Goal: Transaction & Acquisition: Purchase product/service

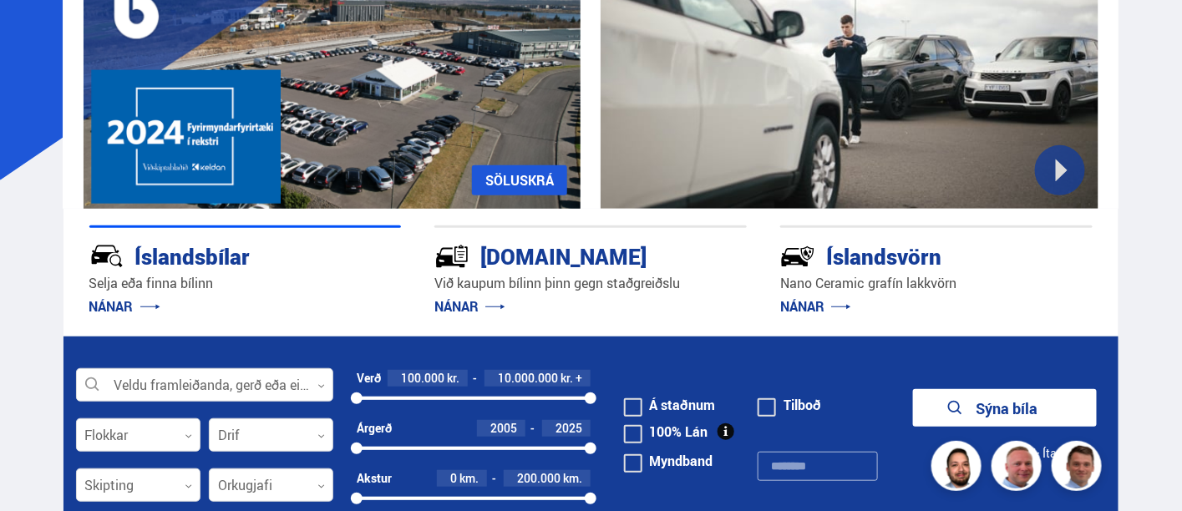
scroll to position [278, 0]
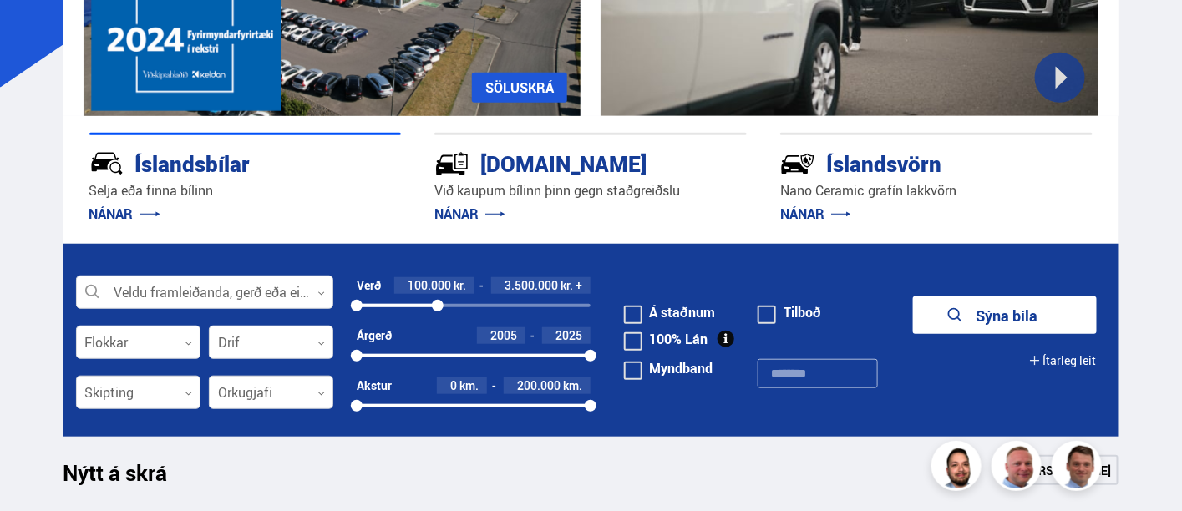
drag, startPoint x: 594, startPoint y: 302, endPoint x: 438, endPoint y: 296, distance: 156.3
click at [438, 296] on div "Verð 100.000 kr. 3.500.000 kr. + 100000 3527923" at bounding box center [474, 295] width 234 height 36
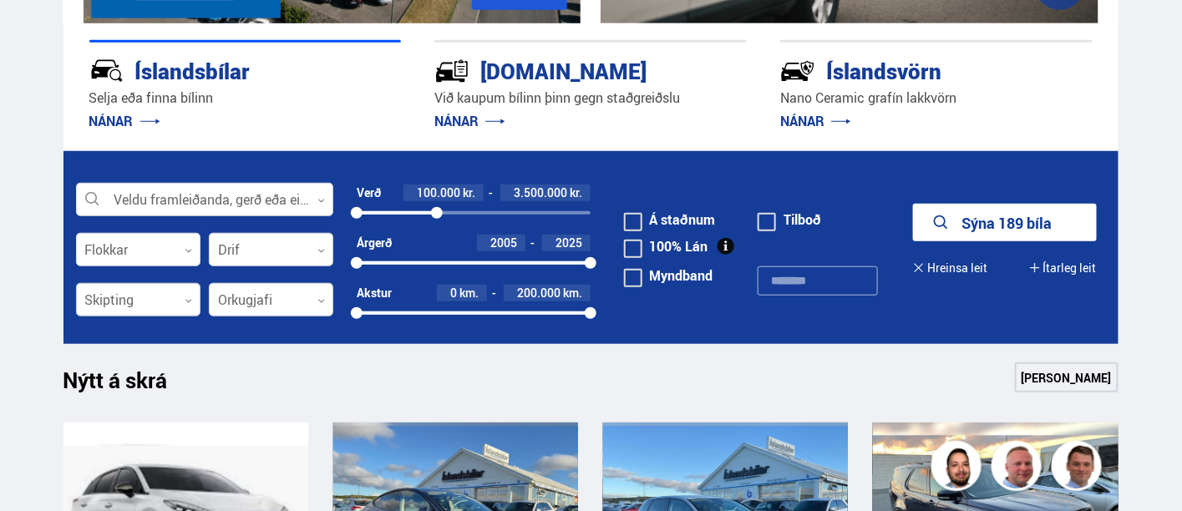
click at [117, 301] on div at bounding box center [138, 300] width 124 height 33
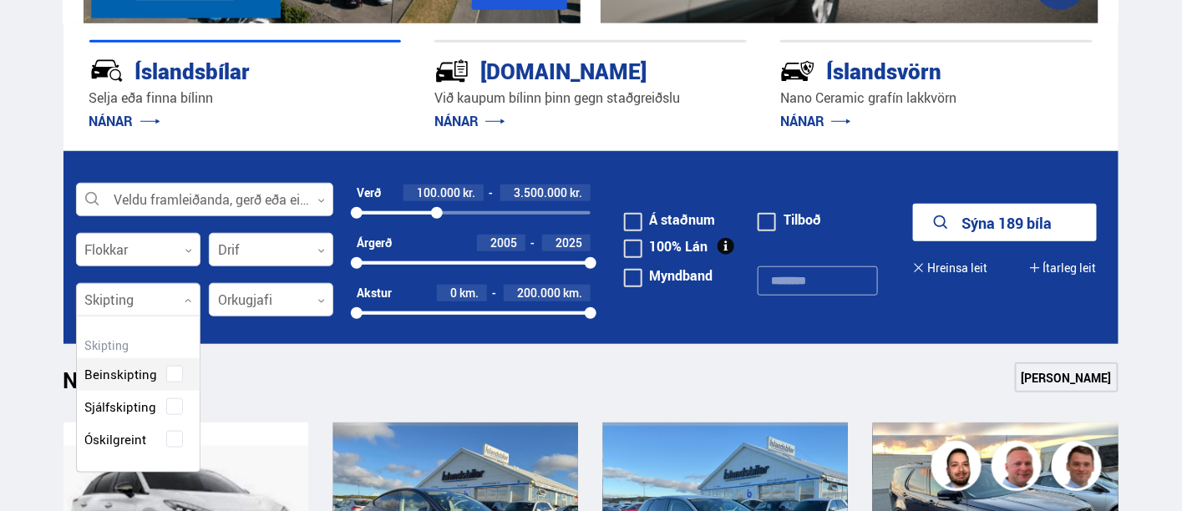
scroll to position [154, 124]
click at [141, 408] on div "Beinskipting Sjálfskipting Óskilgreint" at bounding box center [138, 394] width 123 height 122
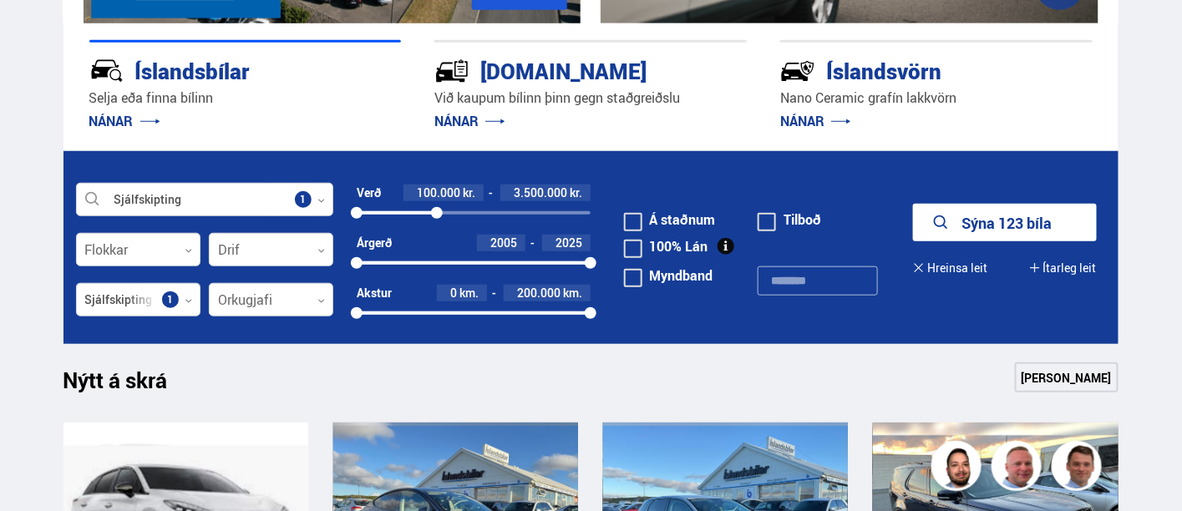
click at [1031, 217] on button "Sýna 123 bíla" at bounding box center [1005, 223] width 184 height 38
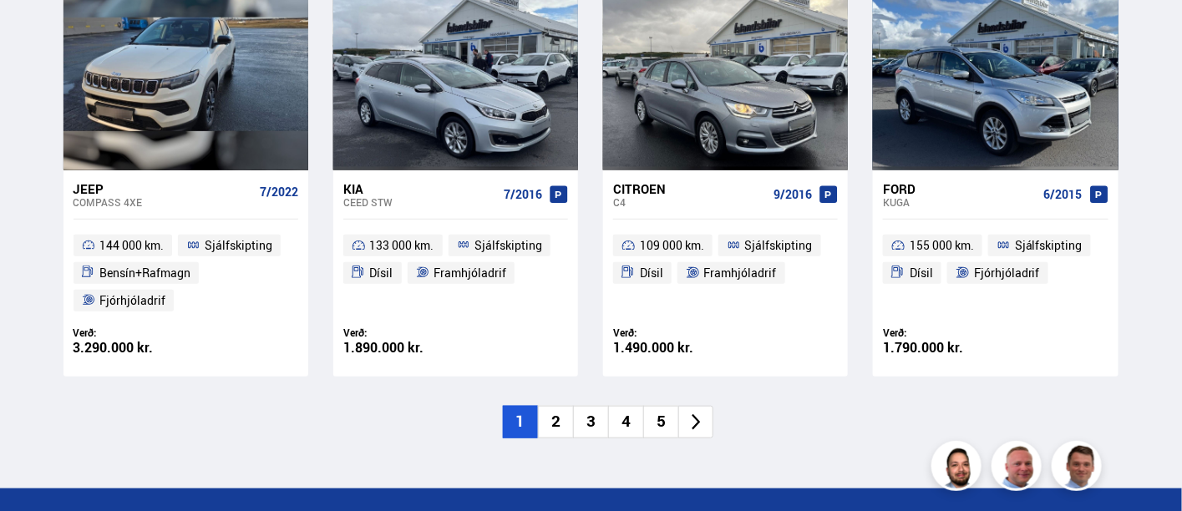
scroll to position [2505, 0]
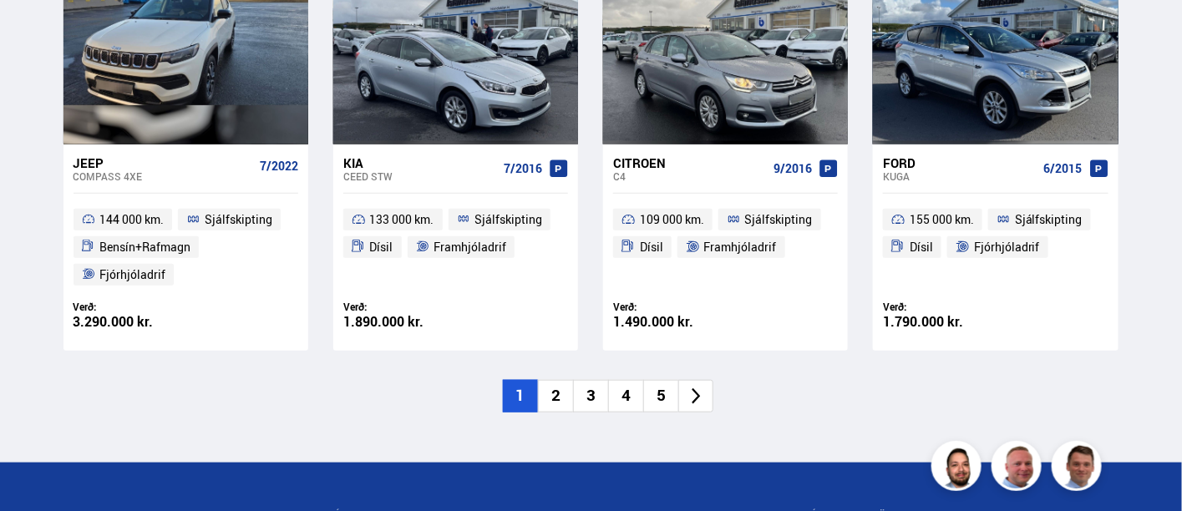
click at [559, 380] on li "2" at bounding box center [555, 396] width 35 height 33
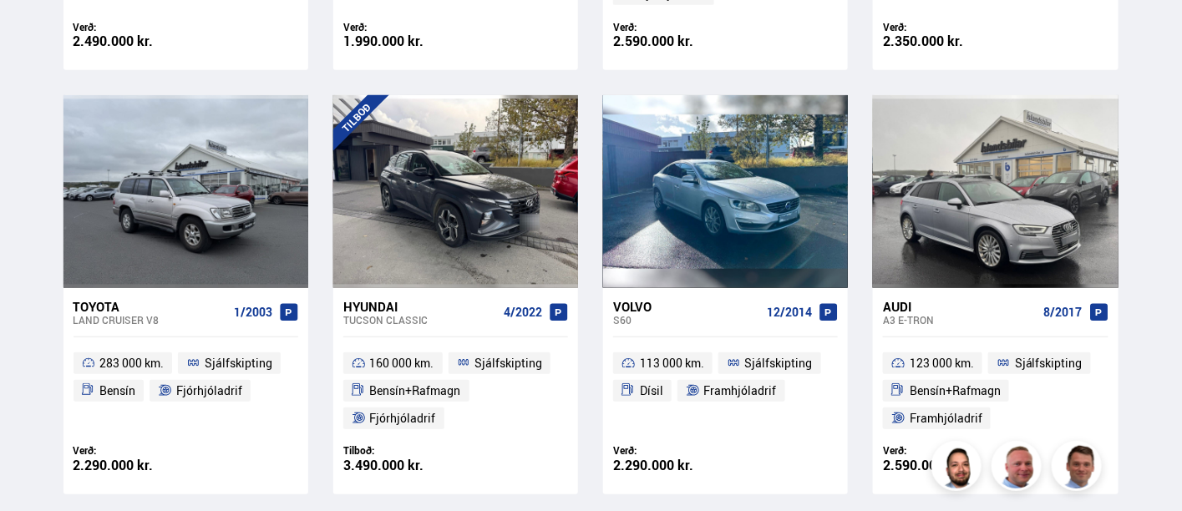
scroll to position [2505, 0]
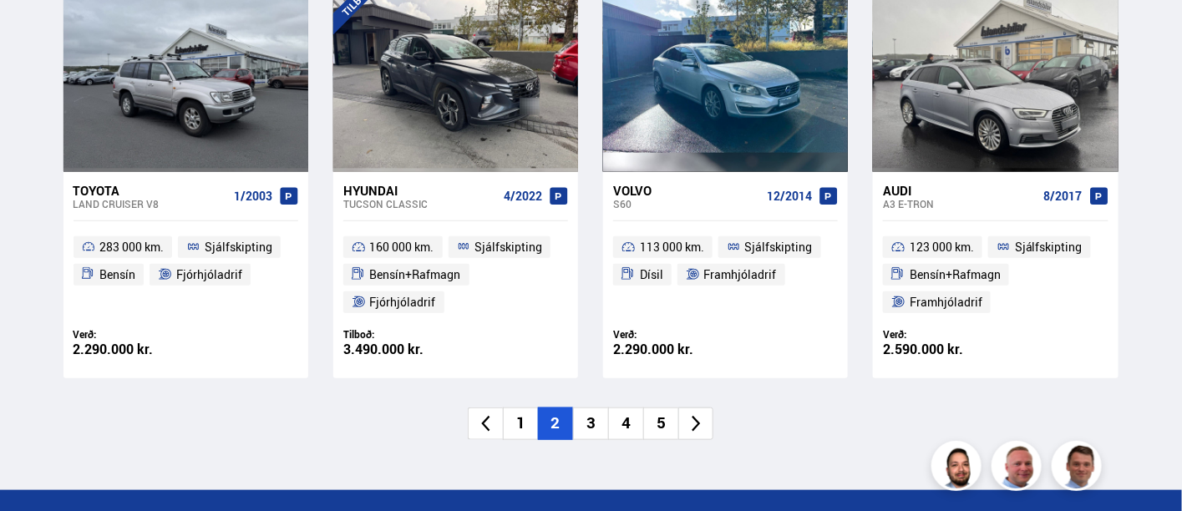
click at [592, 423] on li "3" at bounding box center [590, 424] width 35 height 33
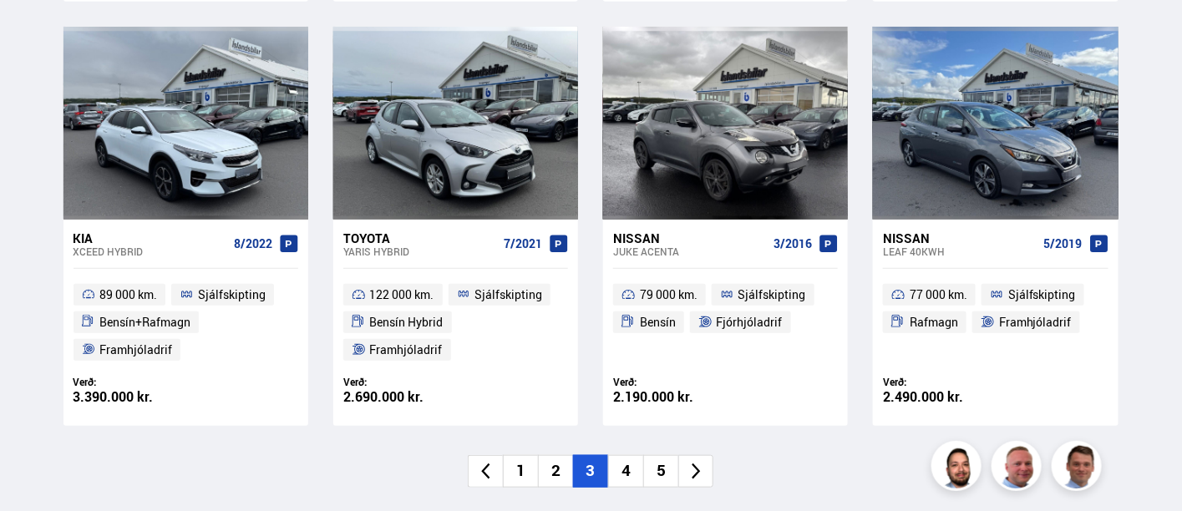
scroll to position [2598, 0]
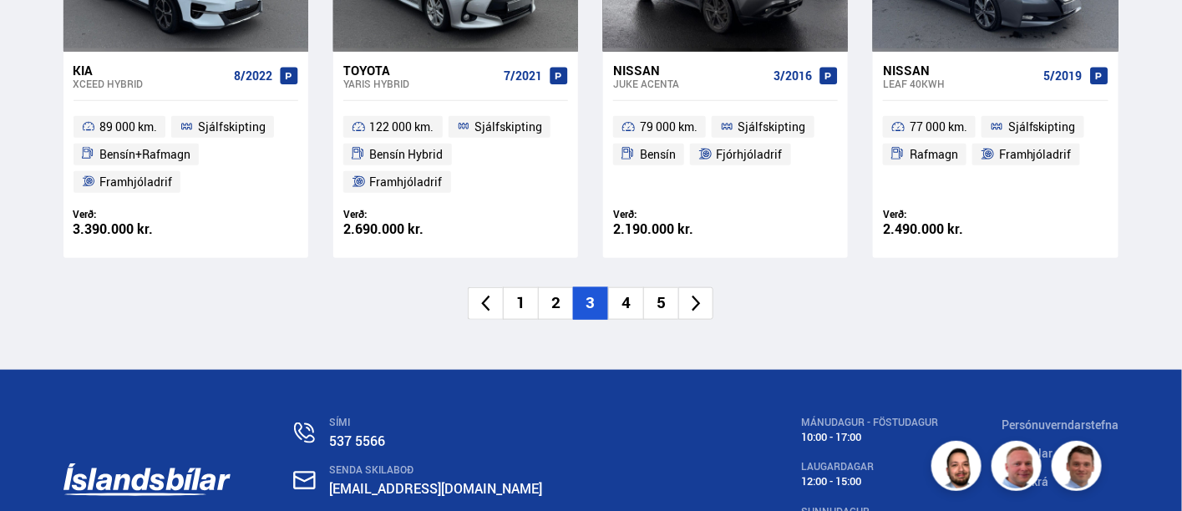
drag, startPoint x: 628, startPoint y: 303, endPoint x: 1184, endPoint y: 76, distance: 600.8
click at [628, 303] on li "4" at bounding box center [625, 303] width 35 height 33
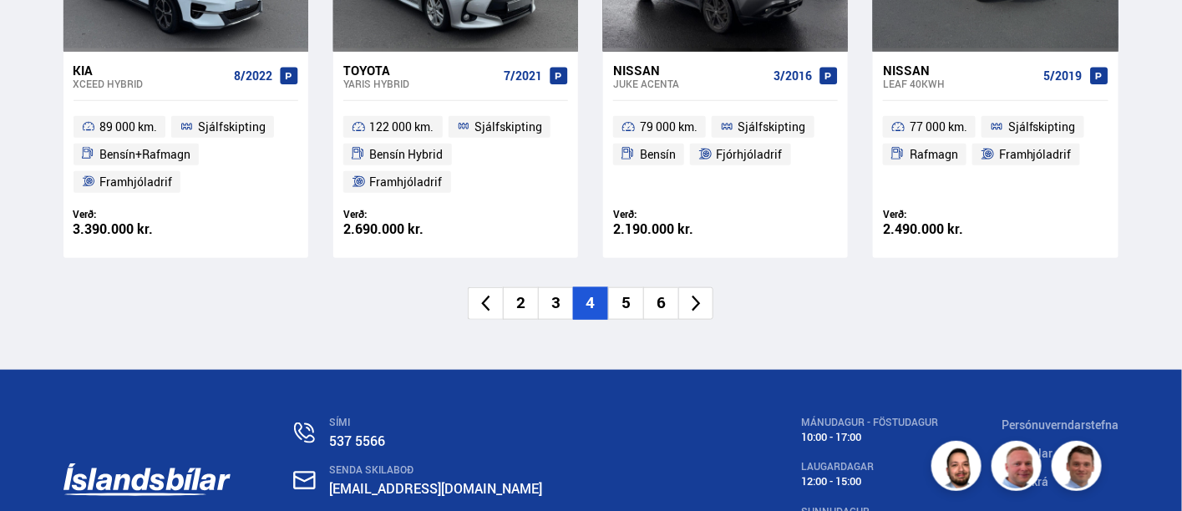
scroll to position [2595, 0]
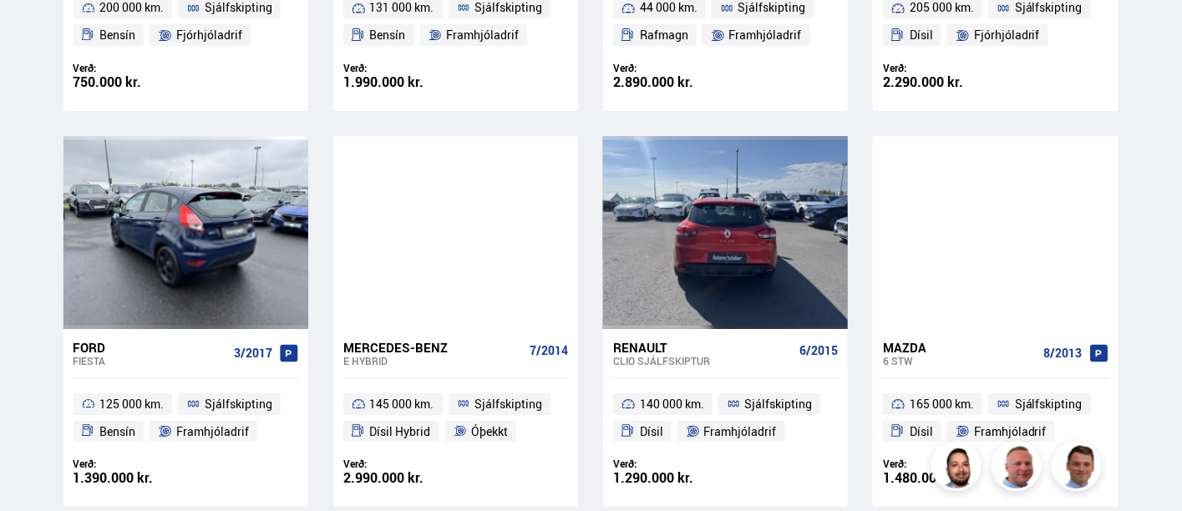
scroll to position [1540, 0]
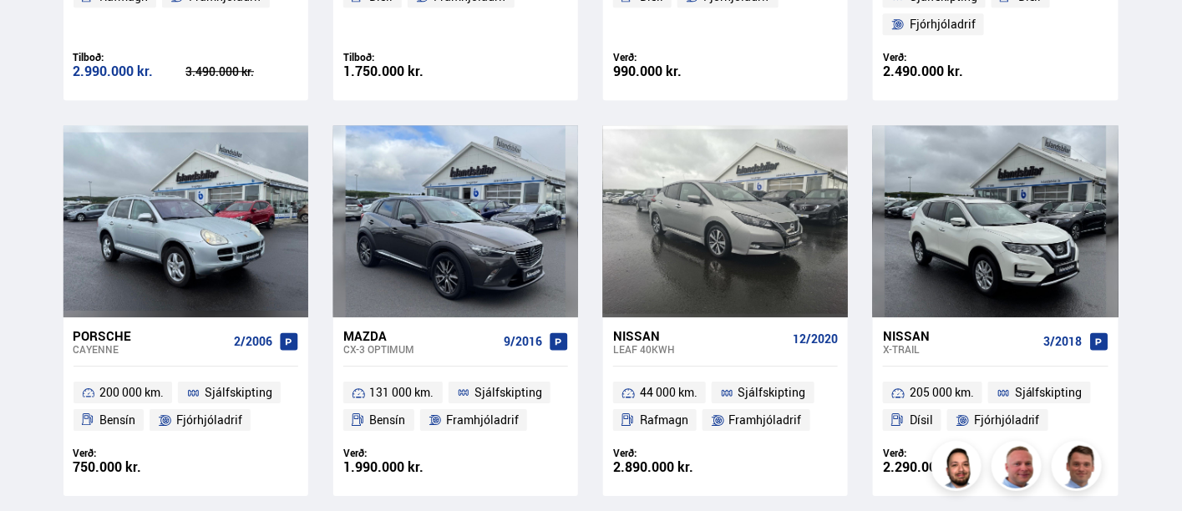
drag, startPoint x: 1182, startPoint y: 285, endPoint x: 1183, endPoint y: 16, distance: 268.9
click at [1181, 16] on html "Söluskrá Þjónusta Íslandsbílar Kaupumbila.is Íslandsvörn Leiðbeiningar Um okkur…" at bounding box center [591, 75] width 1182 height 3231
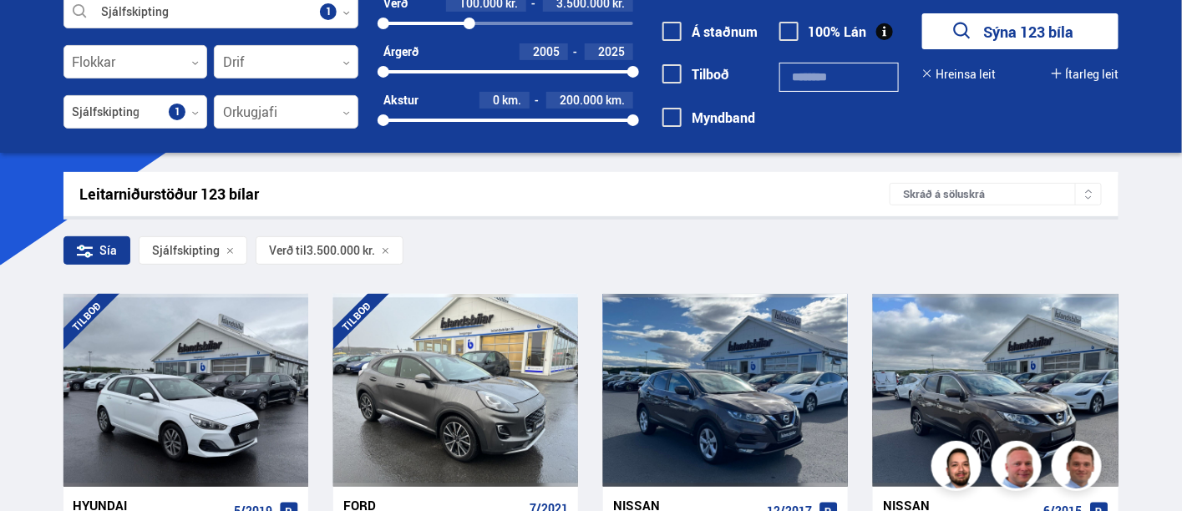
scroll to position [8, 0]
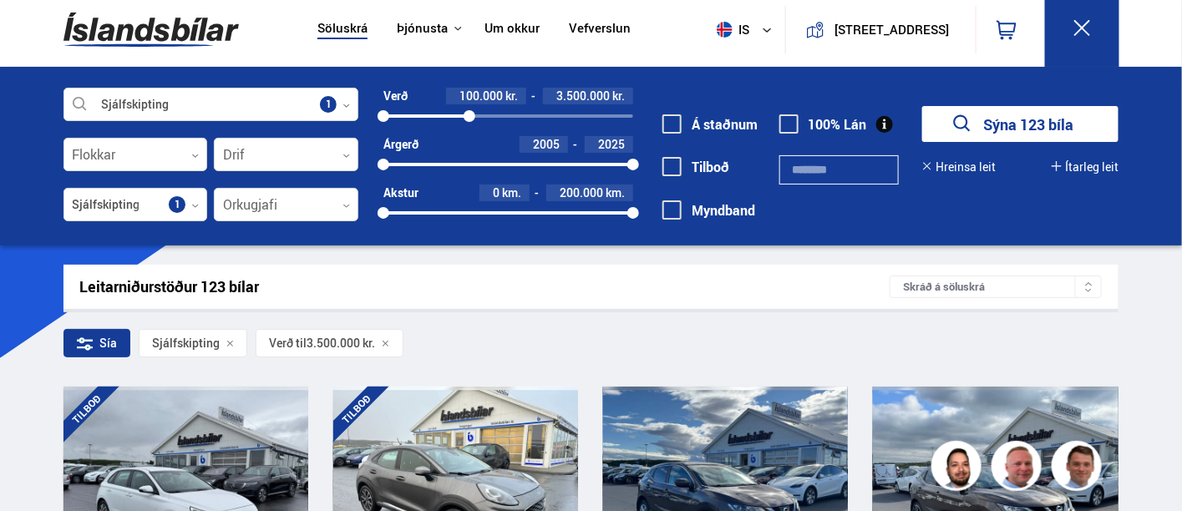
click at [762, 29] on icon at bounding box center [767, 30] width 10 height 10
click at [733, 62] on link "en" at bounding box center [735, 62] width 89 height 23
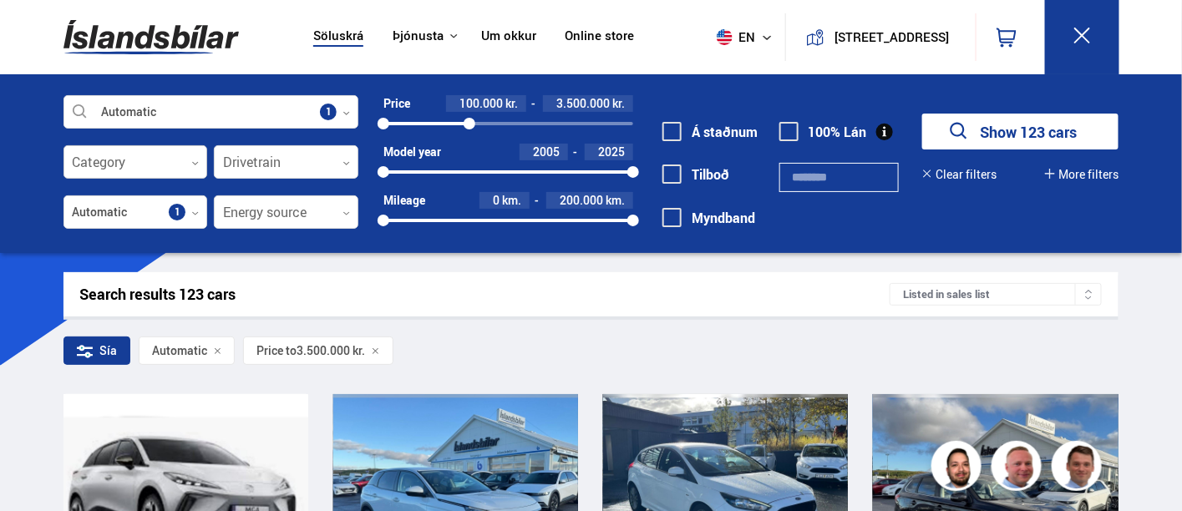
click at [124, 169] on div at bounding box center [135, 162] width 144 height 33
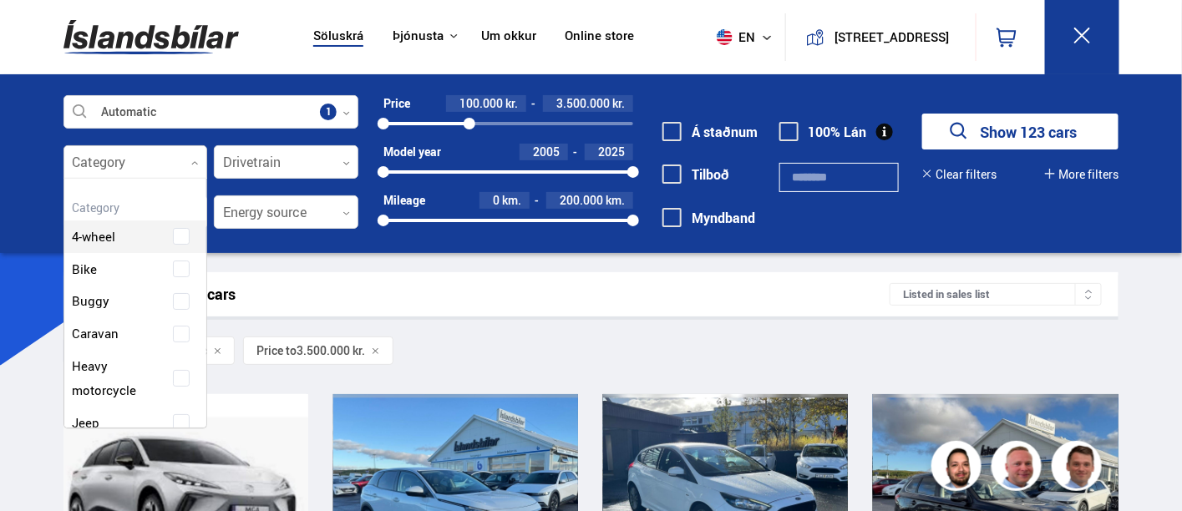
scroll to position [249, 139]
click at [177, 235] on div "4-wheel" at bounding box center [135, 224] width 143 height 58
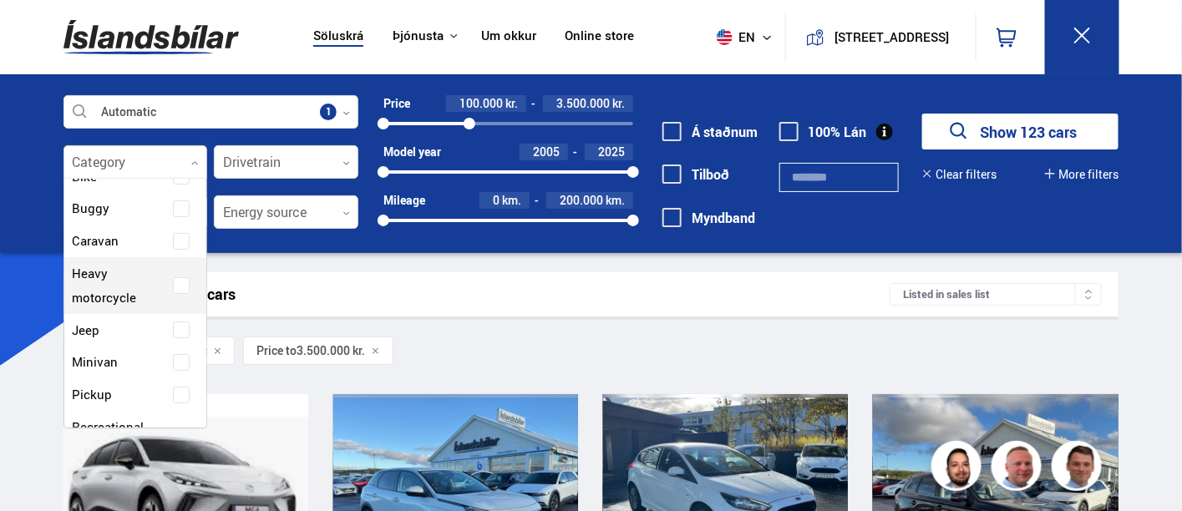
scroll to position [185, 0]
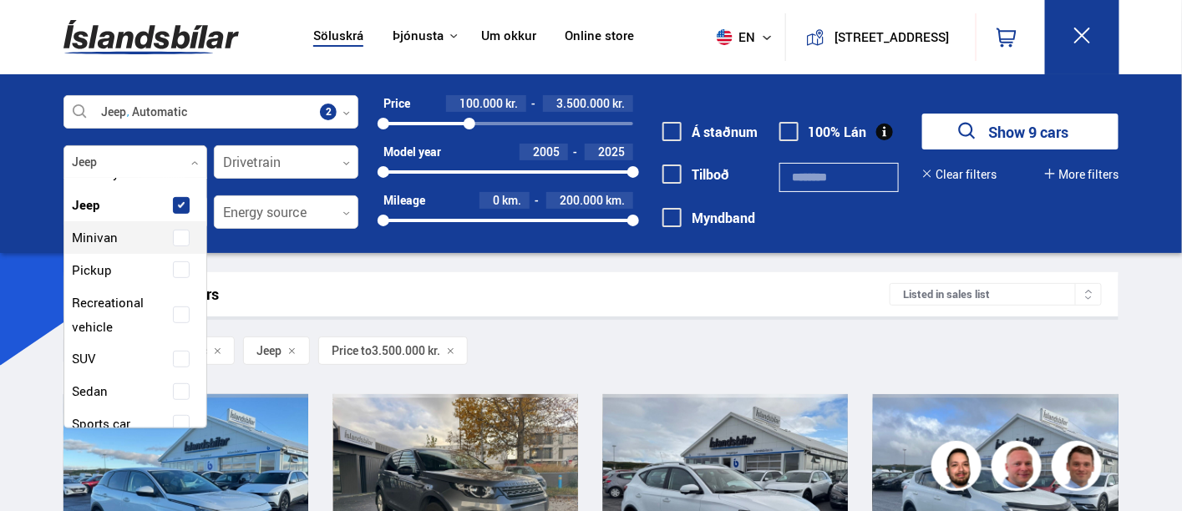
scroll to position [278, 0]
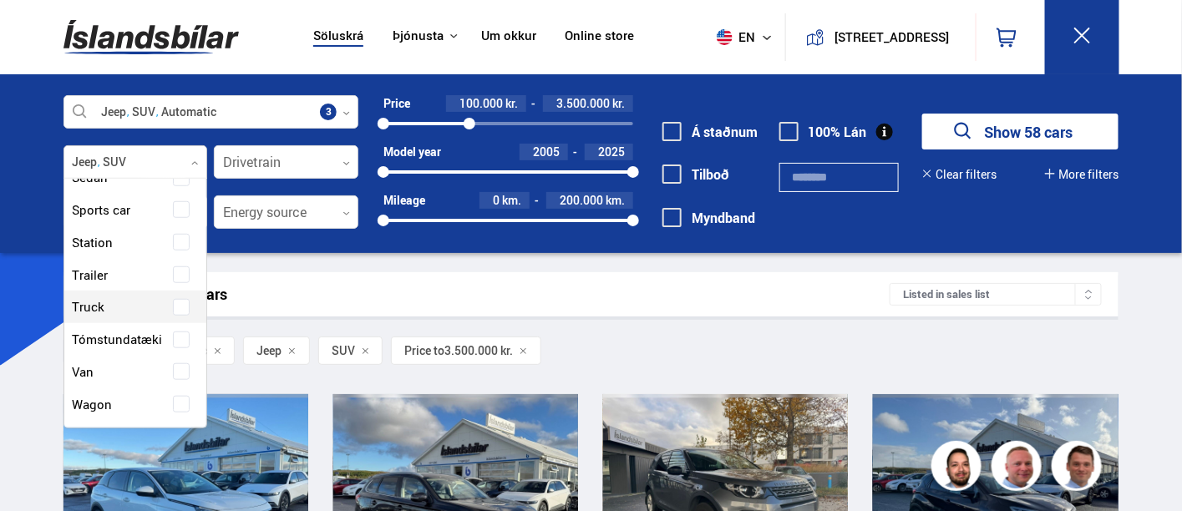
scroll to position [504, 0]
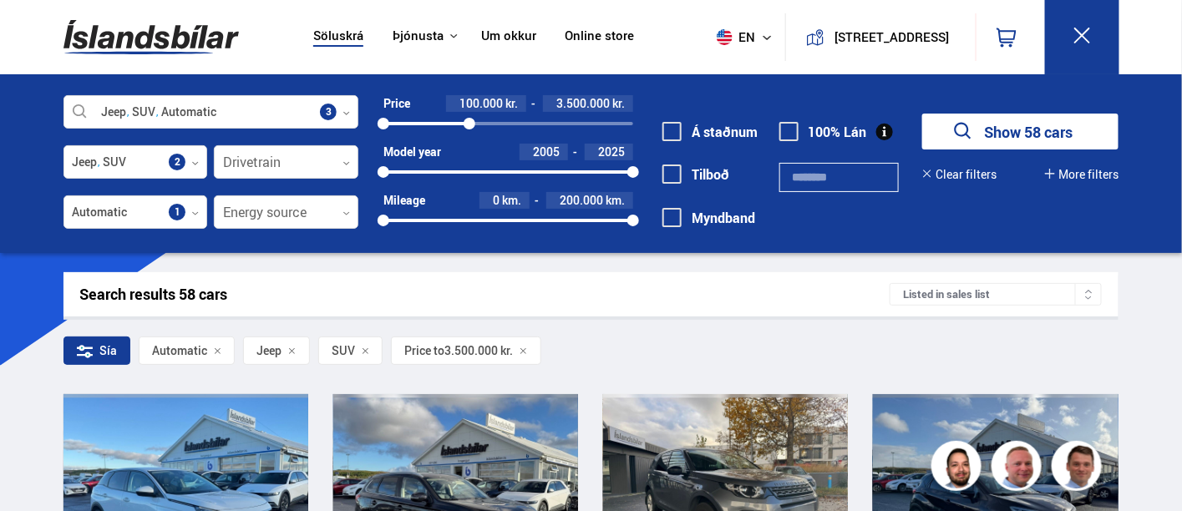
click at [610, 291] on div "Search results 58 cars" at bounding box center [485, 295] width 810 height 18
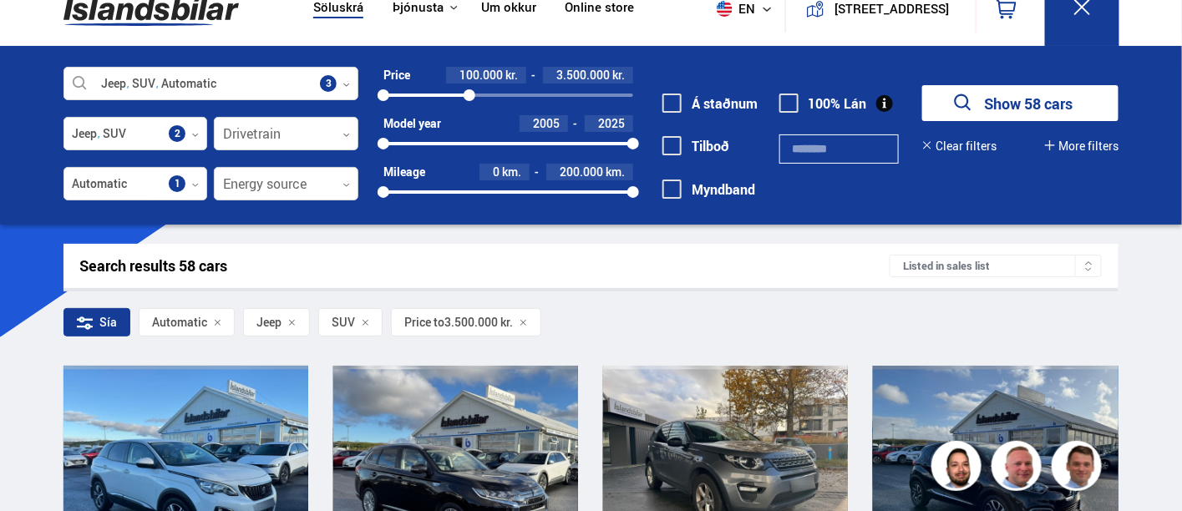
scroll to position [0, 0]
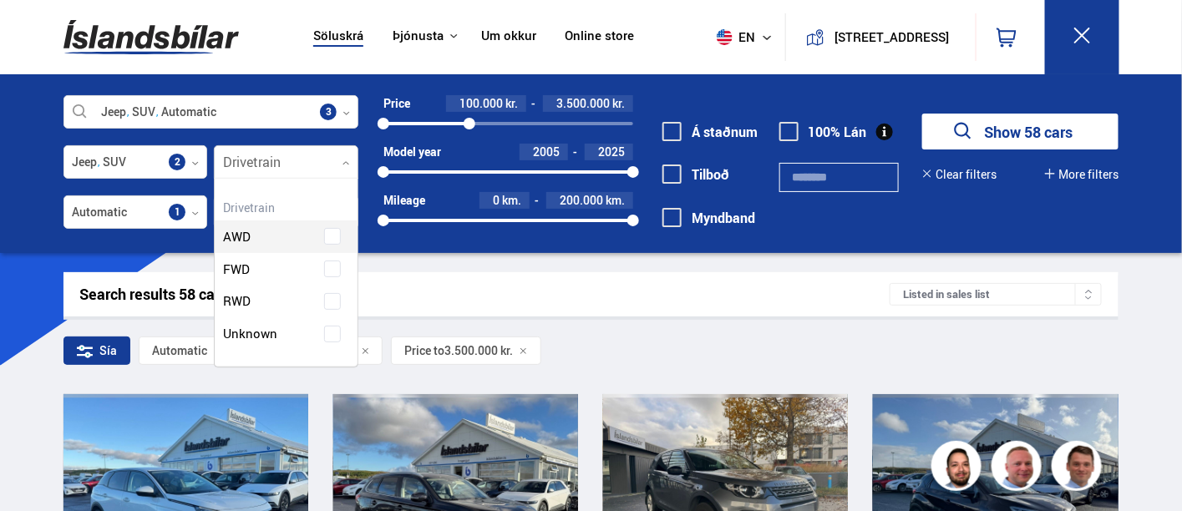
click at [297, 159] on div at bounding box center [286, 162] width 144 height 33
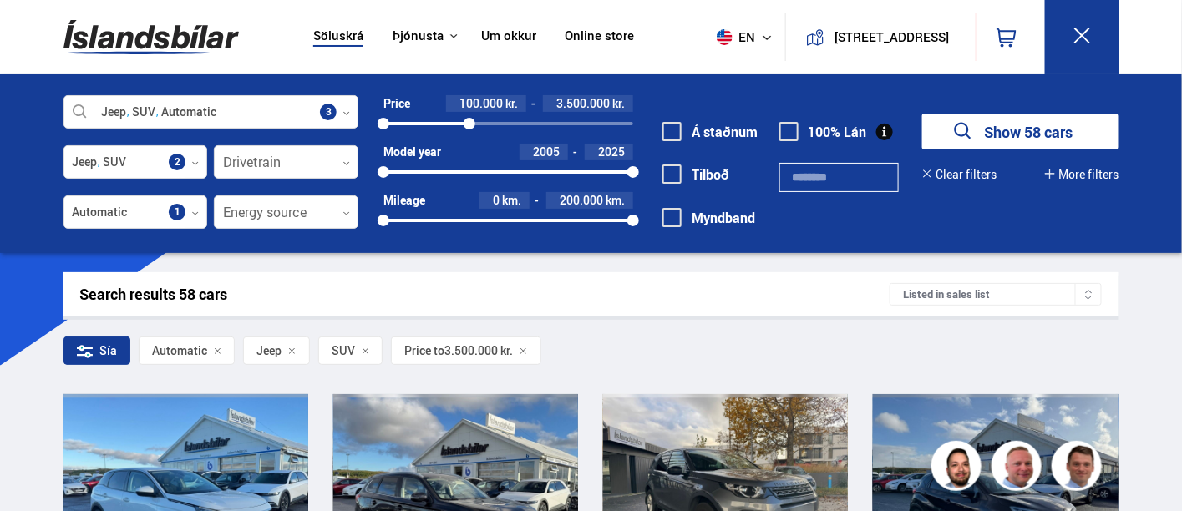
click at [1005, 291] on div "Listed in sales list" at bounding box center [995, 294] width 212 height 23
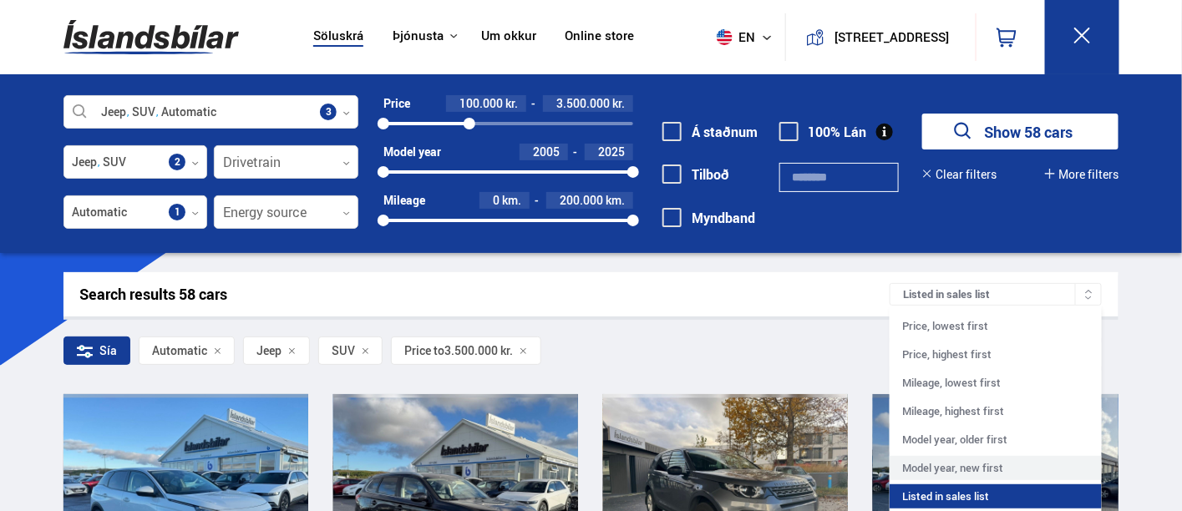
click at [972, 463] on div "Model year, new first" at bounding box center [995, 468] width 212 height 24
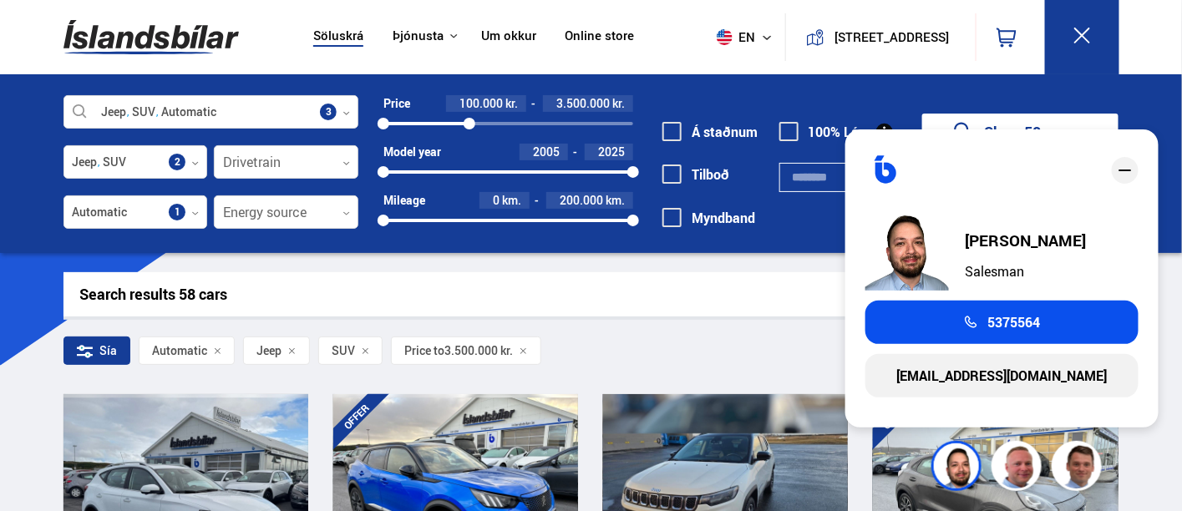
click at [1123, 173] on icon "close" at bounding box center [1125, 170] width 20 height 20
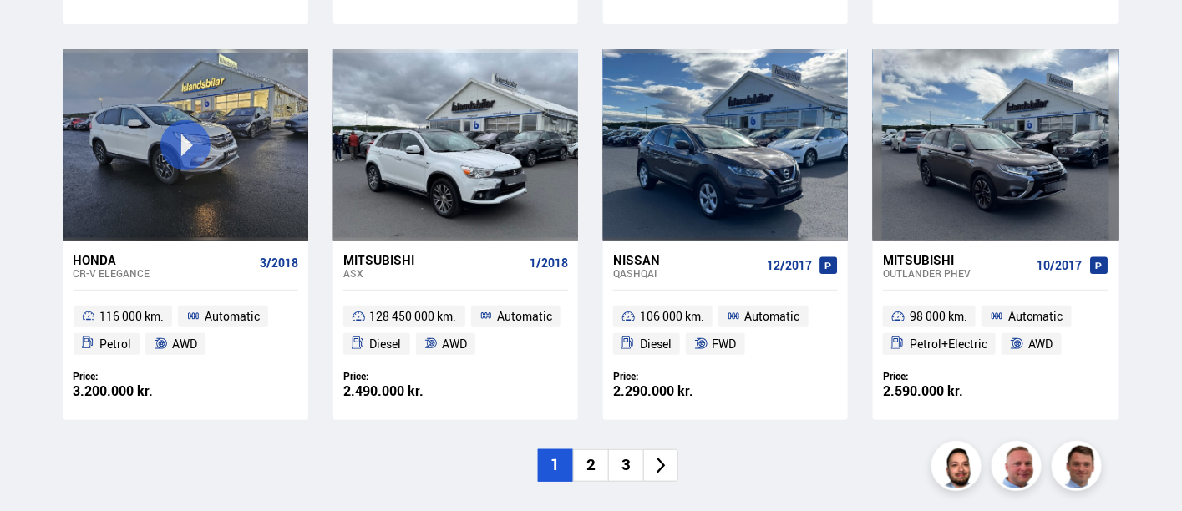
scroll to position [2505, 0]
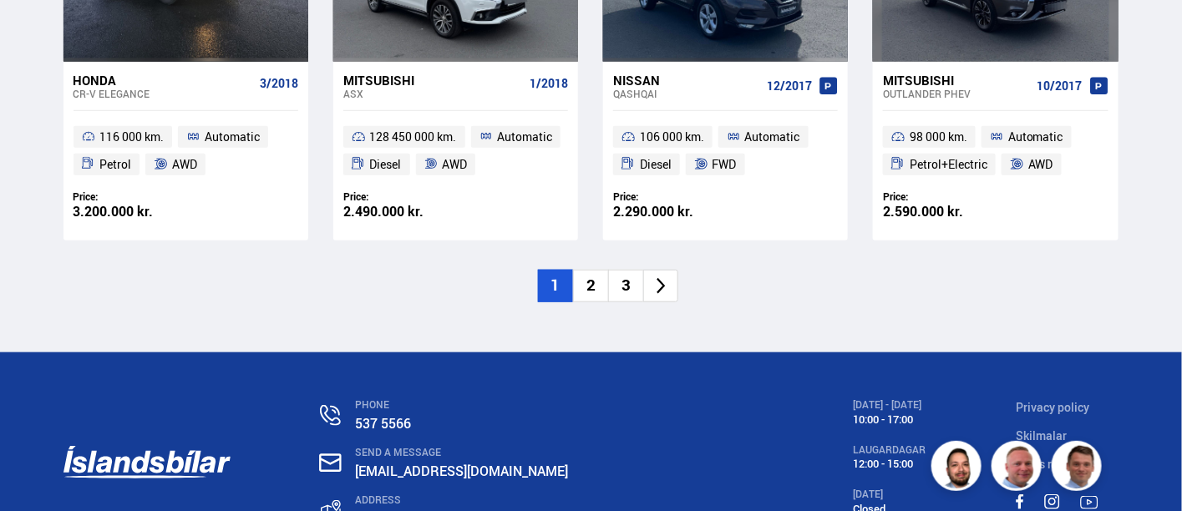
click at [593, 288] on li "2" at bounding box center [590, 286] width 35 height 33
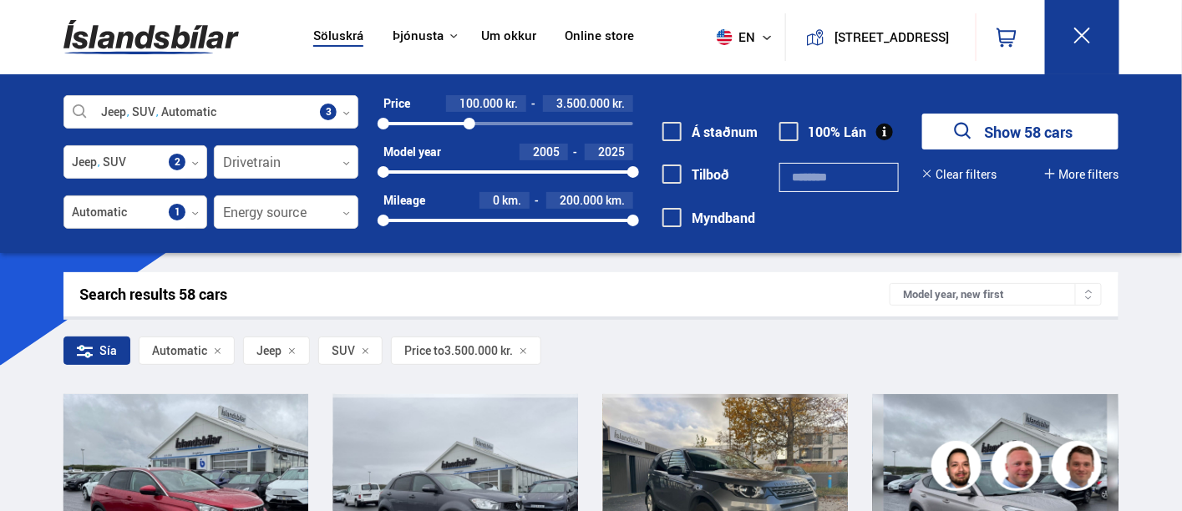
click at [144, 204] on div at bounding box center [135, 212] width 144 height 33
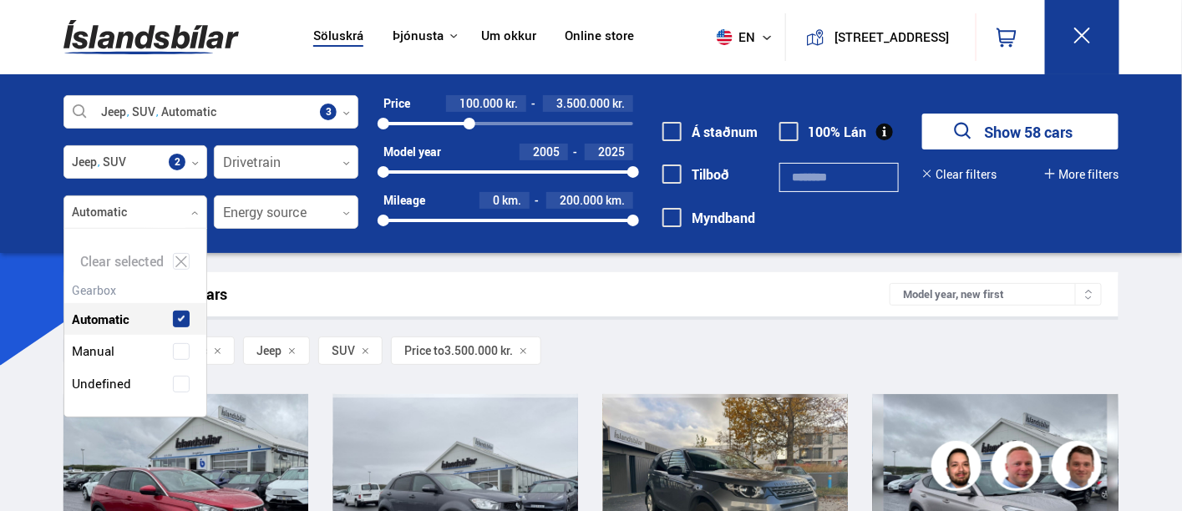
scroll to position [187, 143]
click at [141, 165] on div at bounding box center [135, 162] width 144 height 33
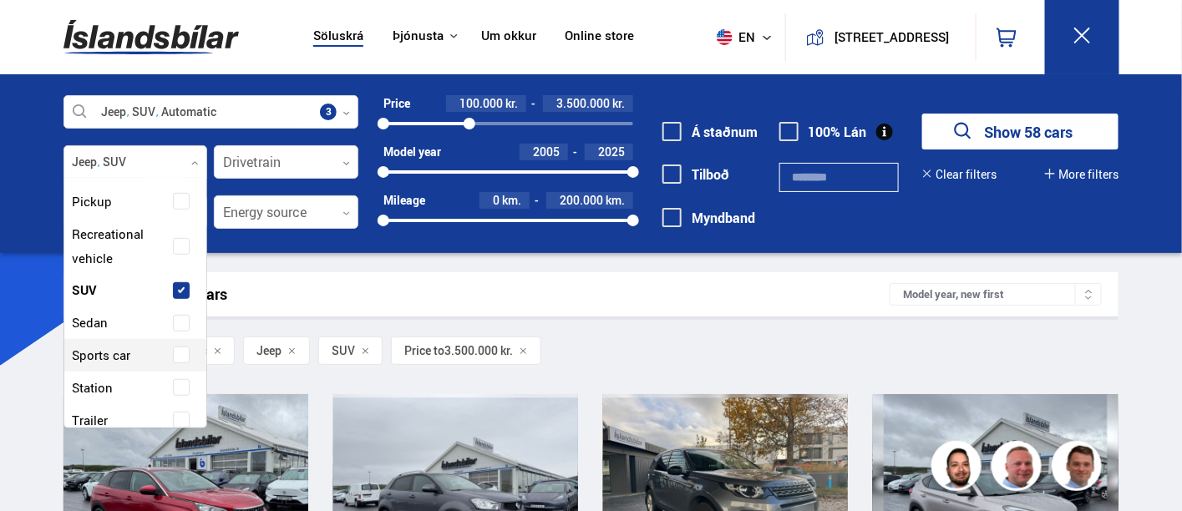
scroll to position [225, 0]
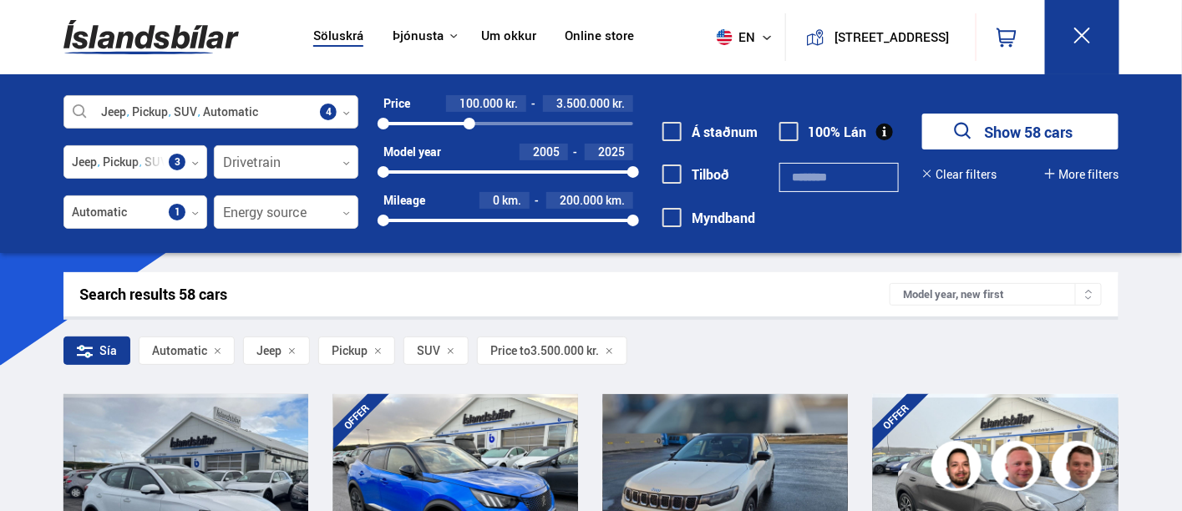
click at [268, 112] on div at bounding box center [211, 112] width 296 height 33
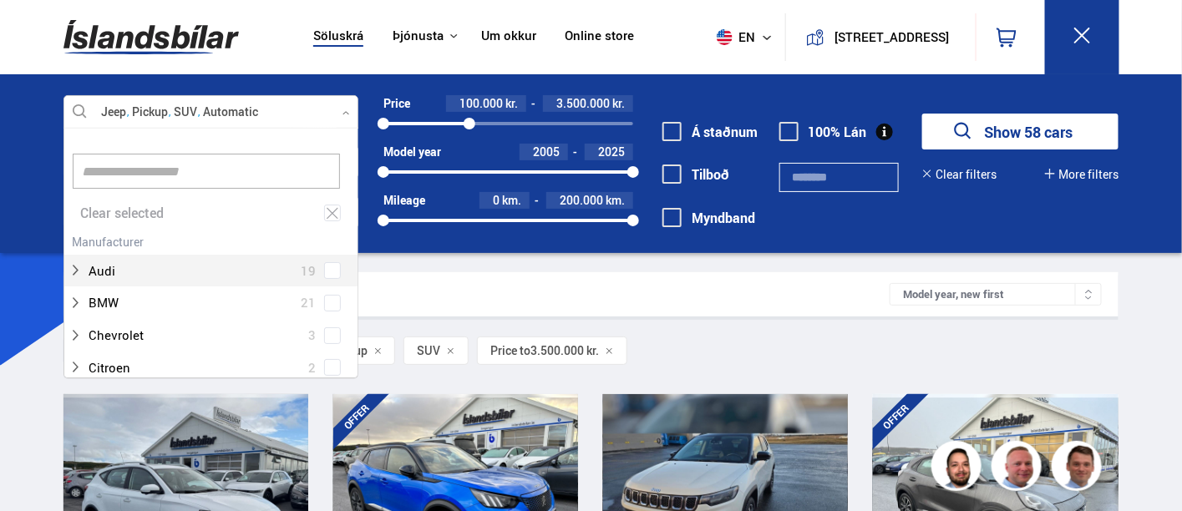
scroll to position [249, 291]
click at [330, 205] on icon at bounding box center [332, 213] width 15 height 16
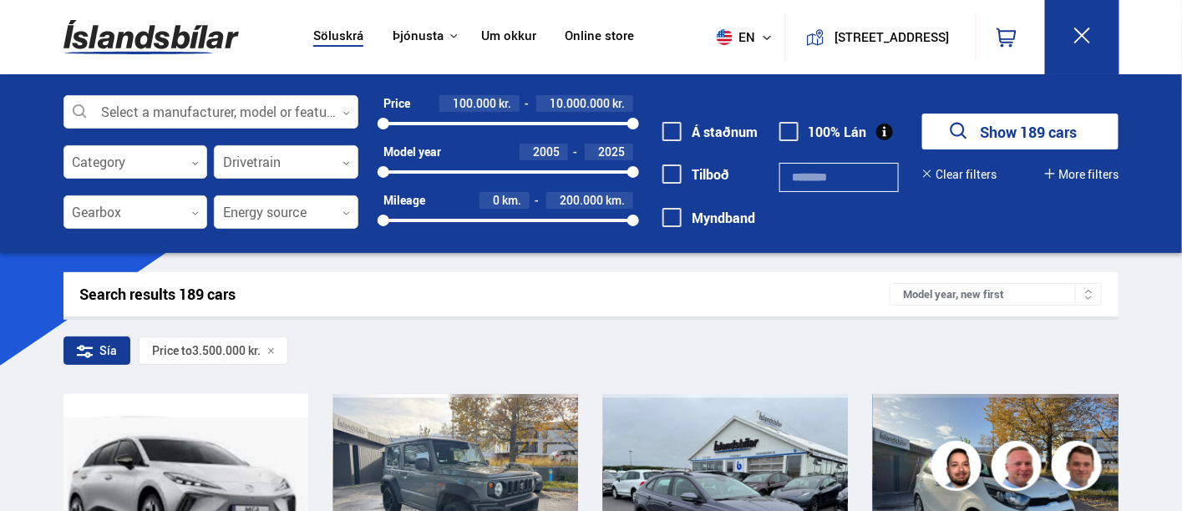
drag, startPoint x: 500, startPoint y: 118, endPoint x: 646, endPoint y: 118, distance: 146.1
click at [646, 118] on div "Select a manufacturer, model or feature 0 Category 0 Drivetrain 0 Gearbox 0 Ene…" at bounding box center [591, 172] width 1082 height 154
click at [269, 112] on div at bounding box center [211, 112] width 296 height 33
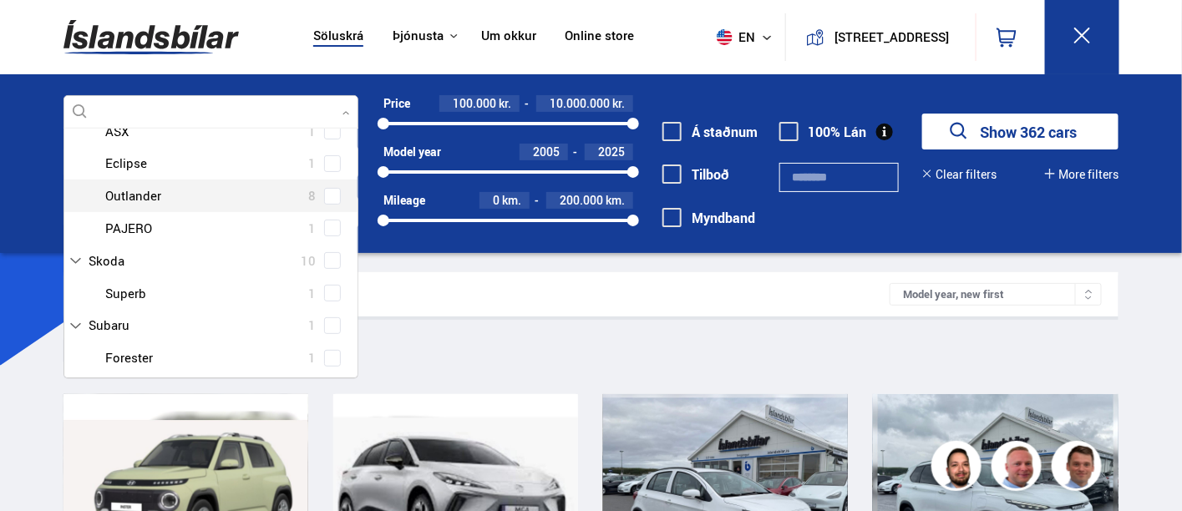
scroll to position [151, 0]
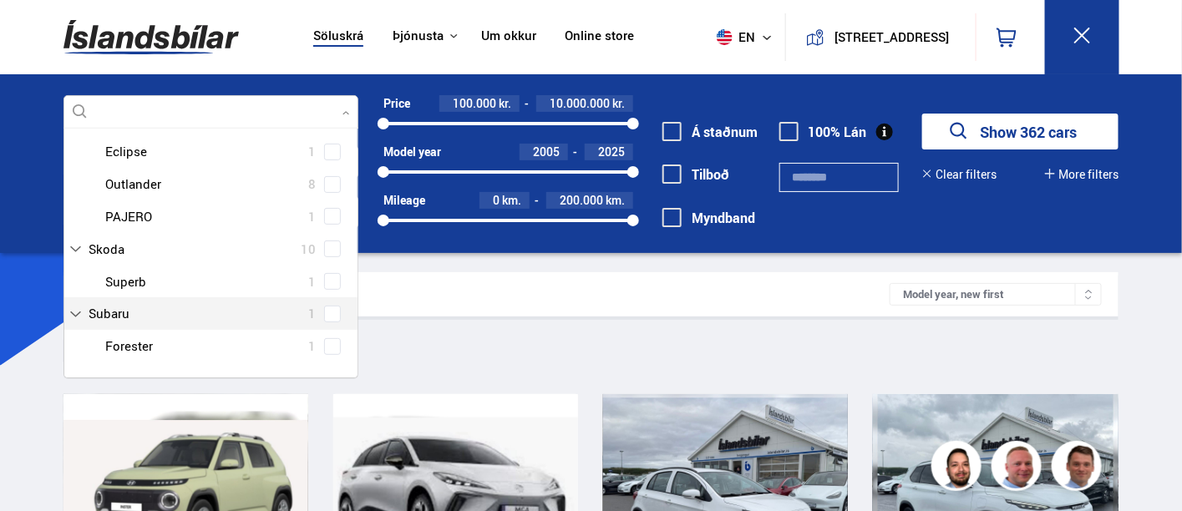
click at [332, 309] on span at bounding box center [332, 314] width 17 height 17
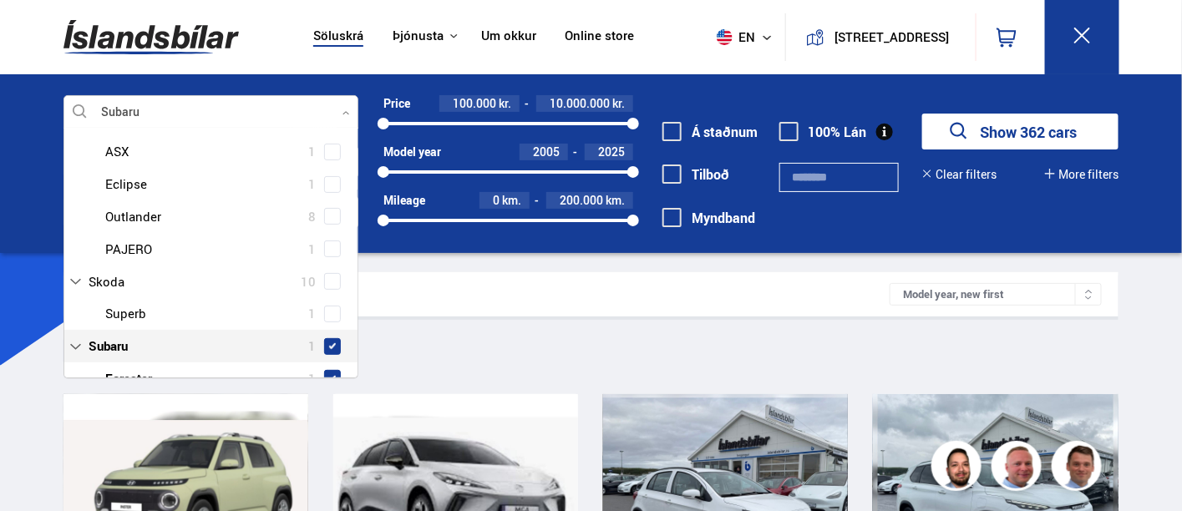
scroll to position [184, 0]
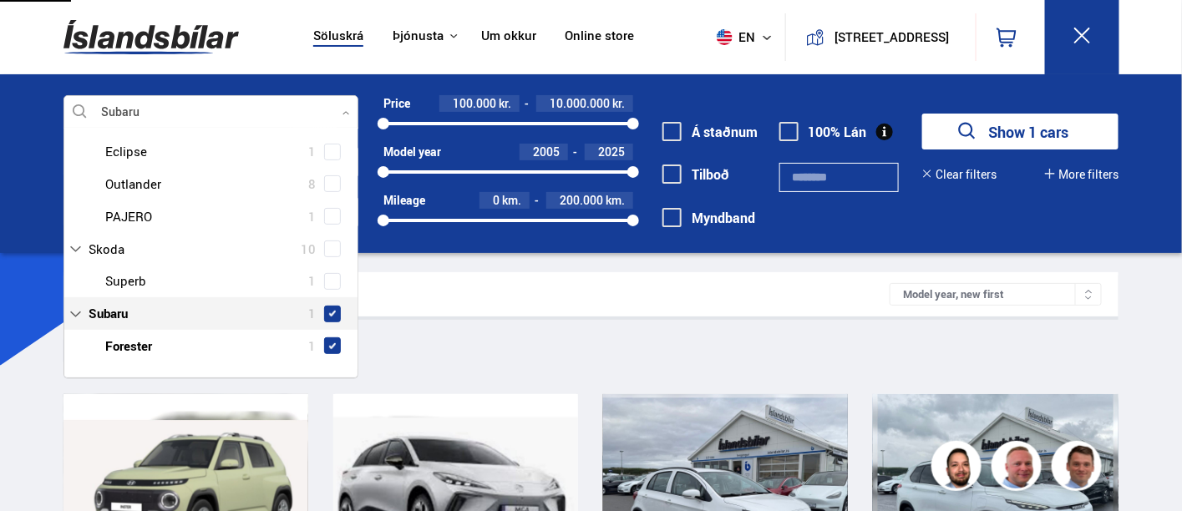
type input "***"
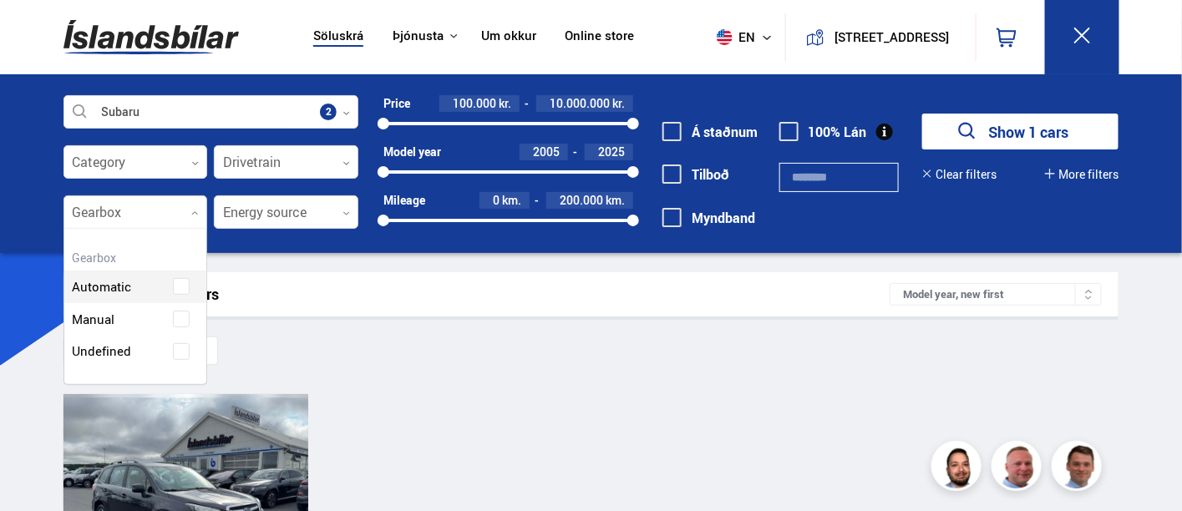
click at [153, 214] on div at bounding box center [135, 212] width 144 height 33
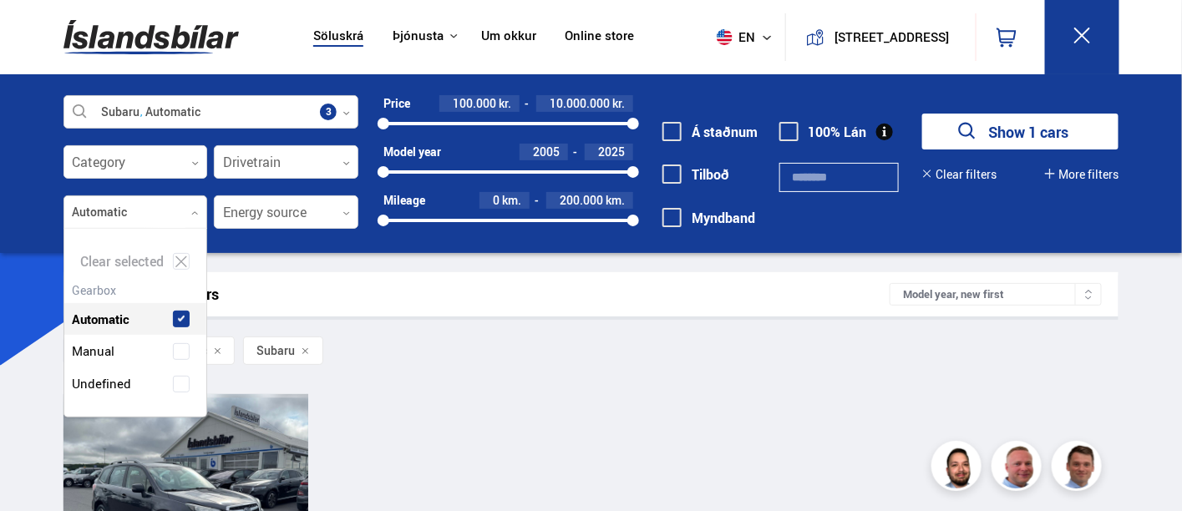
click at [297, 108] on div at bounding box center [211, 112] width 296 height 33
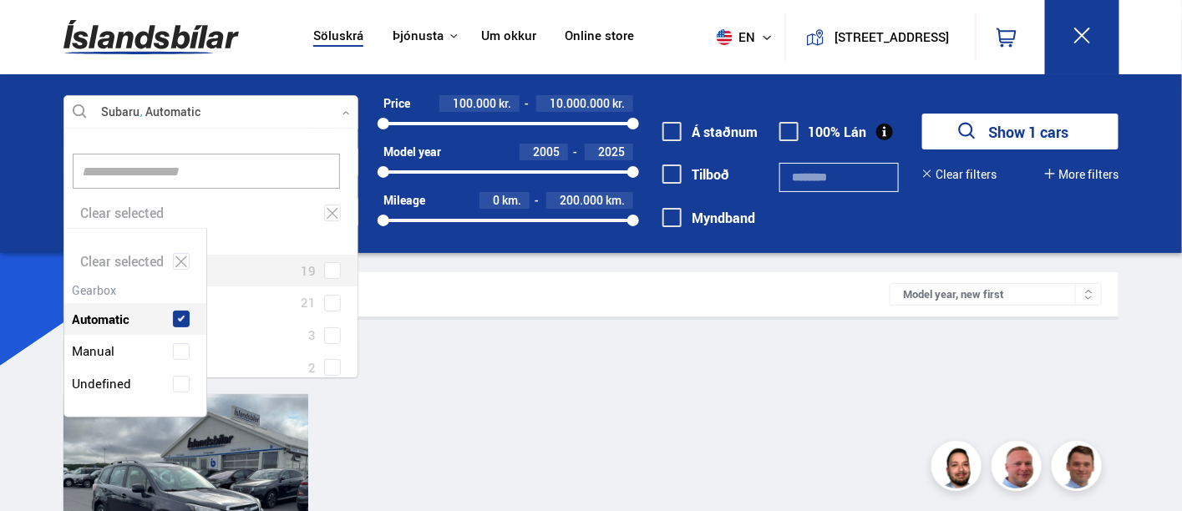
scroll to position [251, 301]
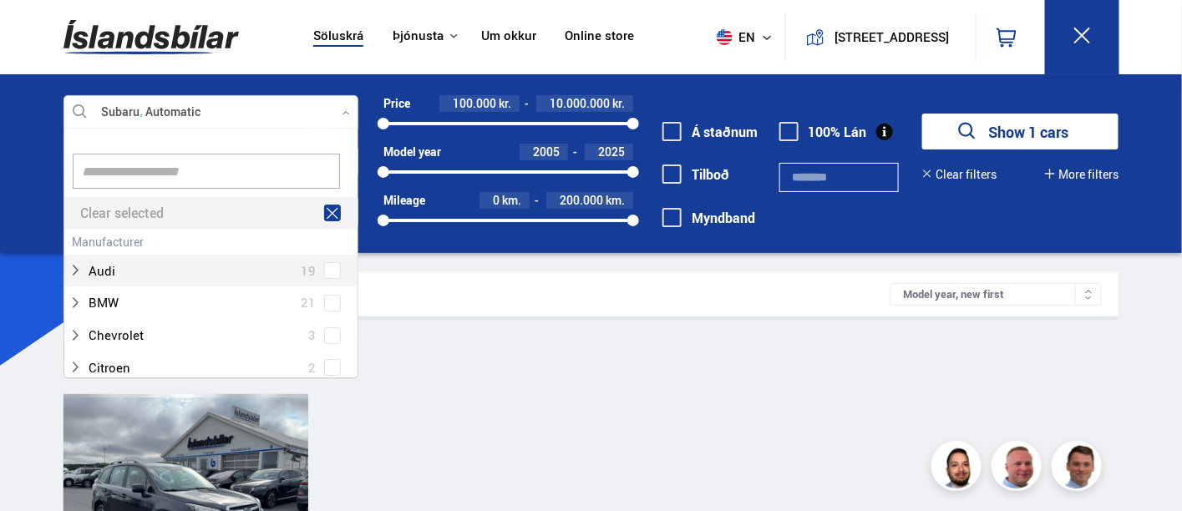
click at [328, 215] on icon at bounding box center [332, 213] width 15 height 16
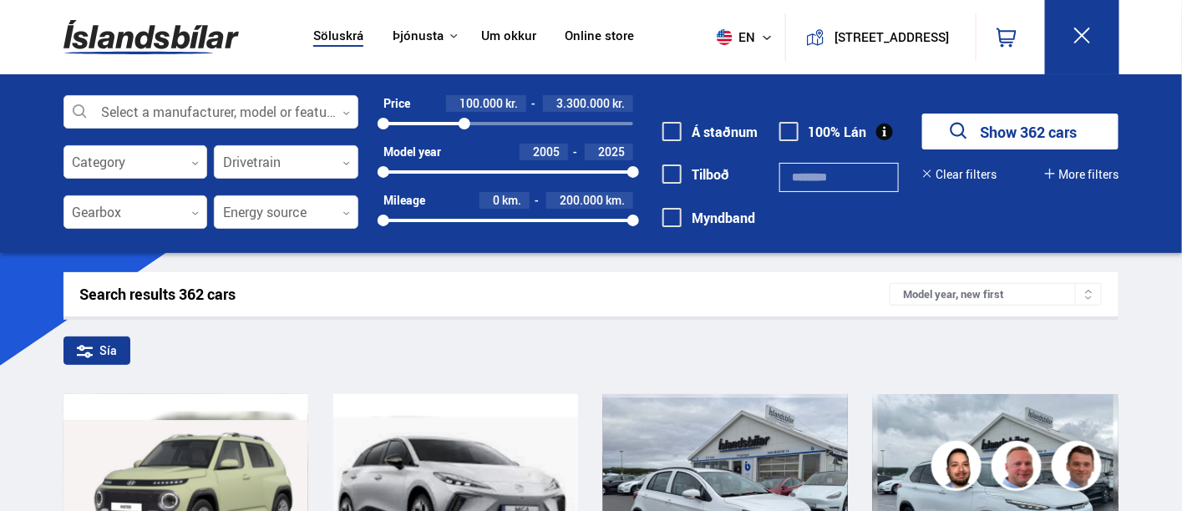
drag, startPoint x: 637, startPoint y: 119, endPoint x: 464, endPoint y: 122, distance: 172.9
click at [464, 122] on div at bounding box center [464, 124] width 12 height 12
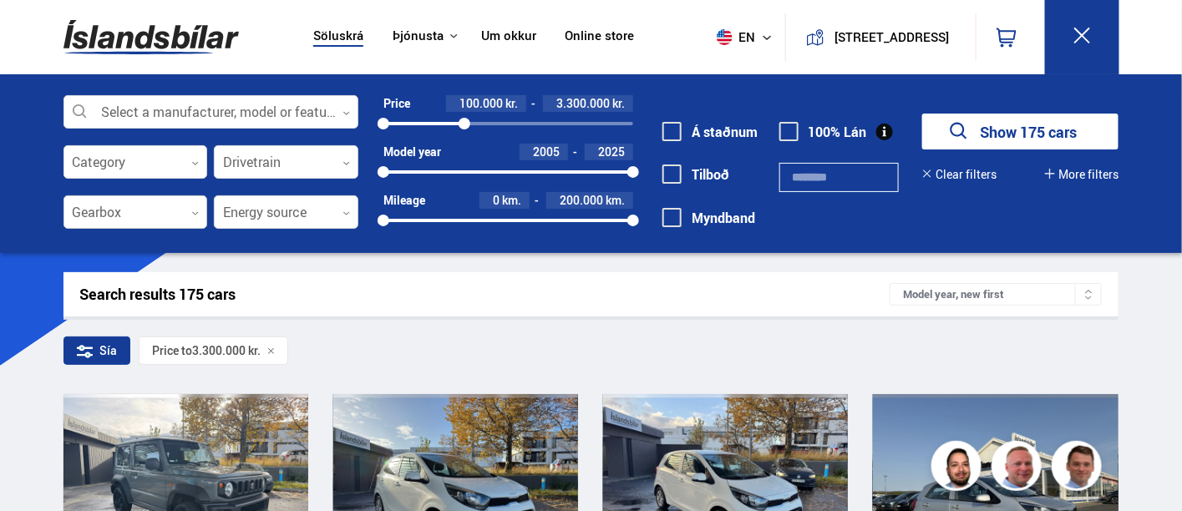
click at [144, 222] on div at bounding box center [135, 212] width 144 height 33
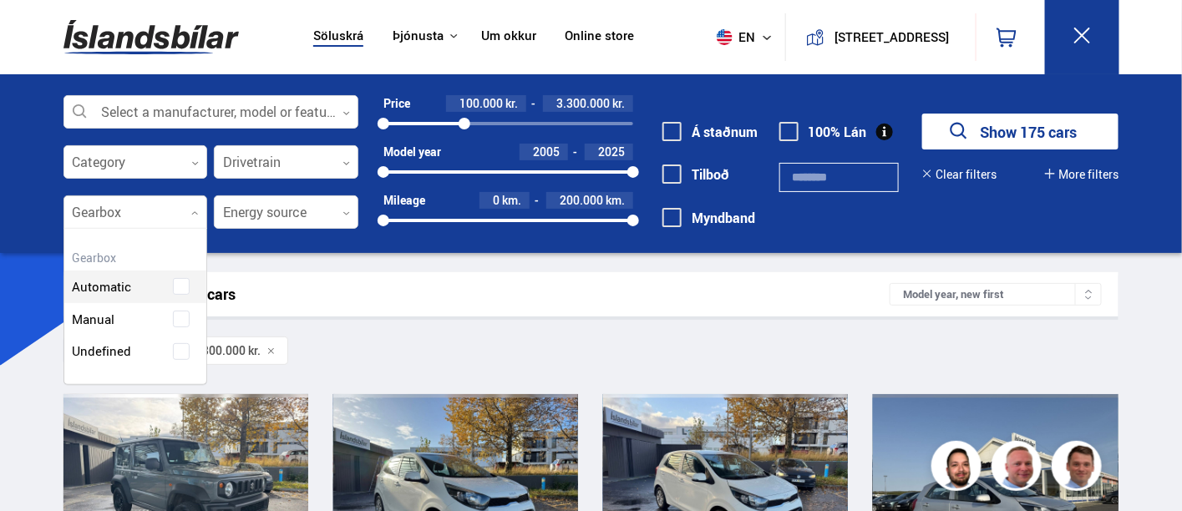
scroll to position [154, 143]
click at [129, 281] on div "Automatic" at bounding box center [135, 275] width 143 height 58
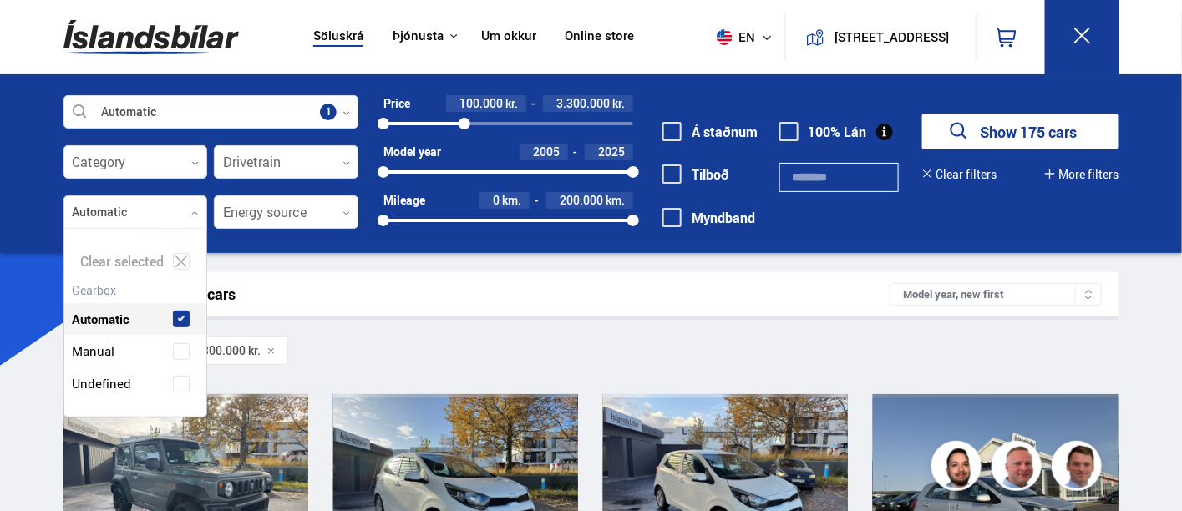
scroll to position [187, 143]
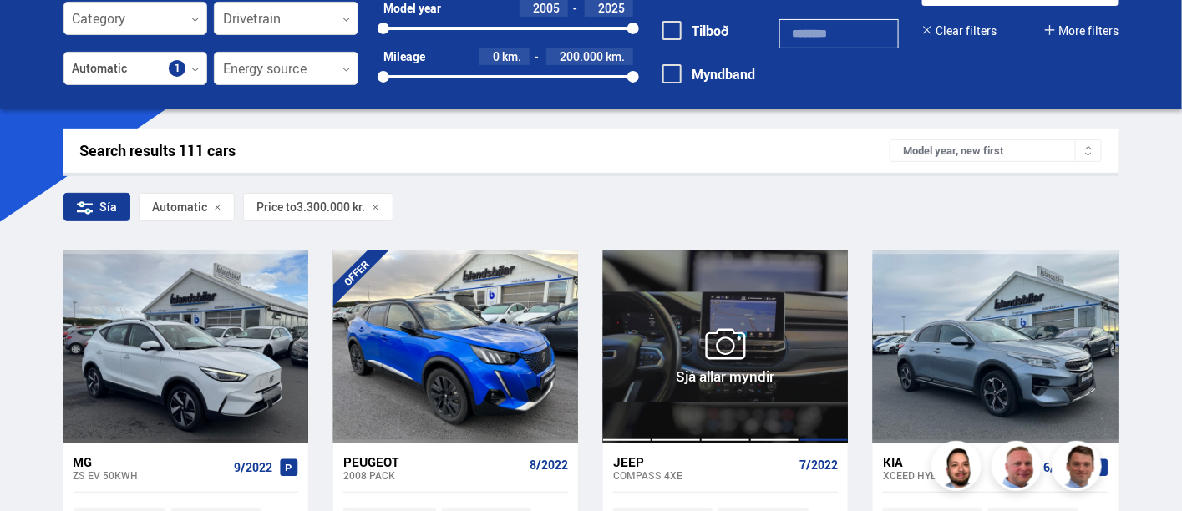
scroll to position [278, 0]
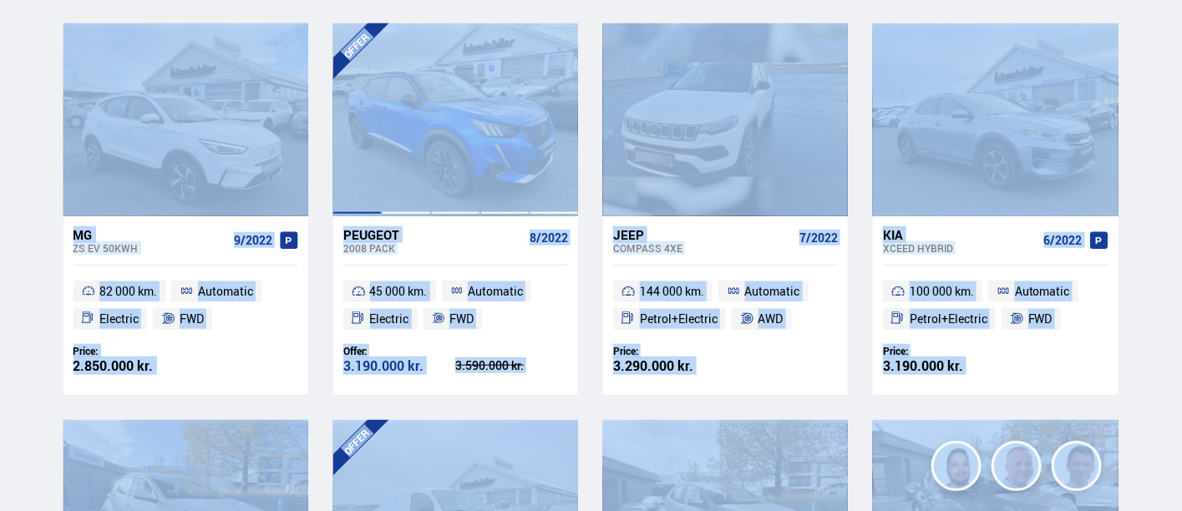
drag, startPoint x: 33, startPoint y: 293, endPoint x: 433, endPoint y: 38, distance: 475.4
copy div "Söluskrá Þjónusta Íslandsbílar Kaupumbila.is Íslandsvörn Leiðbeiningar Um okkur…"
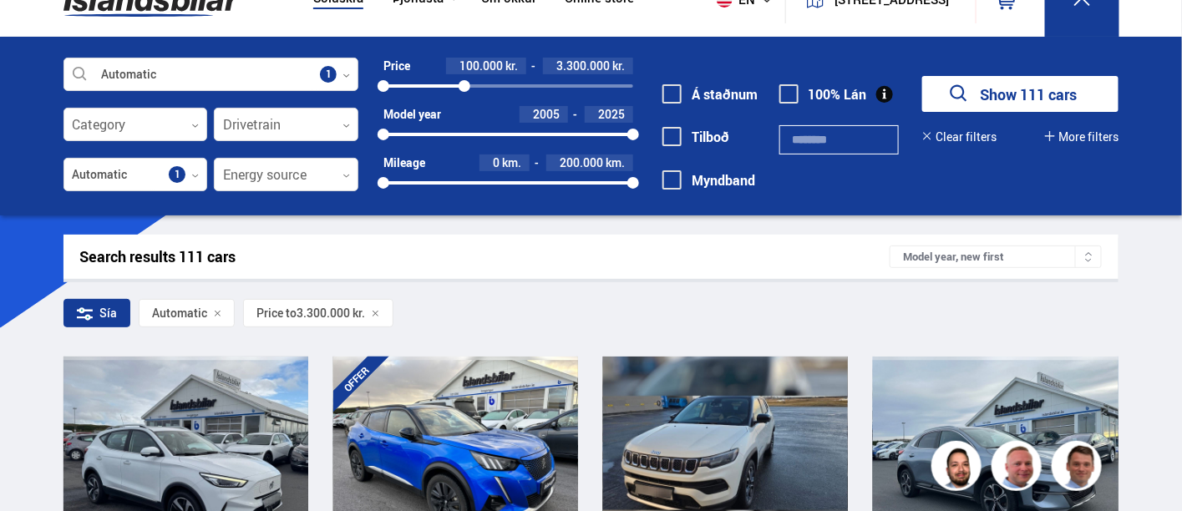
scroll to position [0, 0]
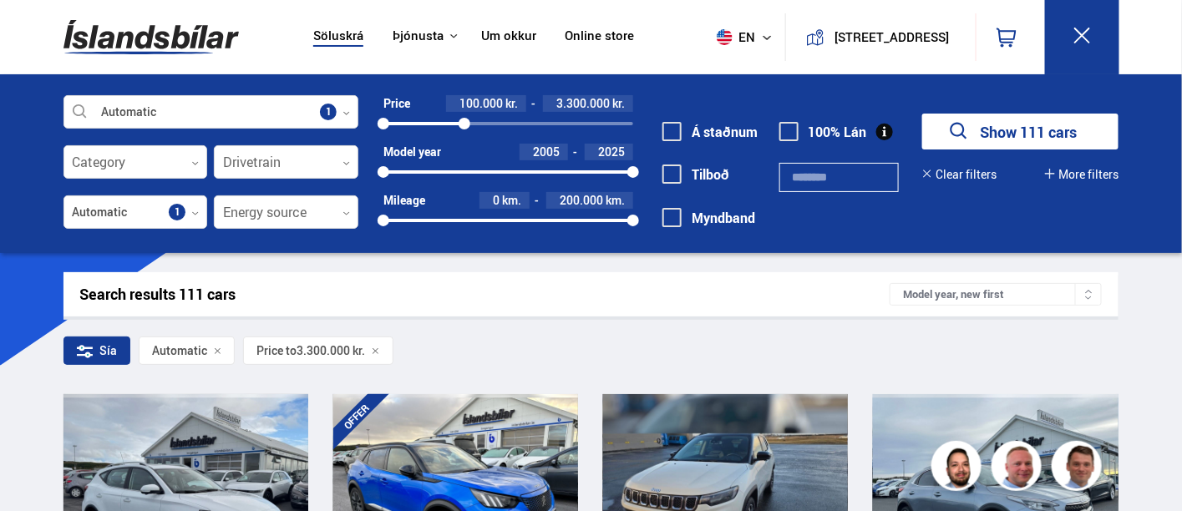
click at [438, 37] on div "Þjónusta Íslandsbílar Kaupumbila.is Íslandsvörn Leiðbeiningar" at bounding box center [422, 36] width 89 height 16
click at [140, 33] on img at bounding box center [150, 37] width 175 height 54
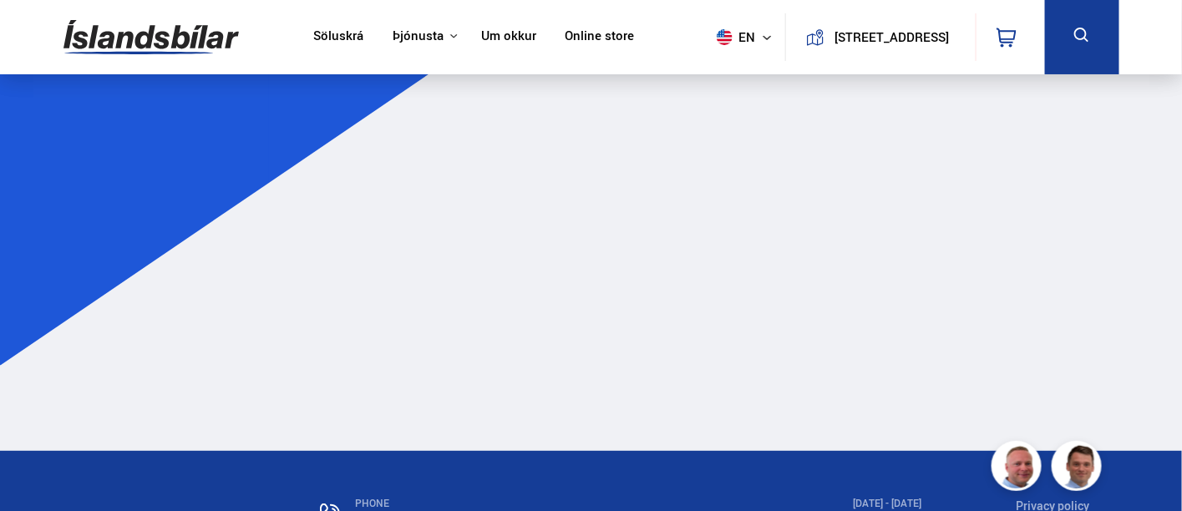
click at [199, 25] on img at bounding box center [150, 37] width 175 height 54
click at [194, 47] on img at bounding box center [150, 37] width 175 height 54
click at [190, 40] on img at bounding box center [150, 37] width 175 height 54
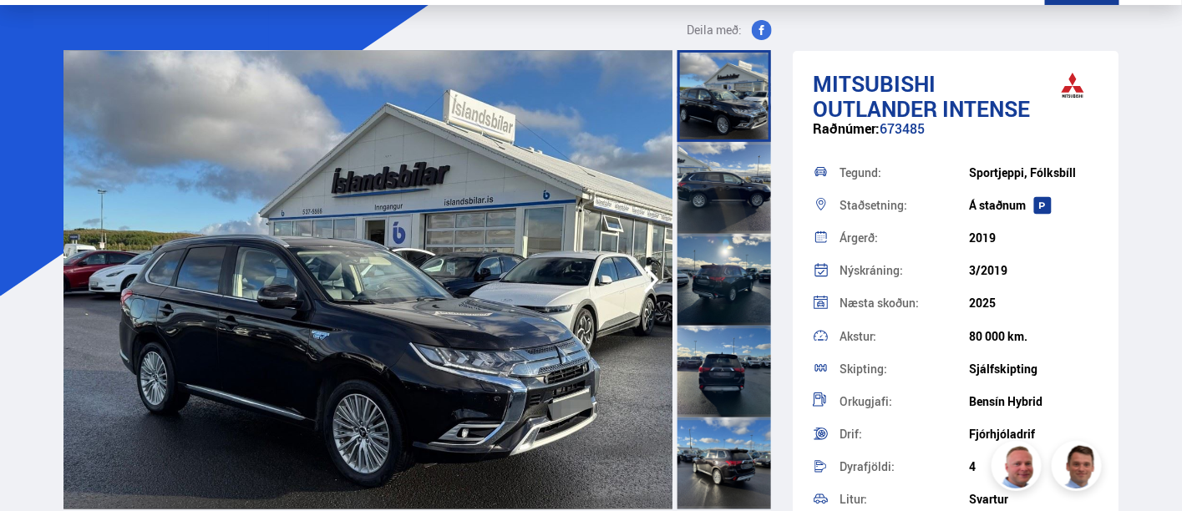
scroll to position [93, 0]
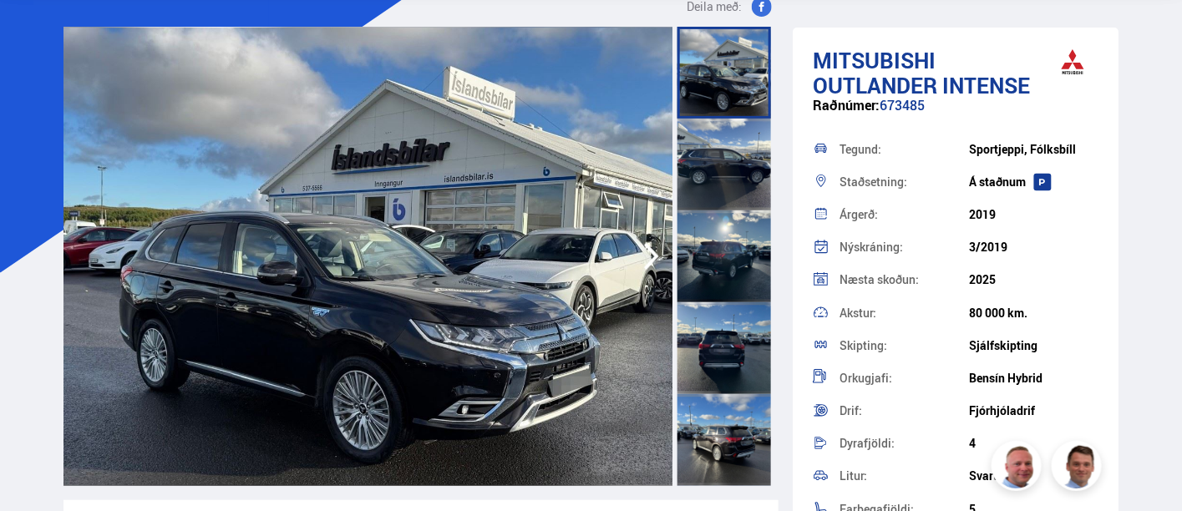
click at [497, 298] on img at bounding box center [368, 256] width 610 height 459
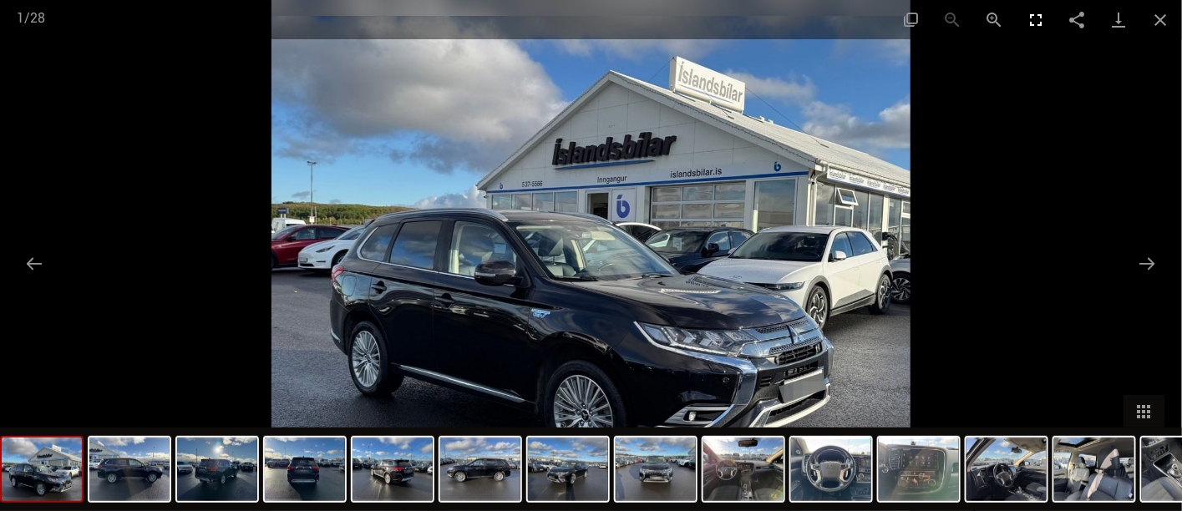
click at [1031, 14] on button "Toggle fullscreen" at bounding box center [1036, 19] width 42 height 39
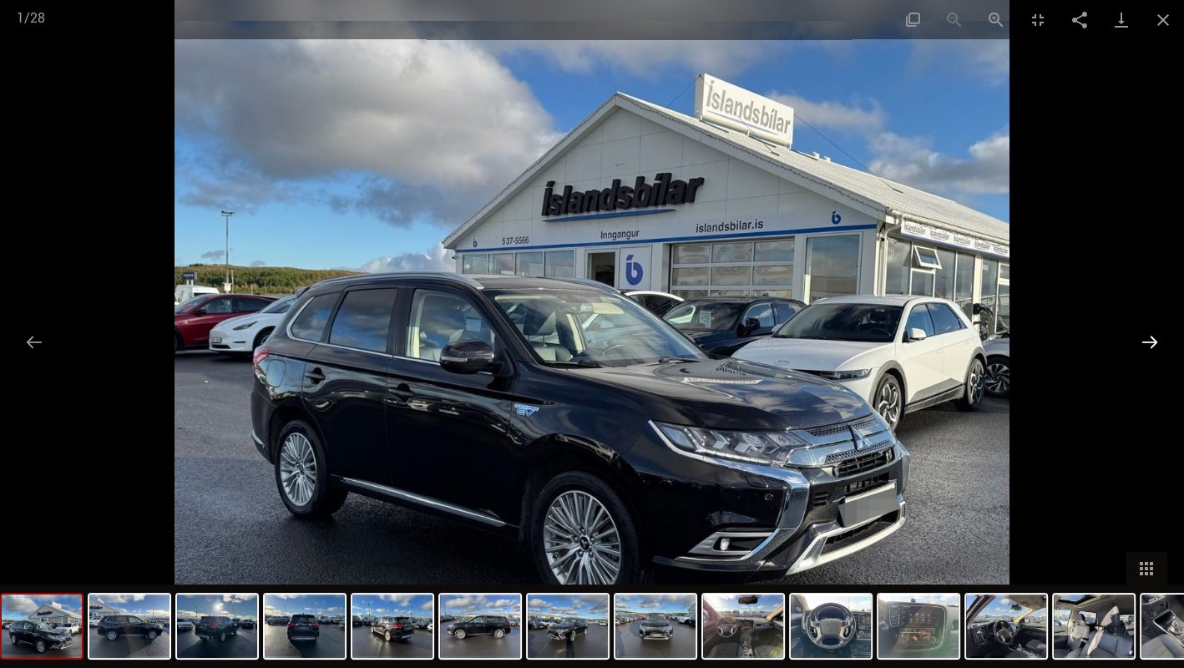
click at [1146, 334] on button "Next slide" at bounding box center [1149, 342] width 35 height 33
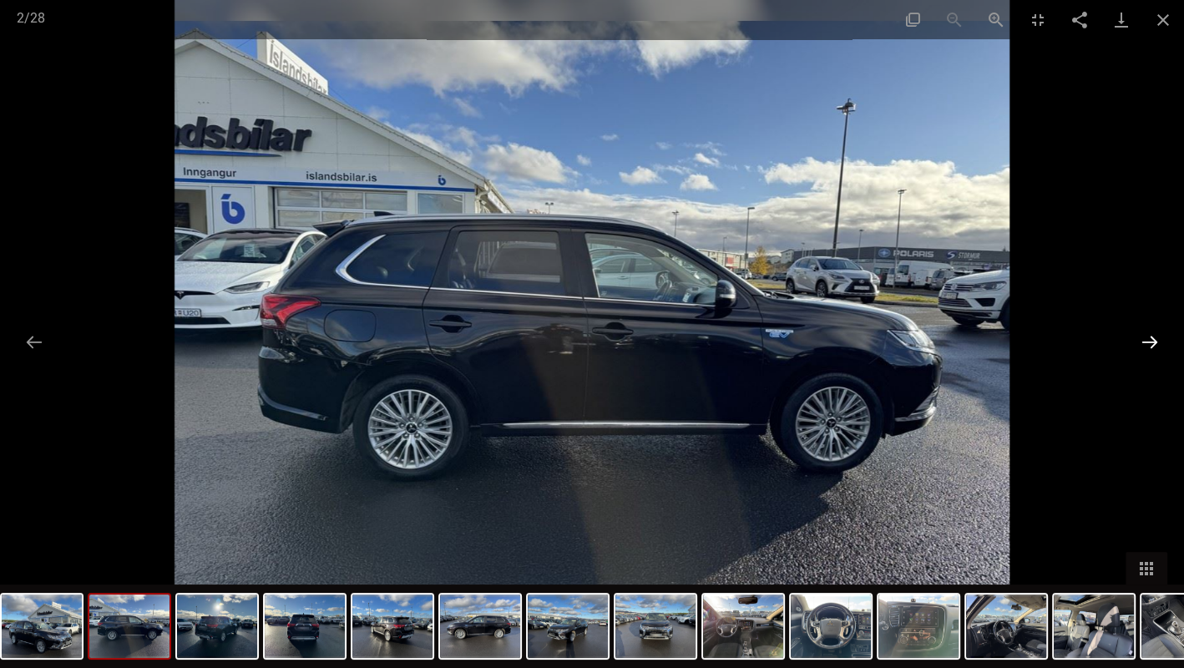
click at [1148, 337] on button "Next slide" at bounding box center [1149, 342] width 35 height 33
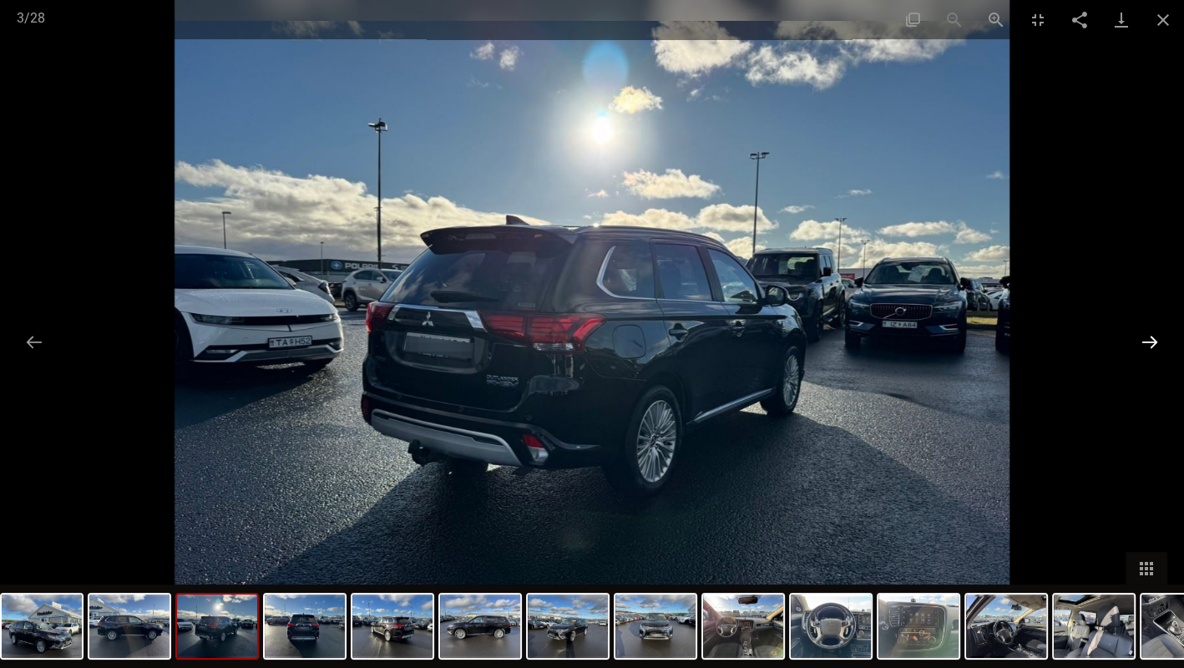
click at [1148, 337] on button "Next slide" at bounding box center [1149, 342] width 35 height 33
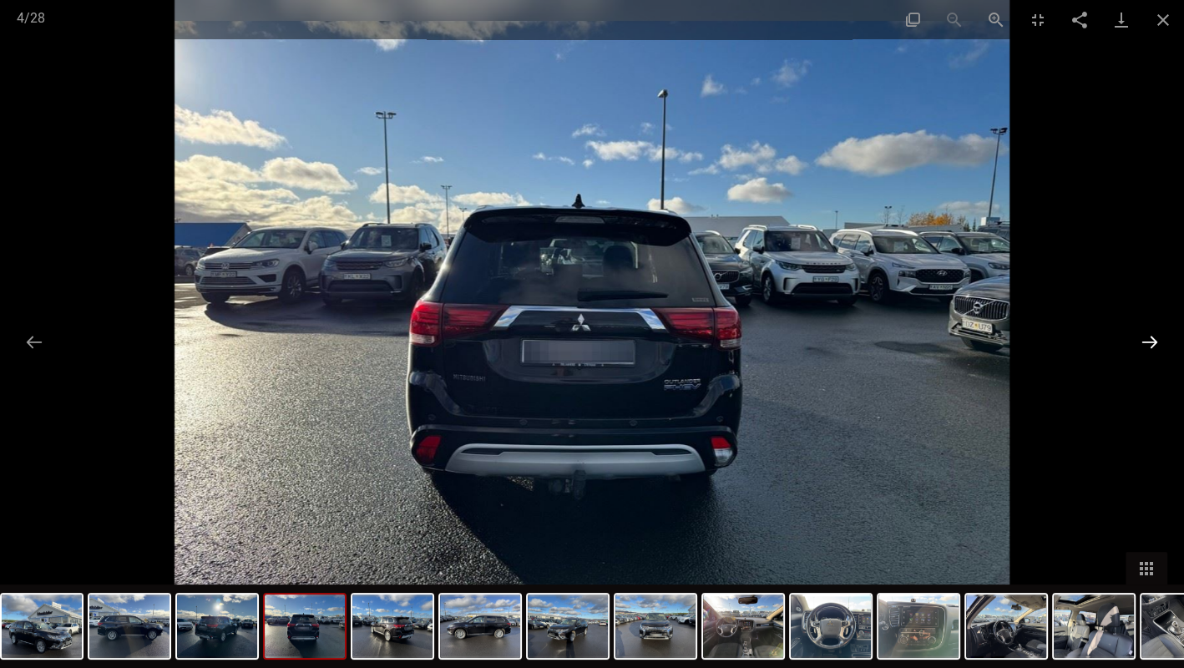
click at [1148, 337] on button "Next slide" at bounding box center [1149, 342] width 35 height 33
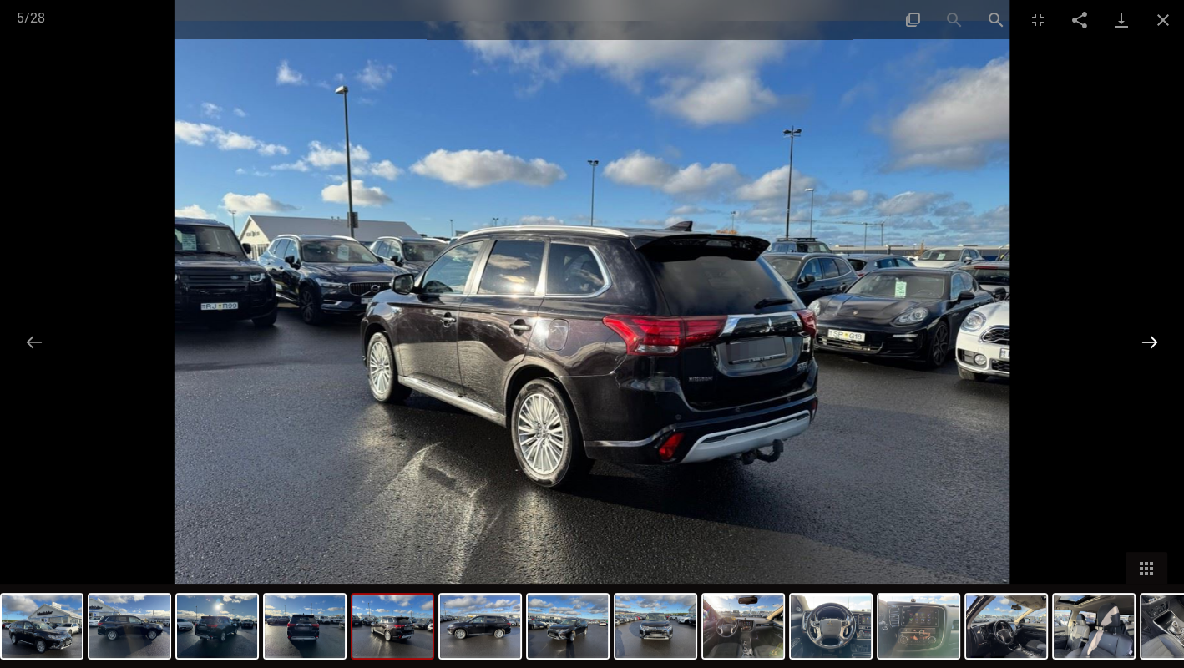
click at [1154, 345] on button "Next slide" at bounding box center [1149, 342] width 35 height 33
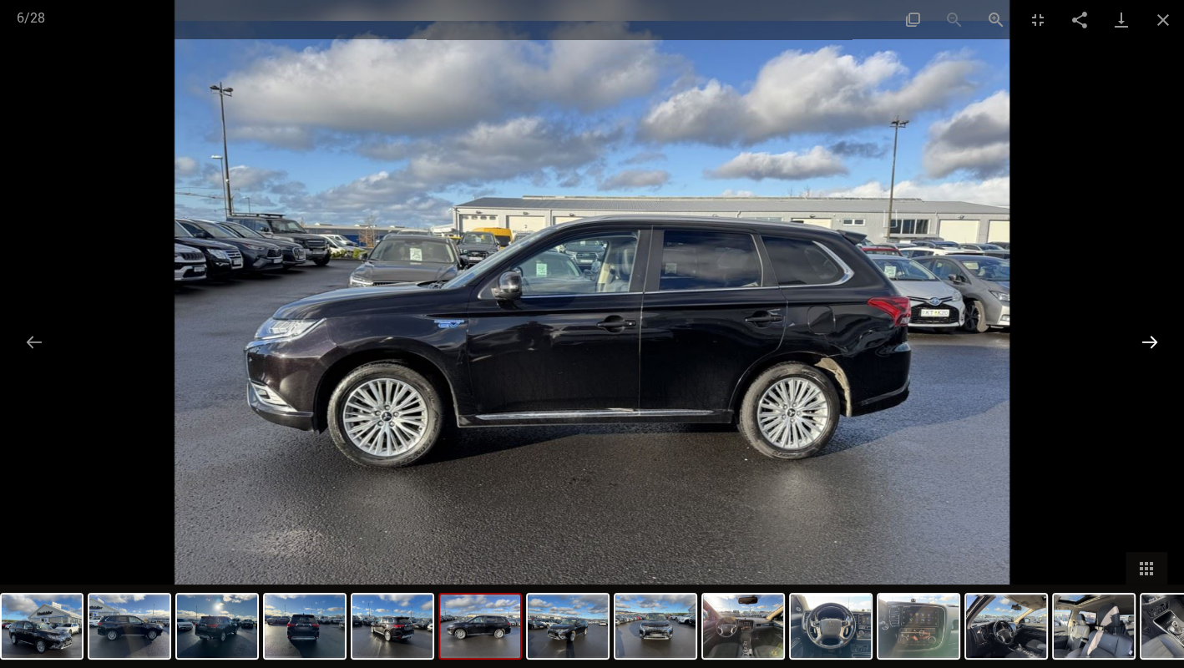
click at [1153, 332] on button "Next slide" at bounding box center [1149, 342] width 35 height 33
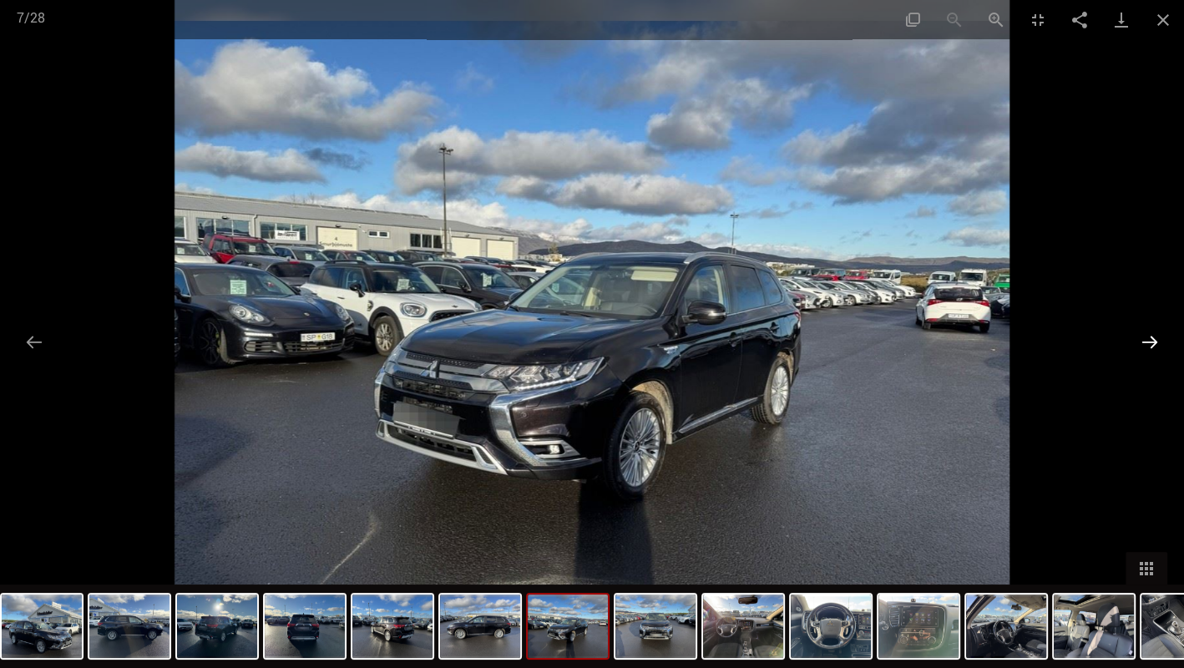
click at [1153, 334] on button "Next slide" at bounding box center [1149, 342] width 35 height 33
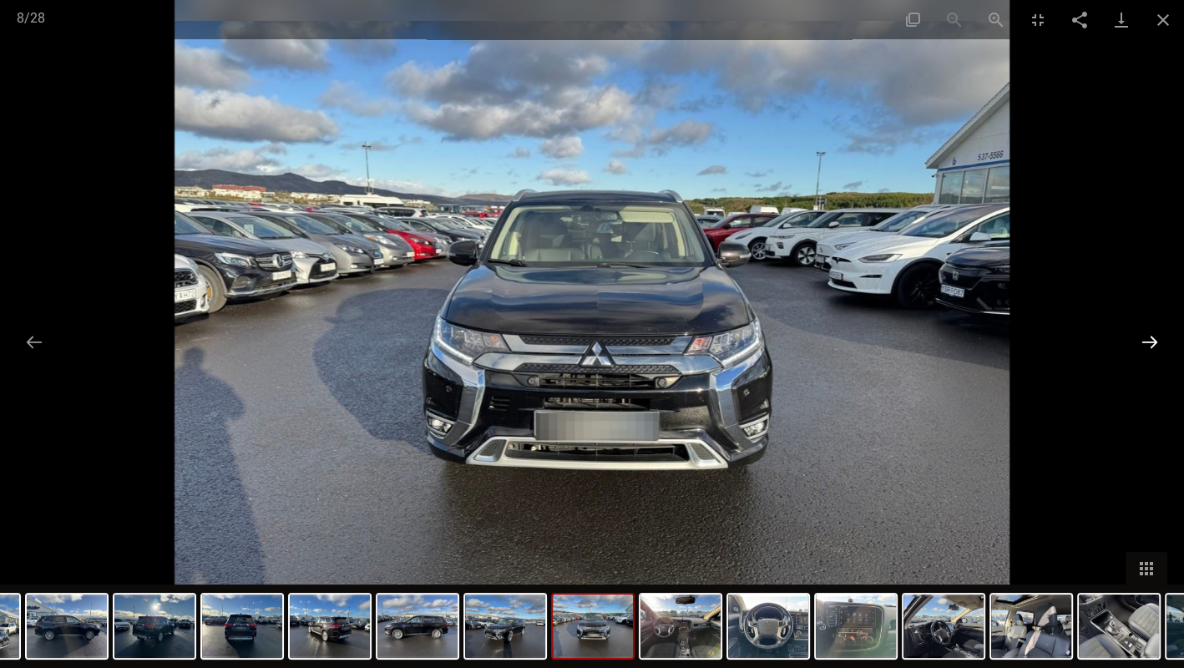
click at [1153, 334] on button "Next slide" at bounding box center [1149, 342] width 35 height 33
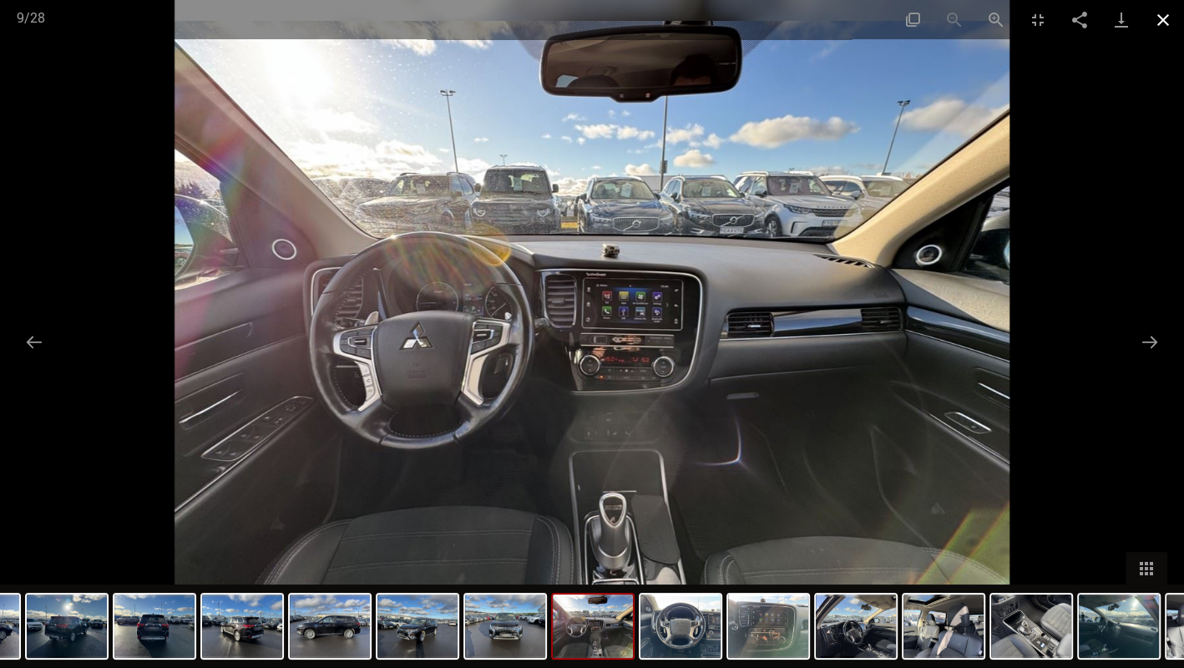
click at [1159, 18] on button "Close gallery" at bounding box center [1163, 19] width 42 height 39
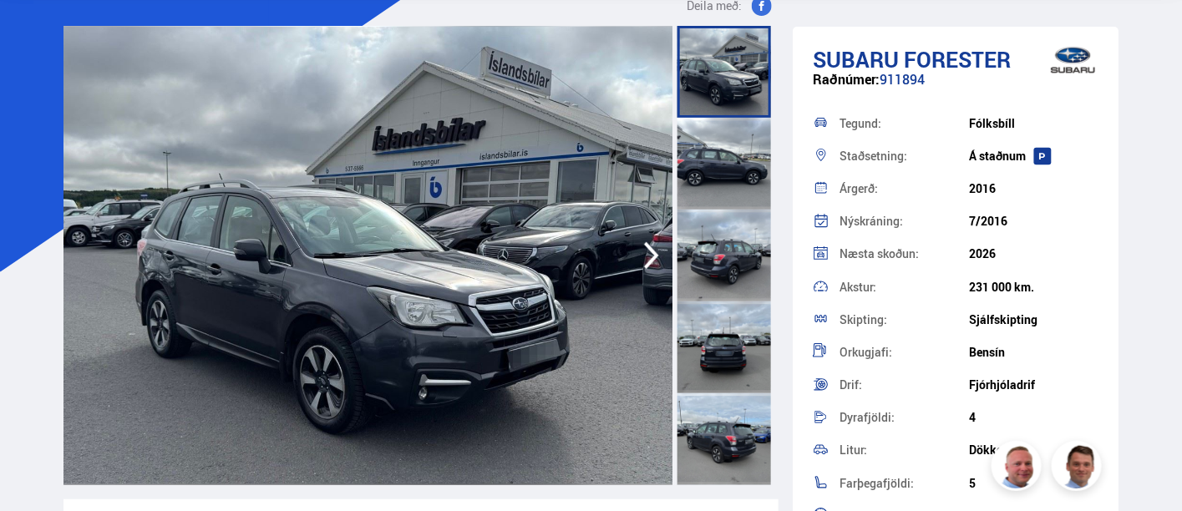
scroll to position [185, 0]
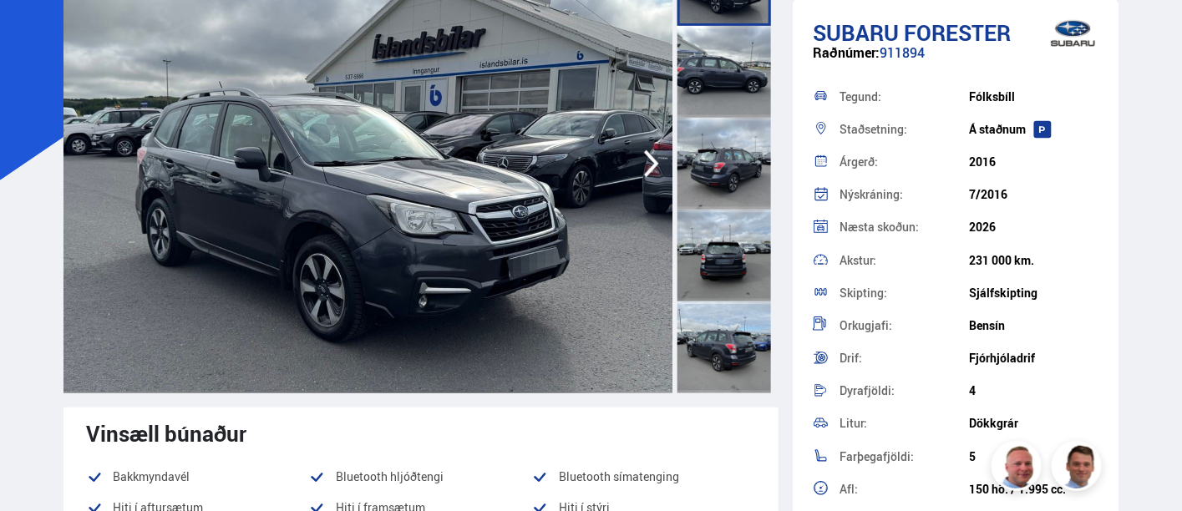
click at [651, 150] on icon "button" at bounding box center [651, 164] width 33 height 40
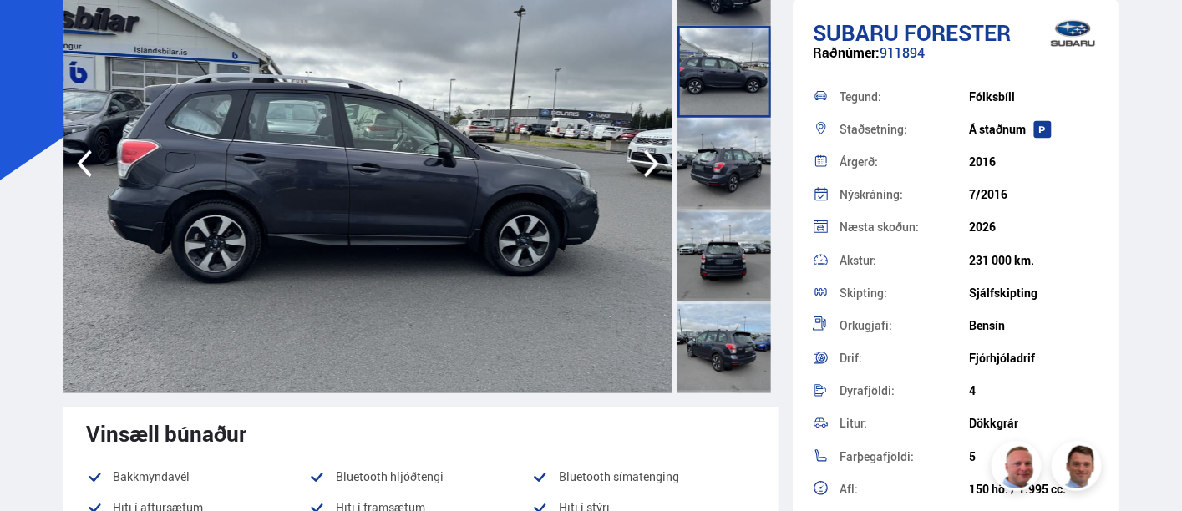
click at [651, 150] on icon "button" at bounding box center [651, 164] width 33 height 40
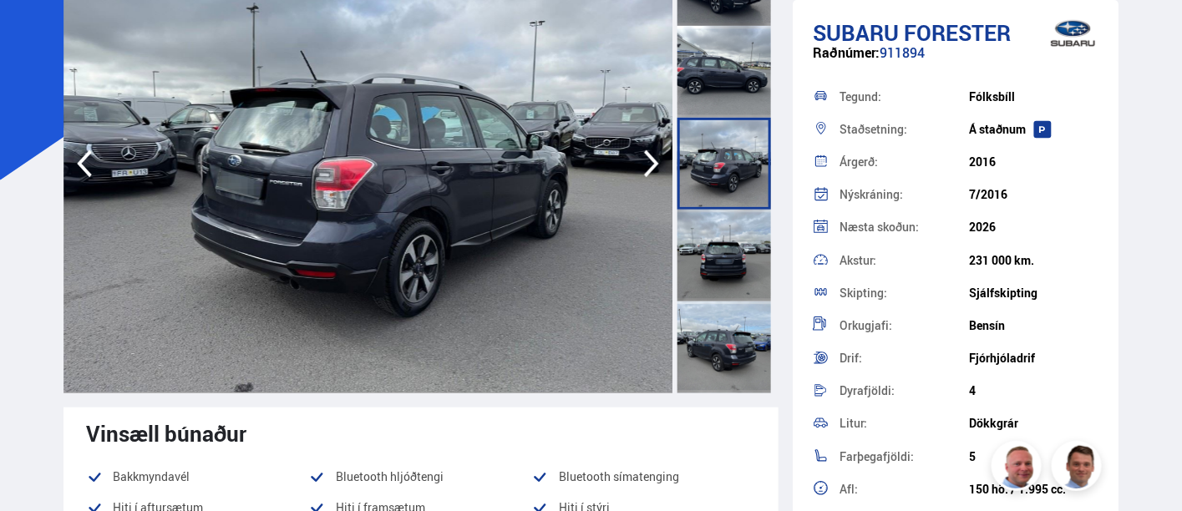
click at [651, 150] on icon "button" at bounding box center [651, 164] width 33 height 40
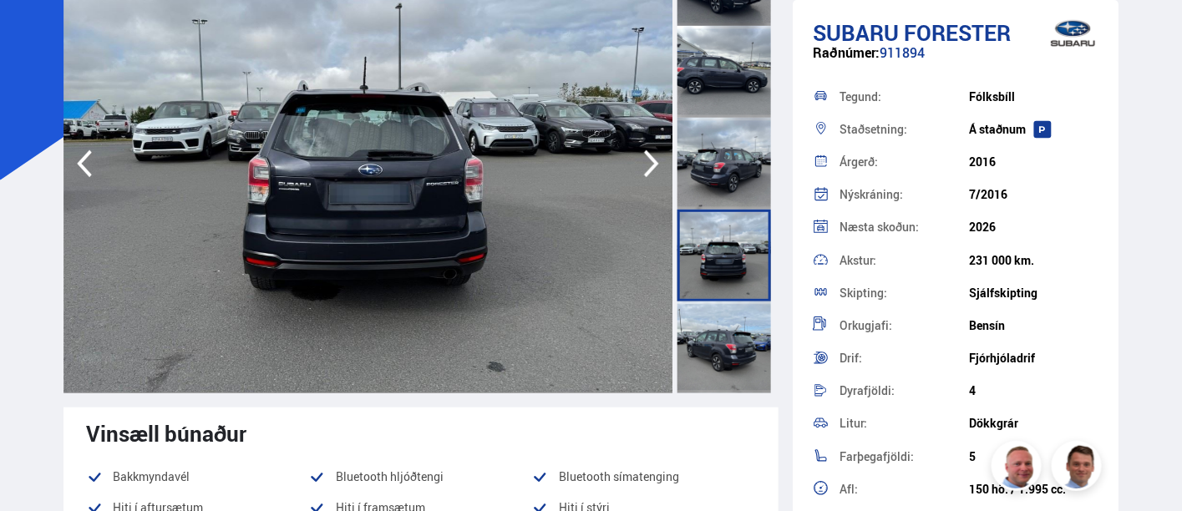
click at [651, 150] on icon "button" at bounding box center [651, 164] width 33 height 40
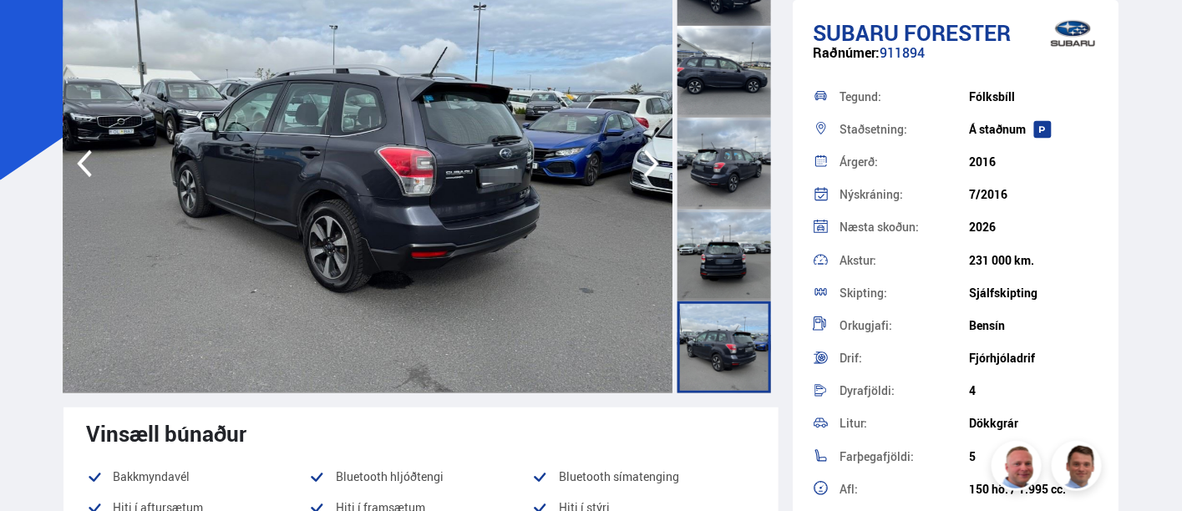
click at [651, 150] on icon "button" at bounding box center [651, 164] width 33 height 40
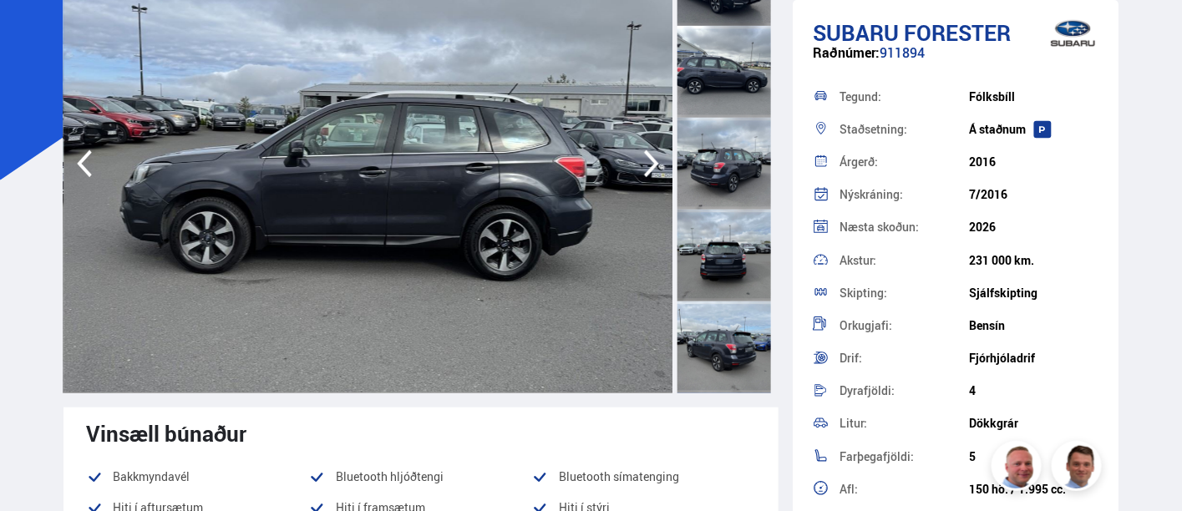
click at [651, 150] on icon "button" at bounding box center [651, 164] width 33 height 40
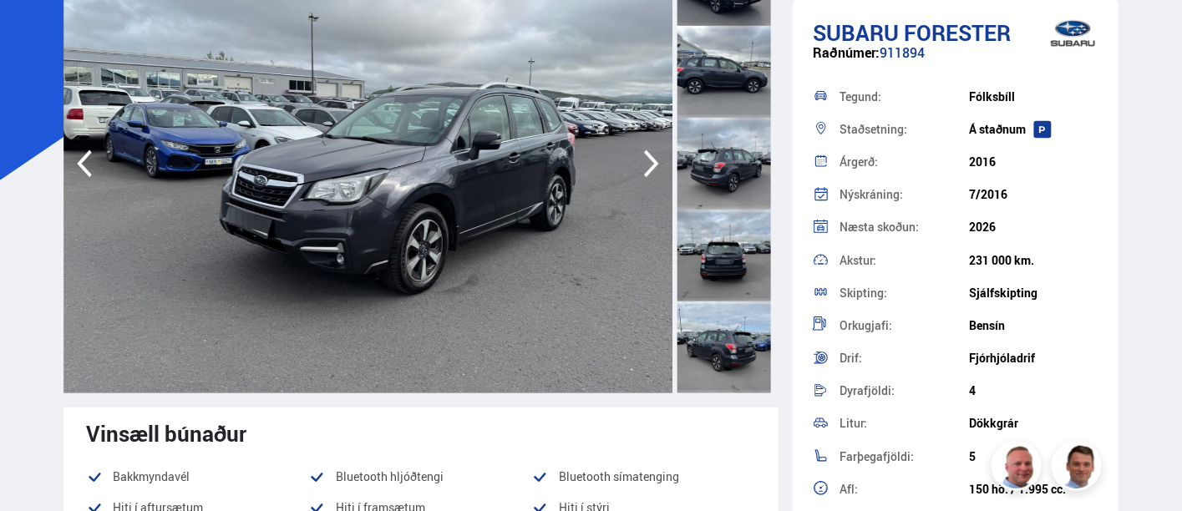
click at [646, 164] on icon "button" at bounding box center [651, 164] width 33 height 40
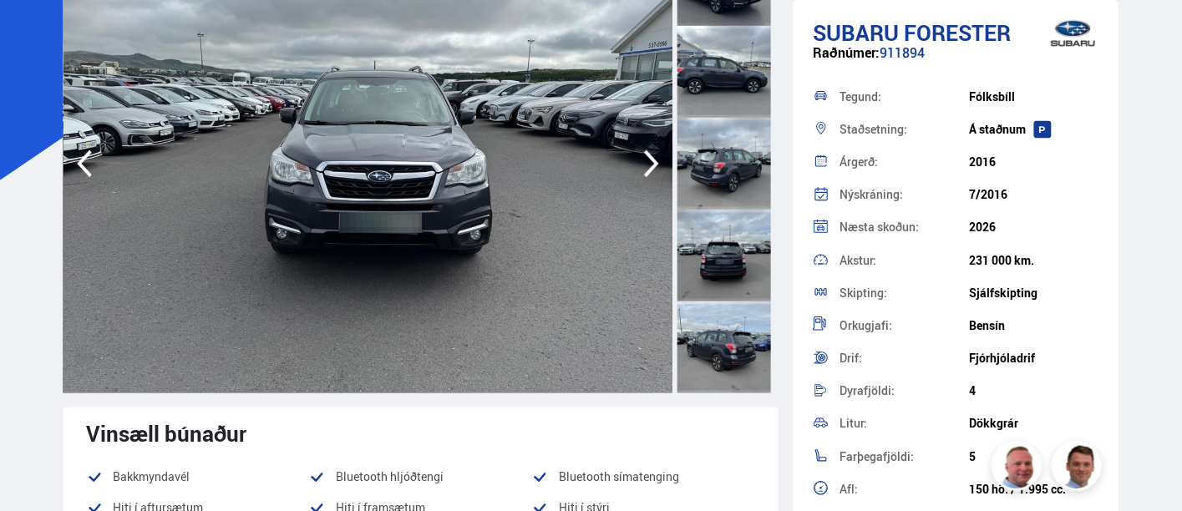
click at [646, 164] on icon "button" at bounding box center [651, 164] width 33 height 40
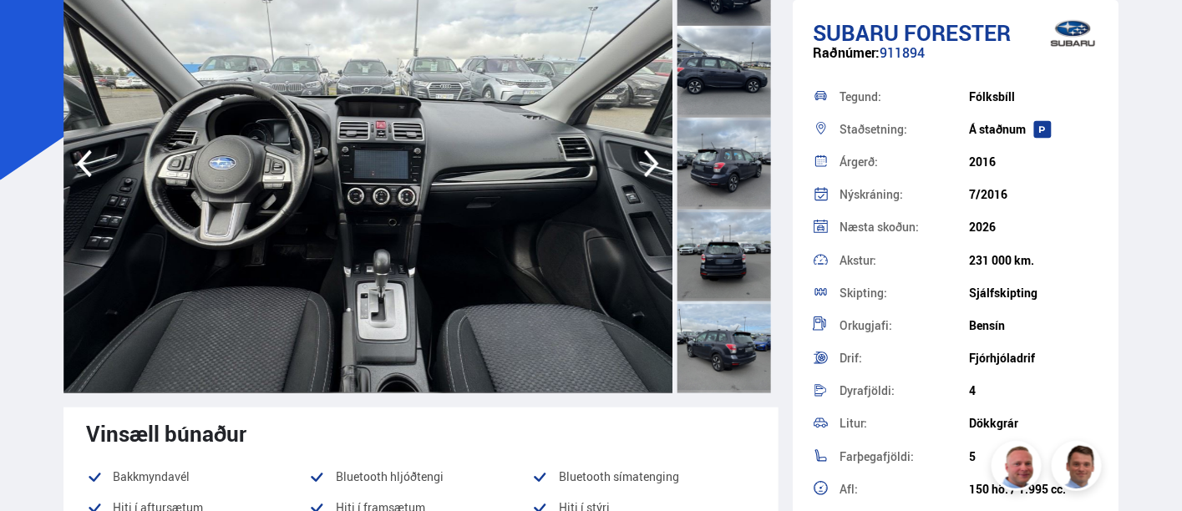
click at [646, 164] on icon "button" at bounding box center [651, 164] width 33 height 40
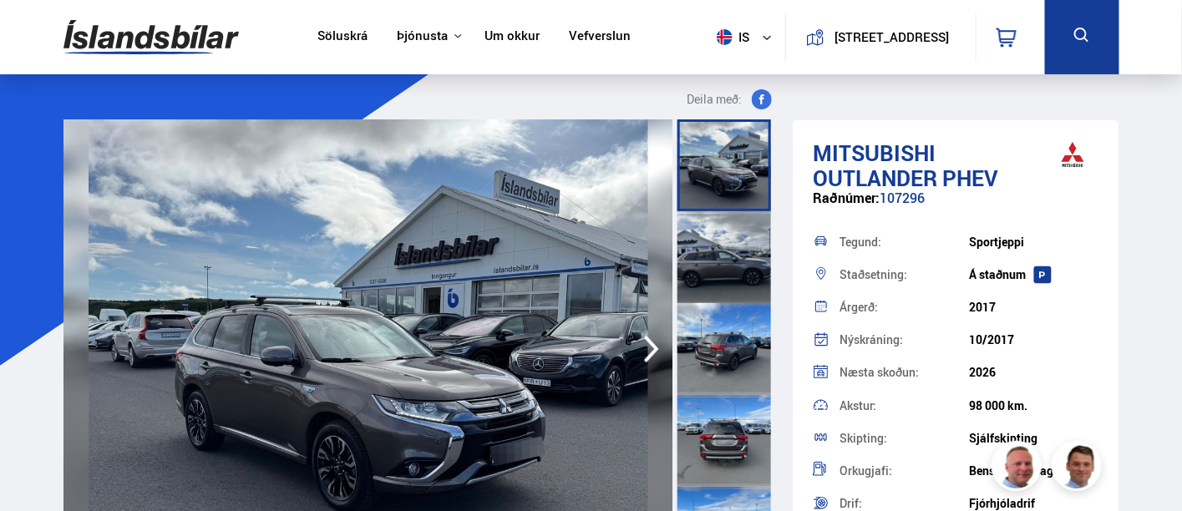
click at [635, 355] on icon "button" at bounding box center [651, 349] width 33 height 40
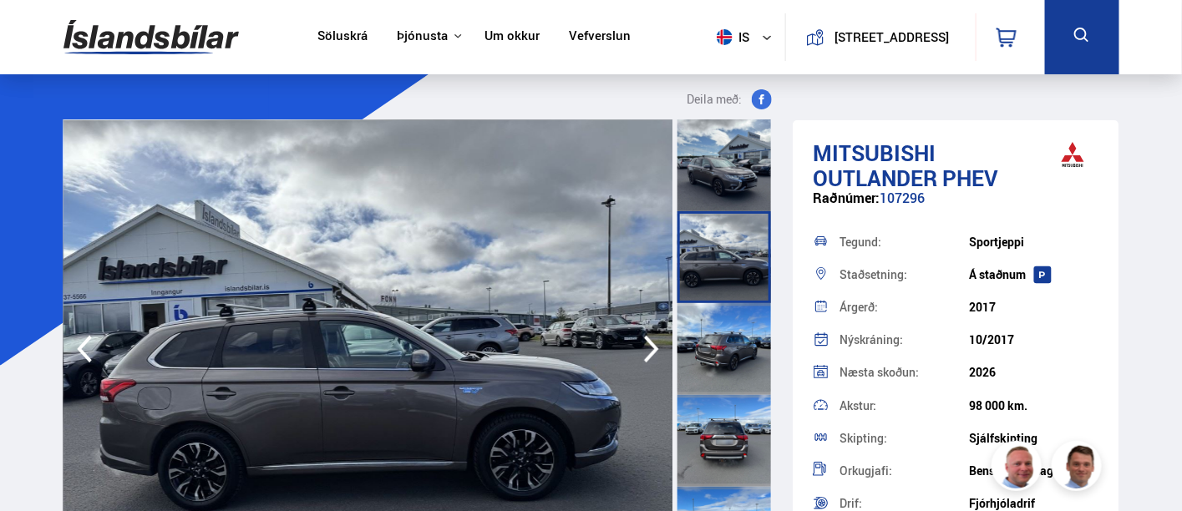
click at [635, 352] on icon "button" at bounding box center [651, 349] width 33 height 40
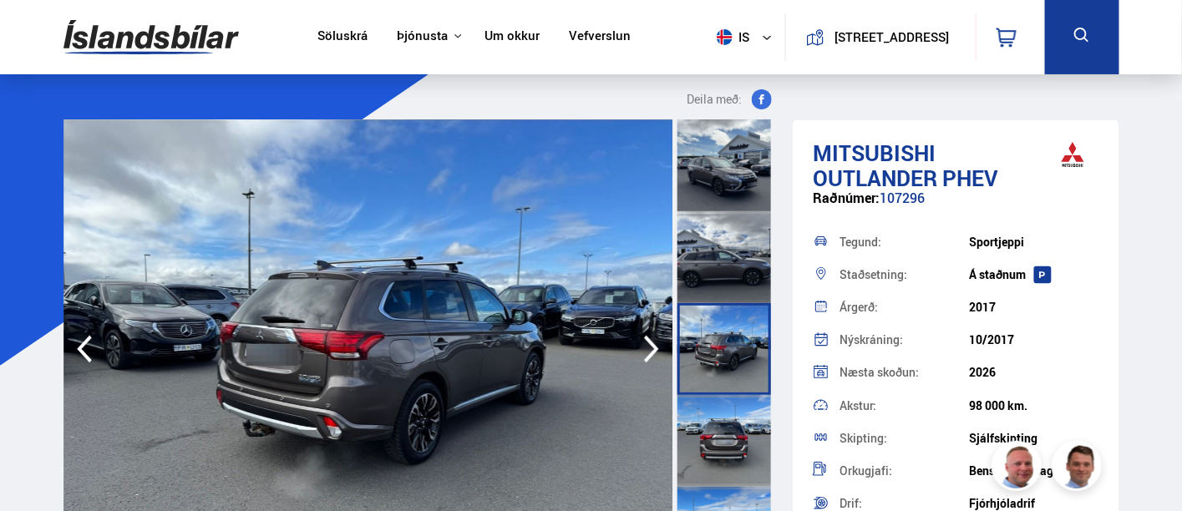
click at [635, 352] on icon "button" at bounding box center [651, 349] width 33 height 40
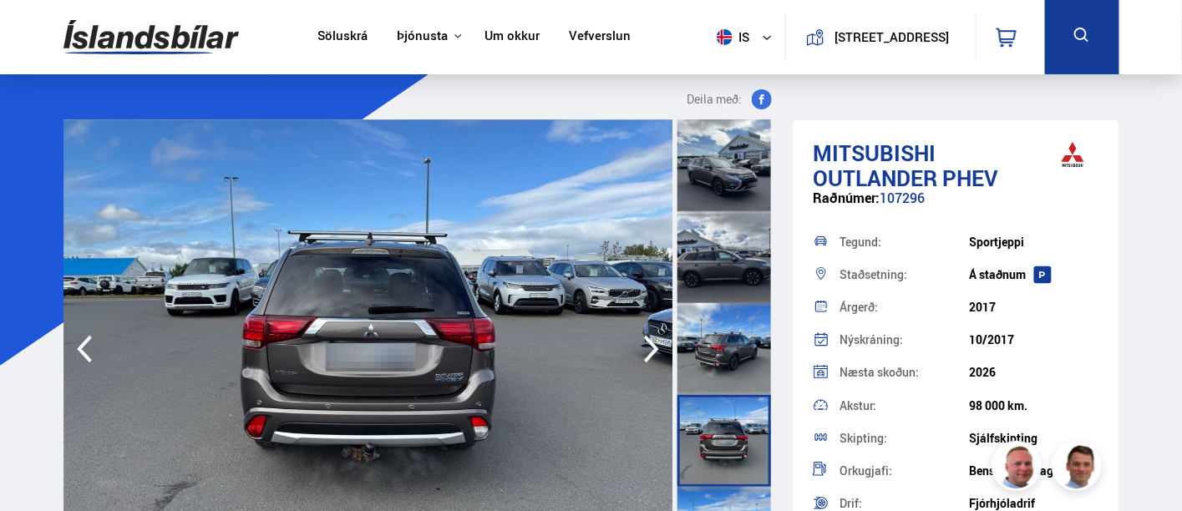
click at [635, 352] on icon "button" at bounding box center [651, 349] width 33 height 40
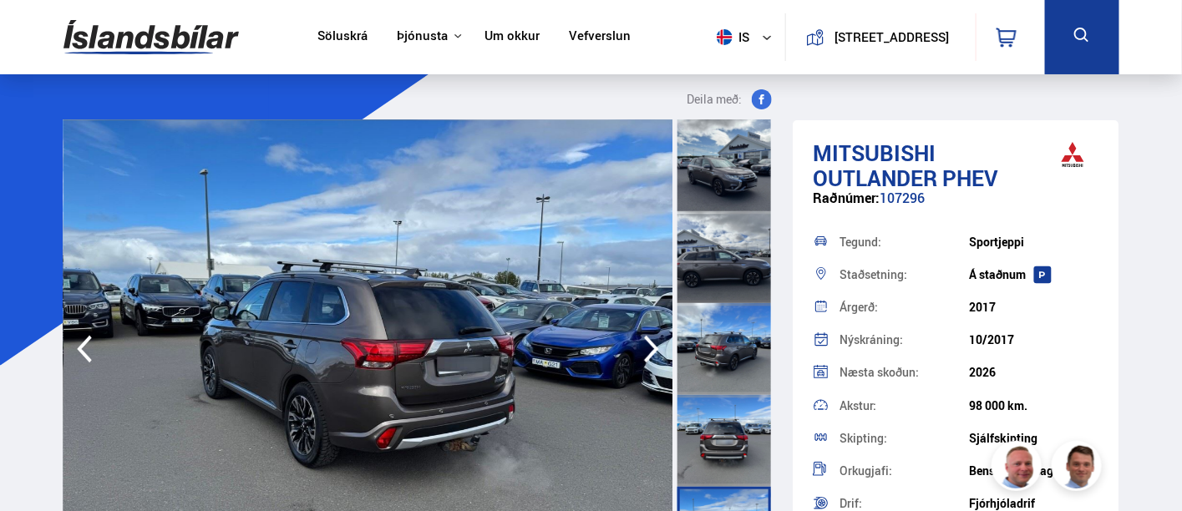
click at [635, 352] on icon "button" at bounding box center [651, 349] width 33 height 40
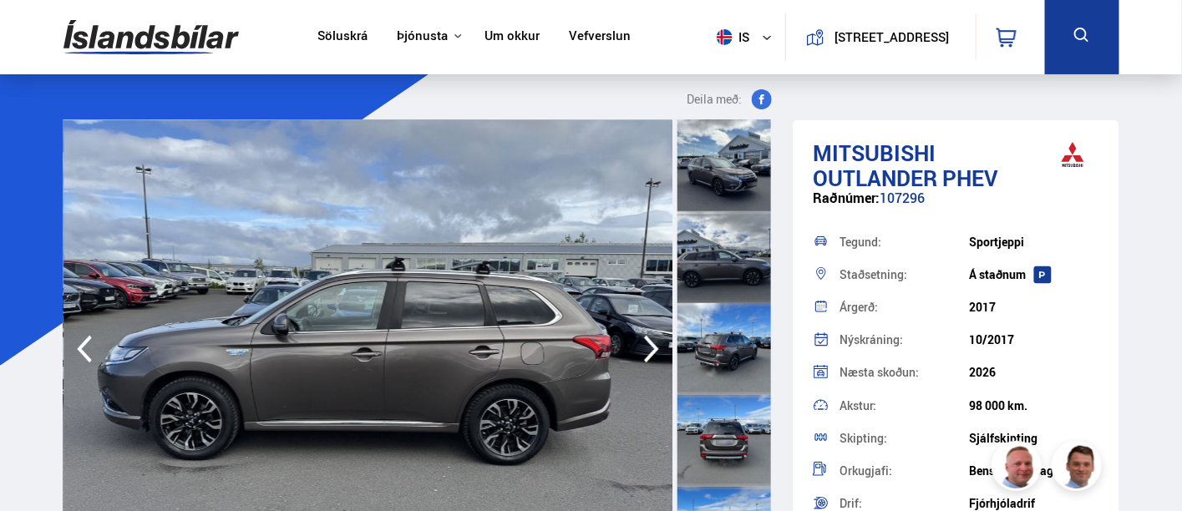
click at [635, 352] on icon "button" at bounding box center [651, 349] width 33 height 40
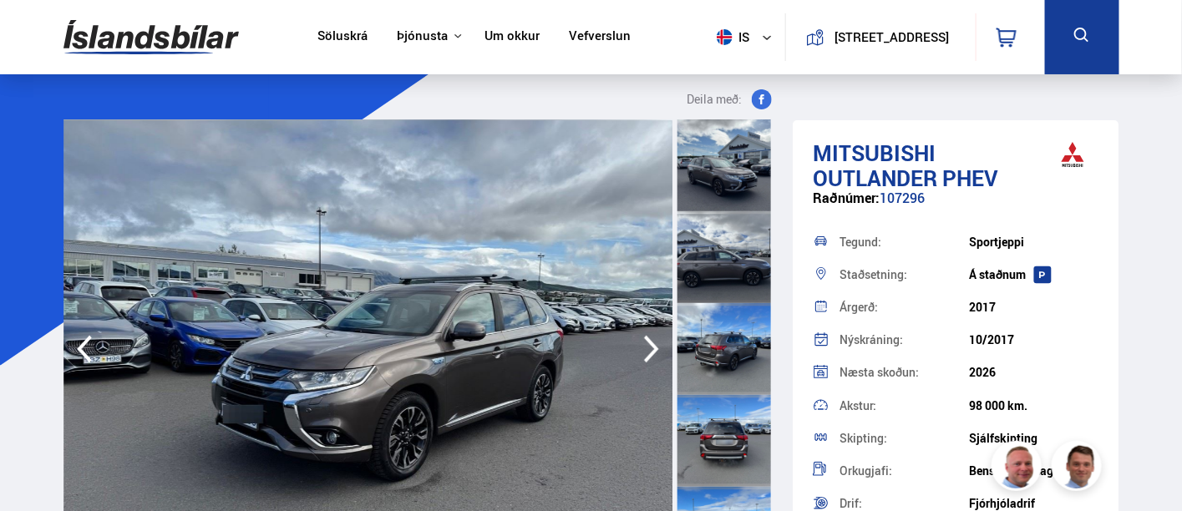
click at [635, 352] on icon "button" at bounding box center [651, 349] width 33 height 40
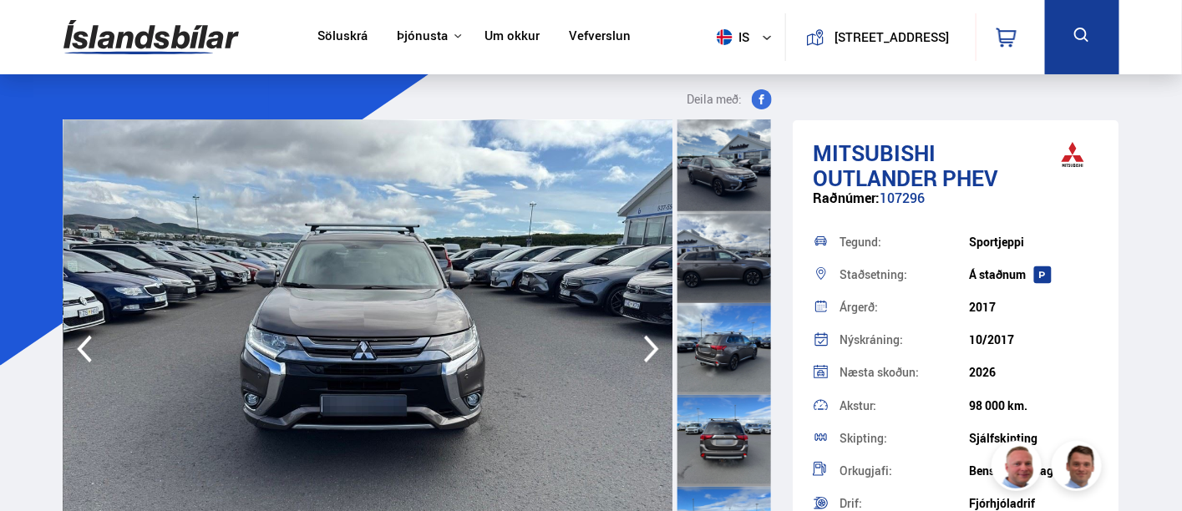
click at [635, 352] on icon "button" at bounding box center [651, 349] width 33 height 40
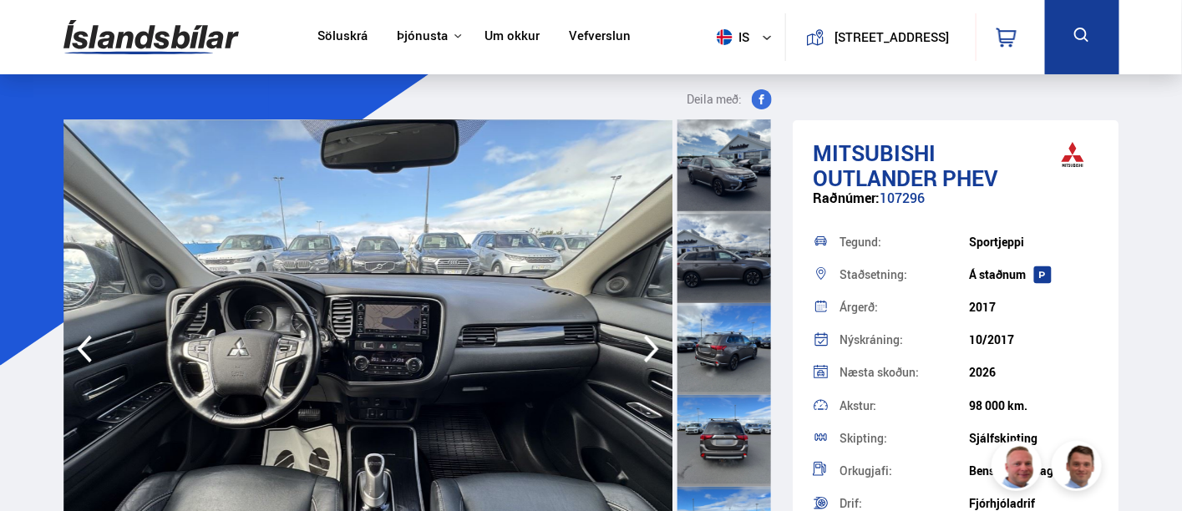
click at [635, 352] on icon "button" at bounding box center [651, 349] width 33 height 40
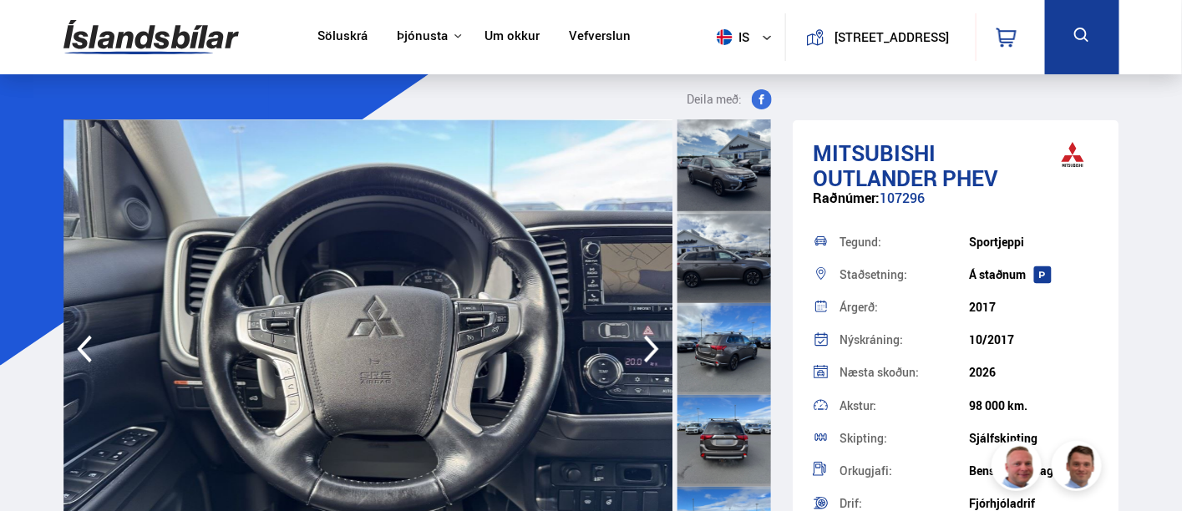
click at [635, 352] on icon "button" at bounding box center [651, 349] width 33 height 40
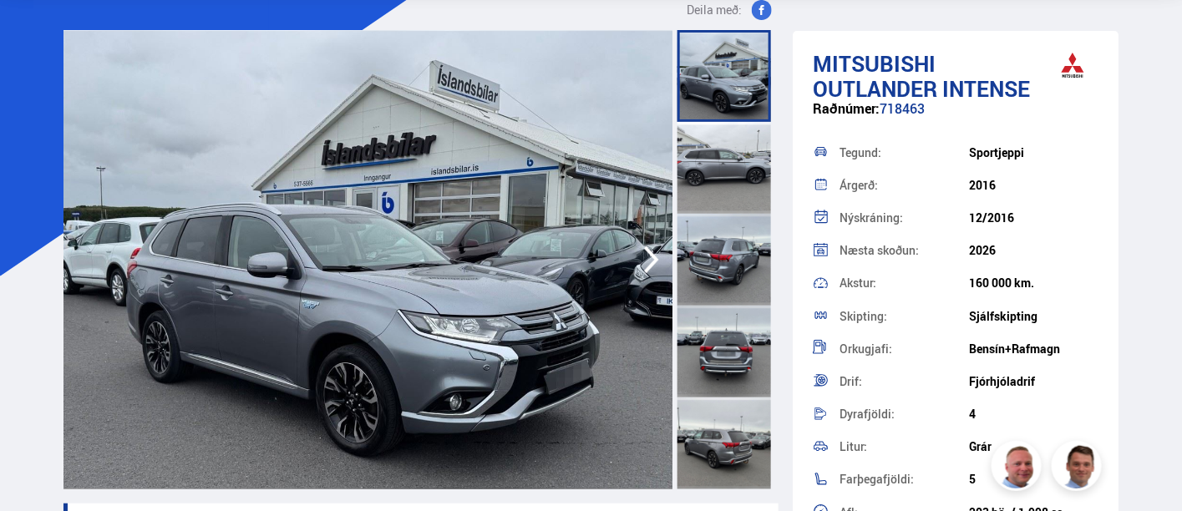
scroll to position [93, 0]
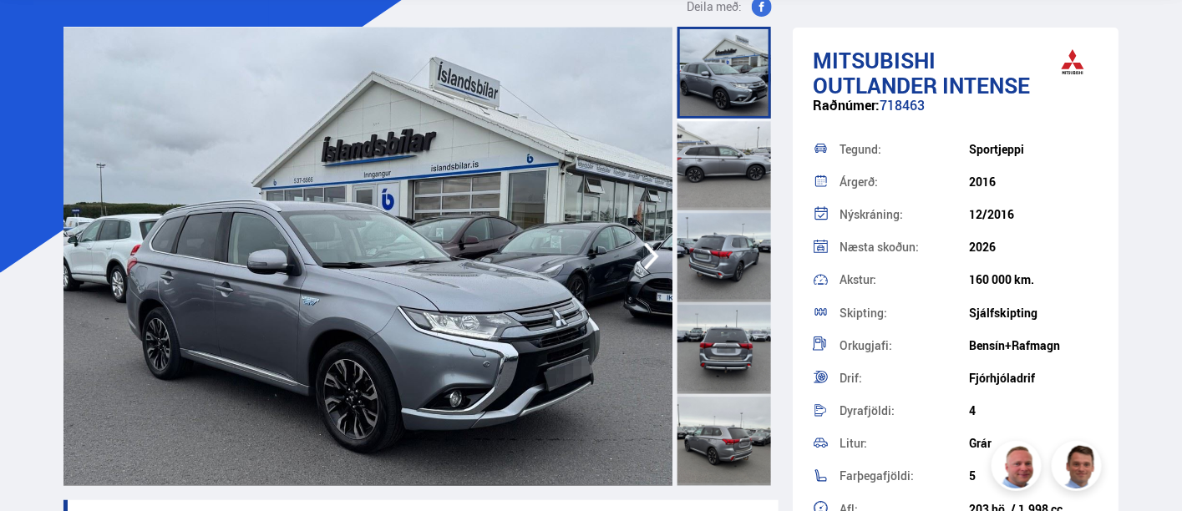
click at [514, 298] on img at bounding box center [368, 256] width 610 height 459
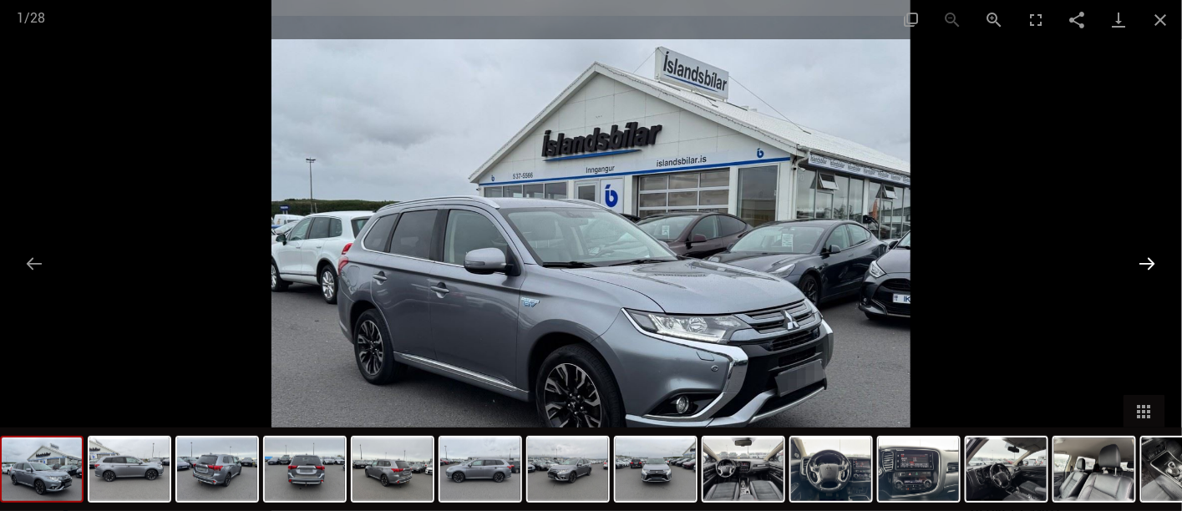
click at [1134, 264] on button "Next slide" at bounding box center [1147, 263] width 35 height 33
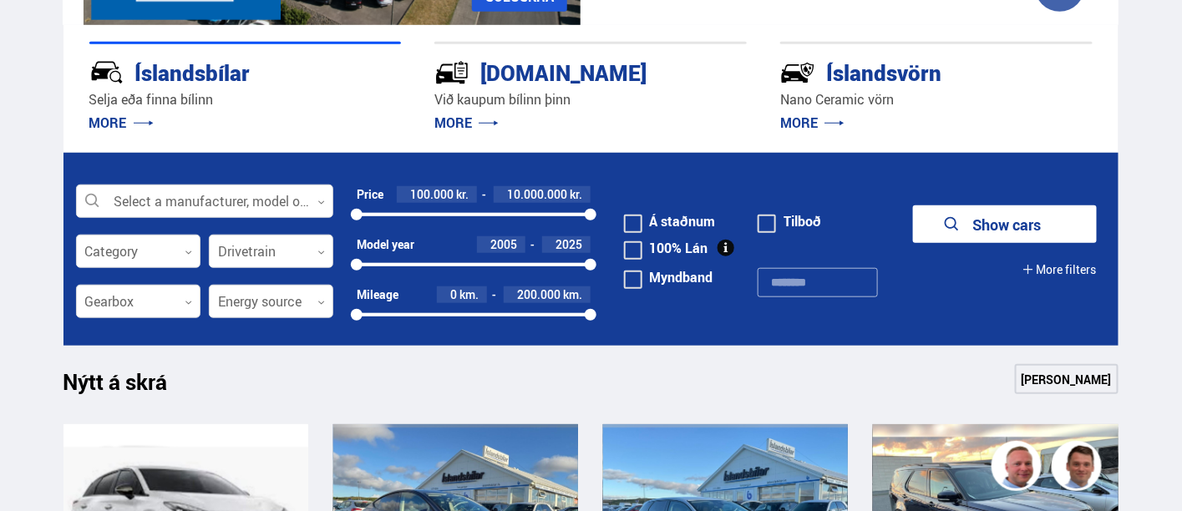
scroll to position [463, 0]
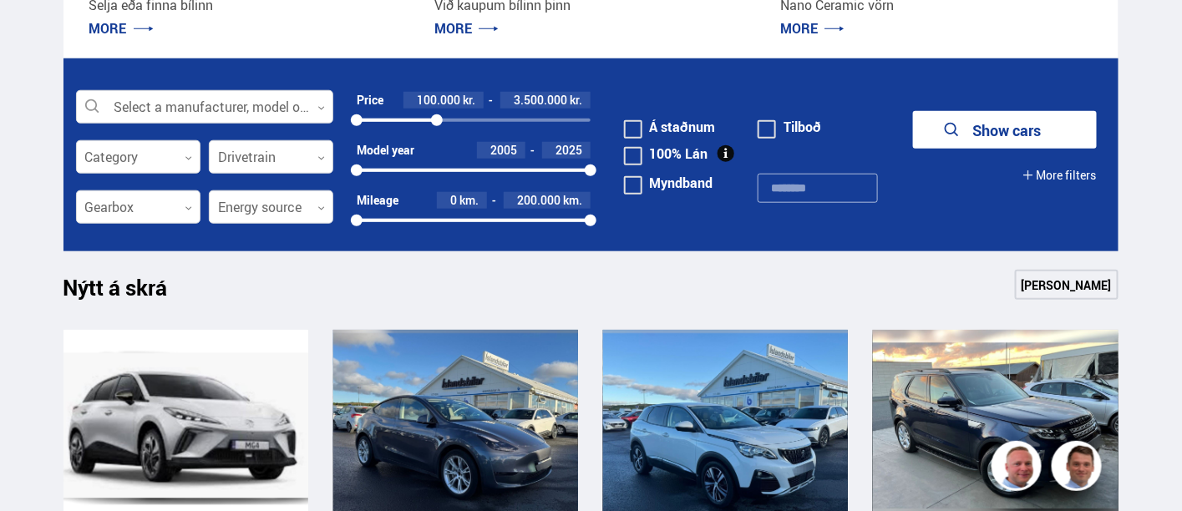
drag, startPoint x: 589, startPoint y: 117, endPoint x: 437, endPoint y: 106, distance: 152.4
click at [437, 106] on div "Price 100.000 kr. 3.500.000 kr. 100000 3492566" at bounding box center [474, 110] width 234 height 36
click at [172, 210] on div at bounding box center [138, 207] width 124 height 33
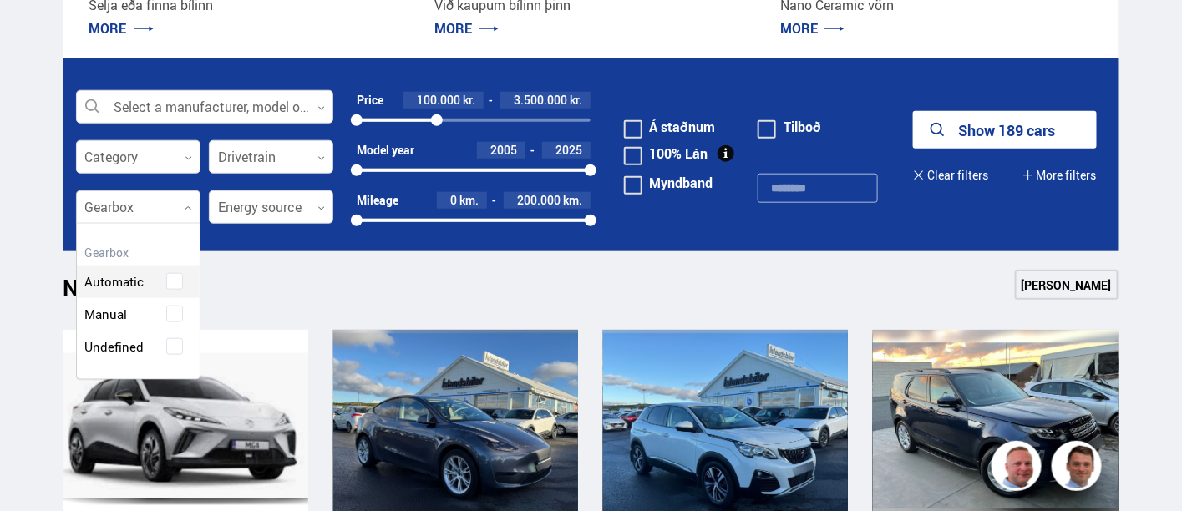
scroll to position [154, 124]
click at [130, 283] on div "Clear selected Automatic Manual Undefined" at bounding box center [138, 301] width 124 height 157
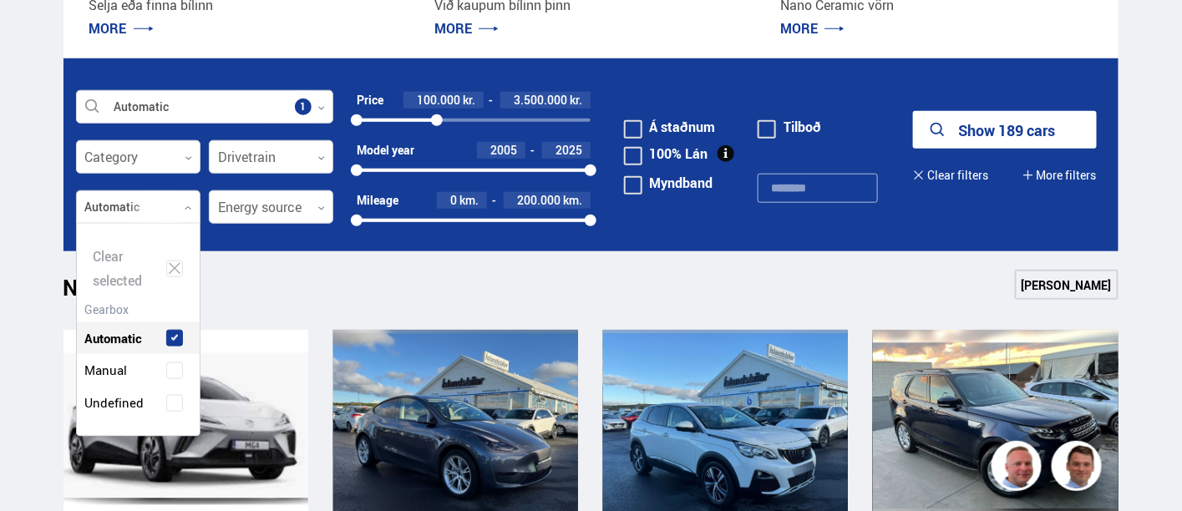
scroll to position [211, 124]
click at [1000, 129] on button "Show 123 cars" at bounding box center [1005, 130] width 184 height 38
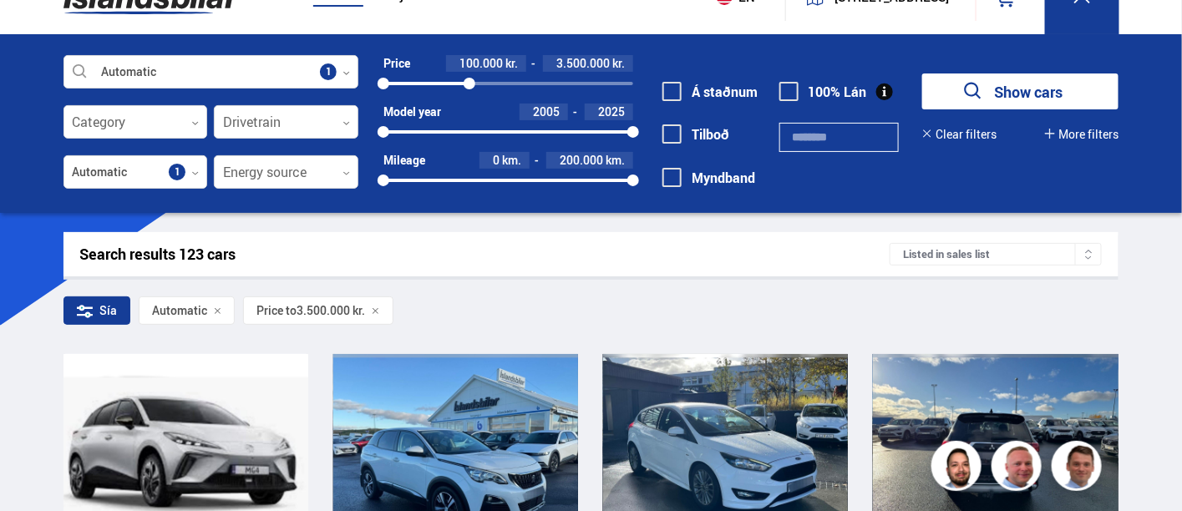
scroll to position [185, 0]
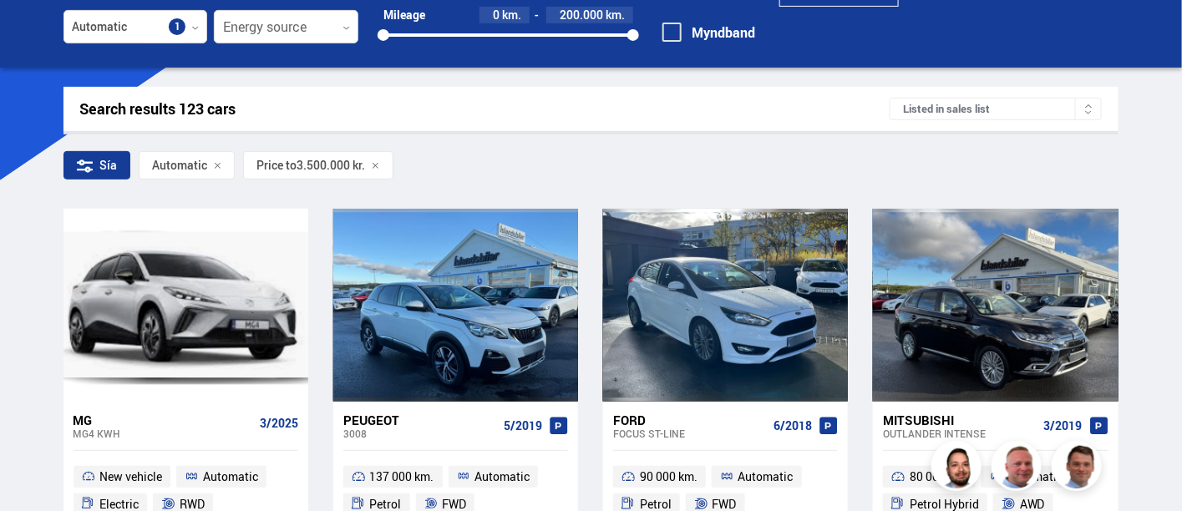
click at [988, 109] on div "Listed in sales list" at bounding box center [995, 109] width 212 height 23
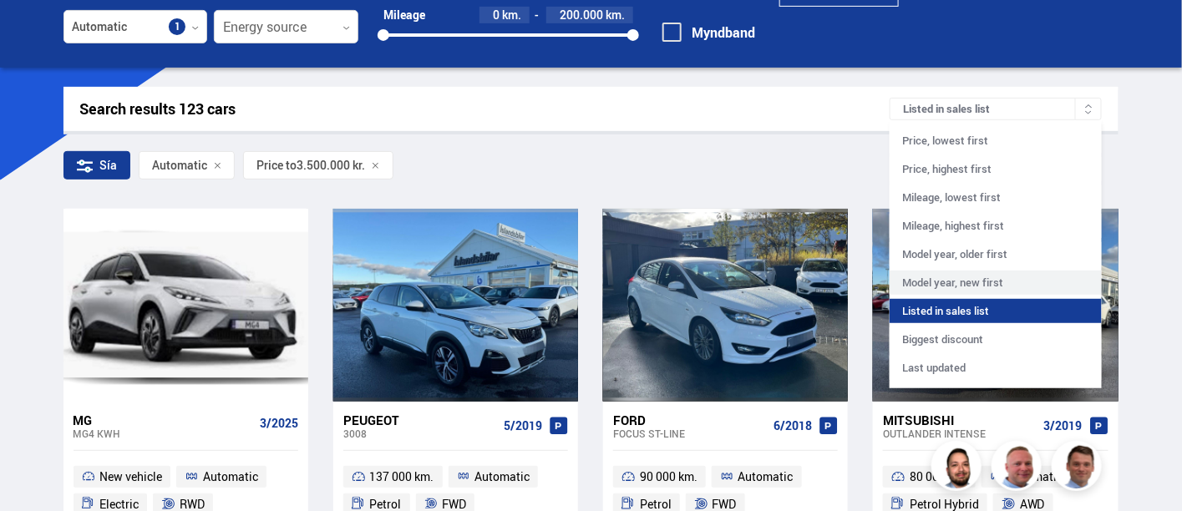
click at [984, 280] on div "Model year, new first" at bounding box center [995, 283] width 212 height 24
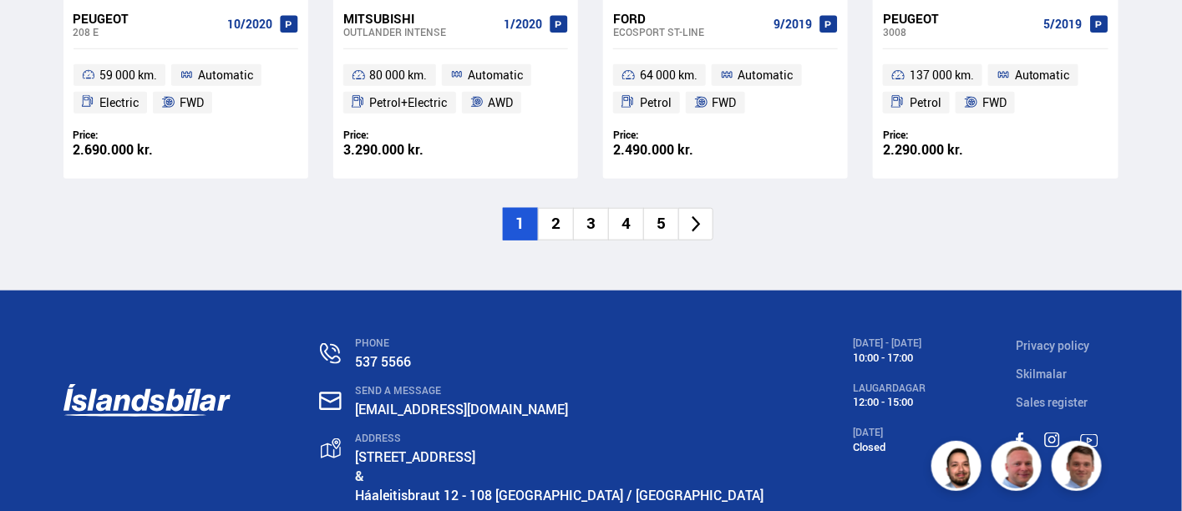
scroll to position [2598, 0]
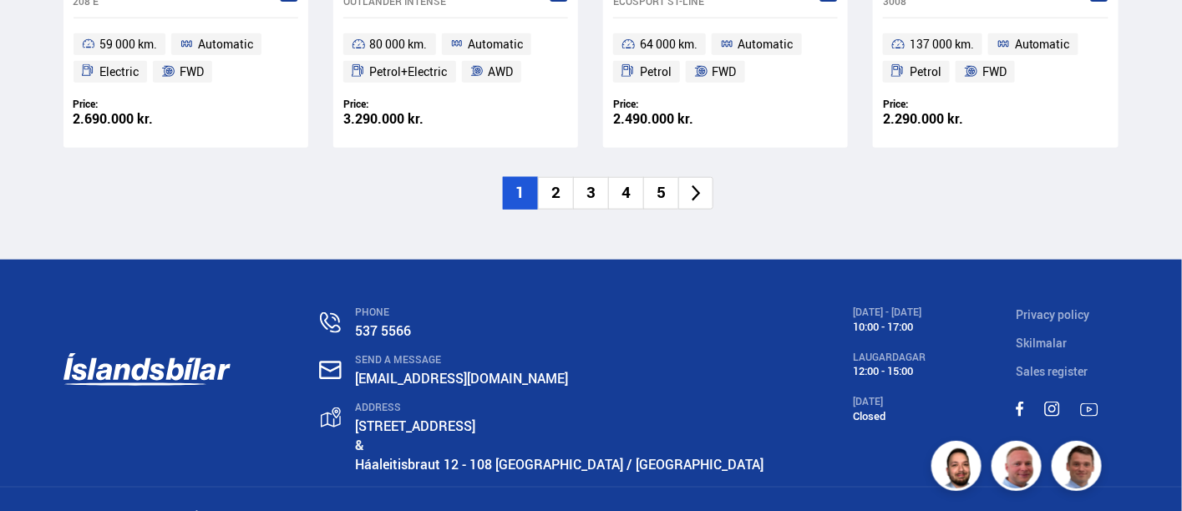
click at [559, 190] on li "2" at bounding box center [555, 193] width 35 height 33
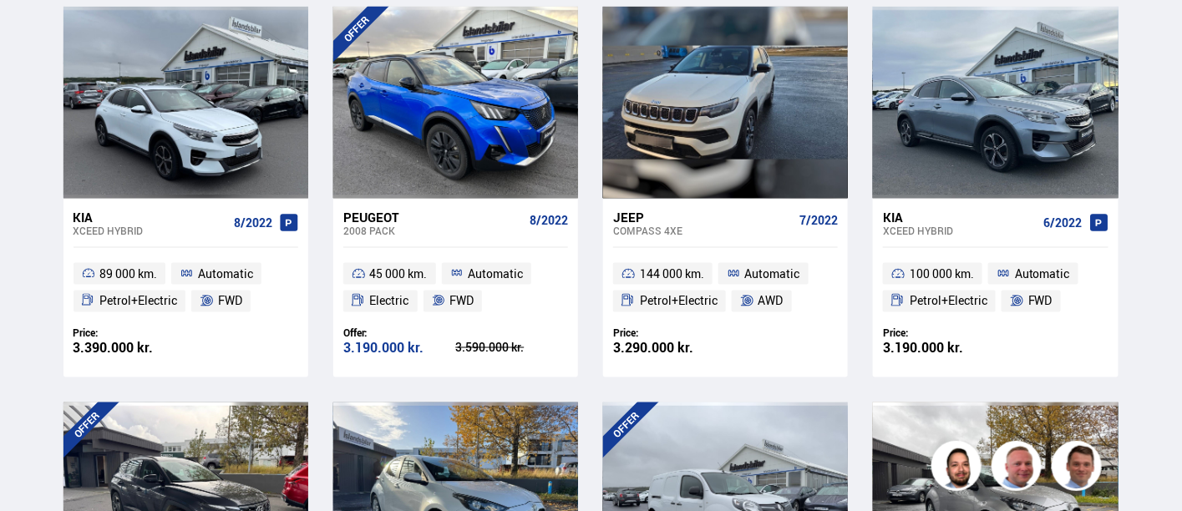
scroll to position [3, 0]
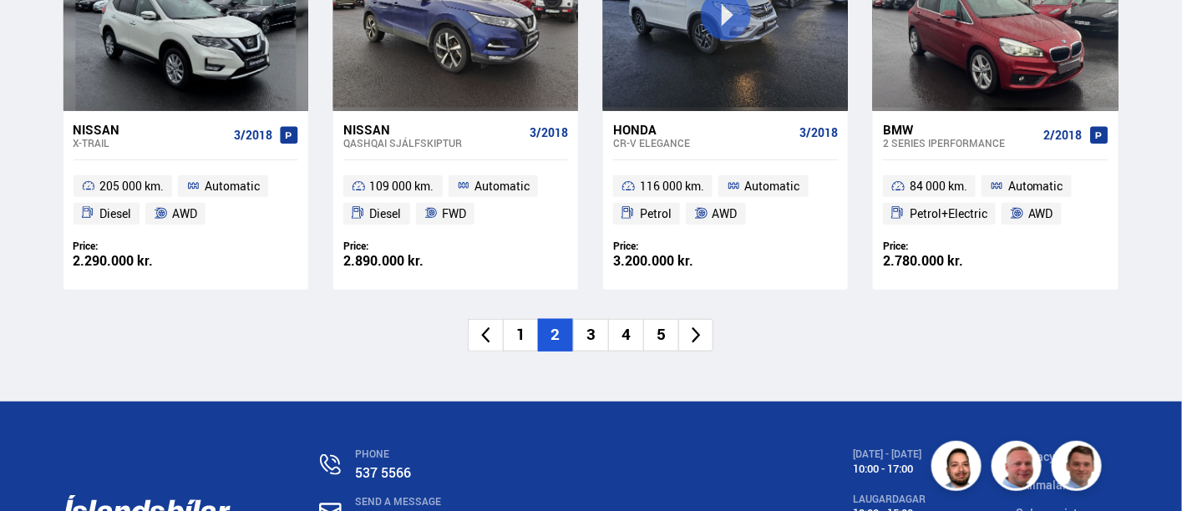
scroll to position [2598, 0]
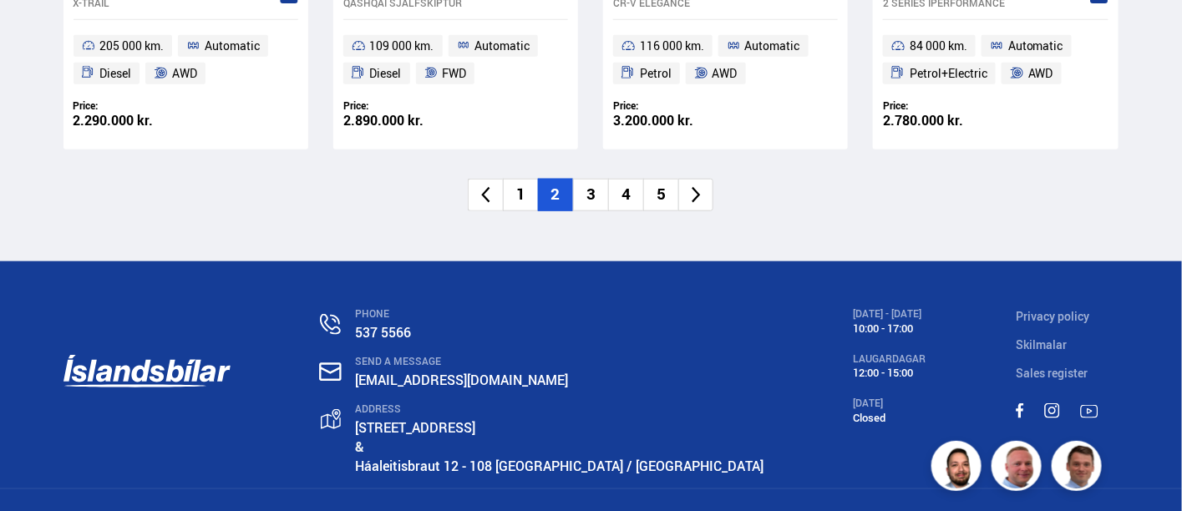
click at [602, 198] on li "3" at bounding box center [590, 195] width 35 height 33
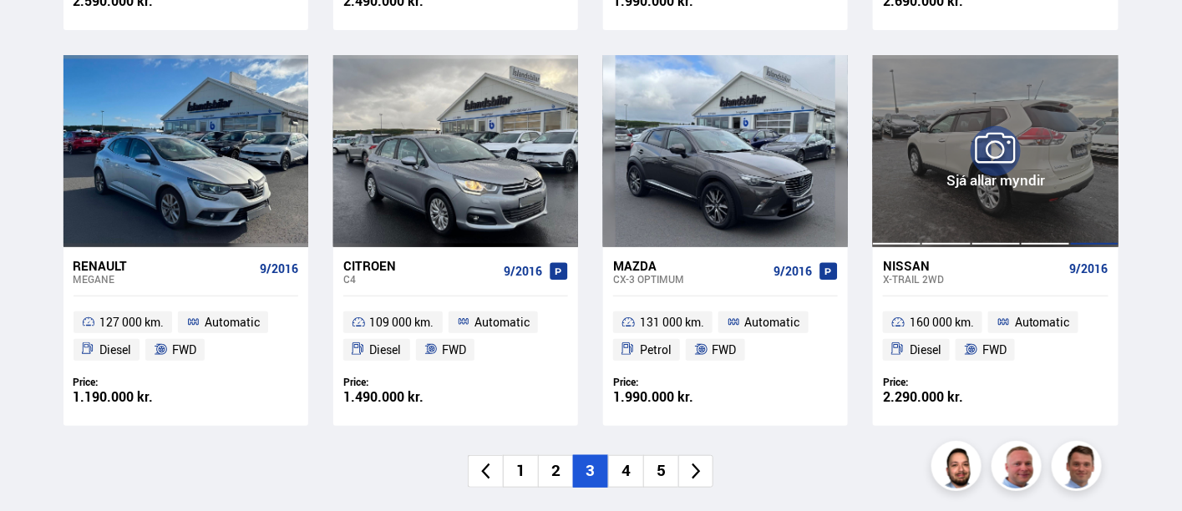
scroll to position [2319, 0]
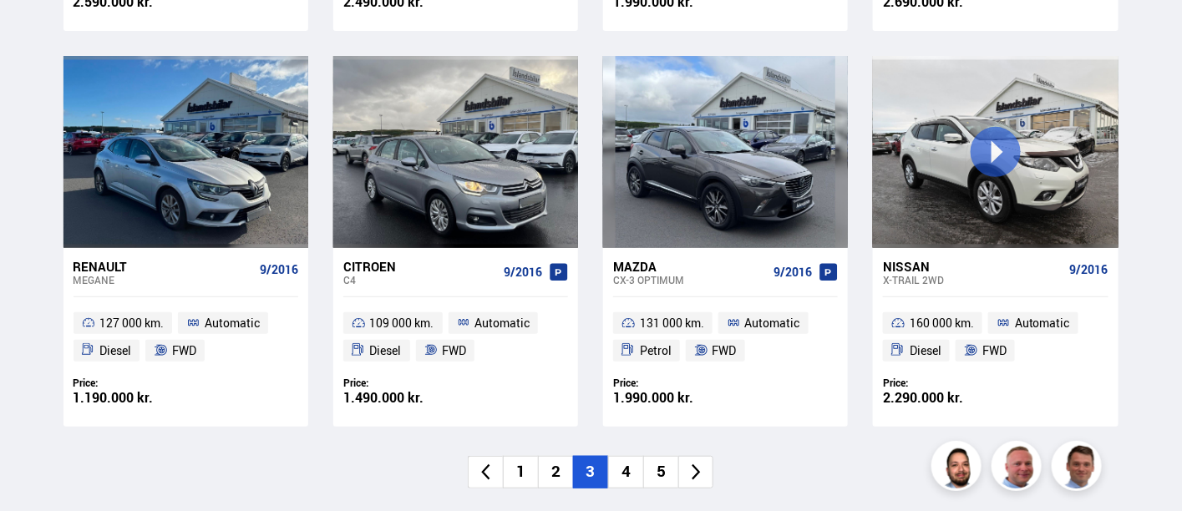
click at [594, 466] on li "3" at bounding box center [590, 472] width 35 height 33
click at [625, 468] on li "4" at bounding box center [625, 472] width 35 height 33
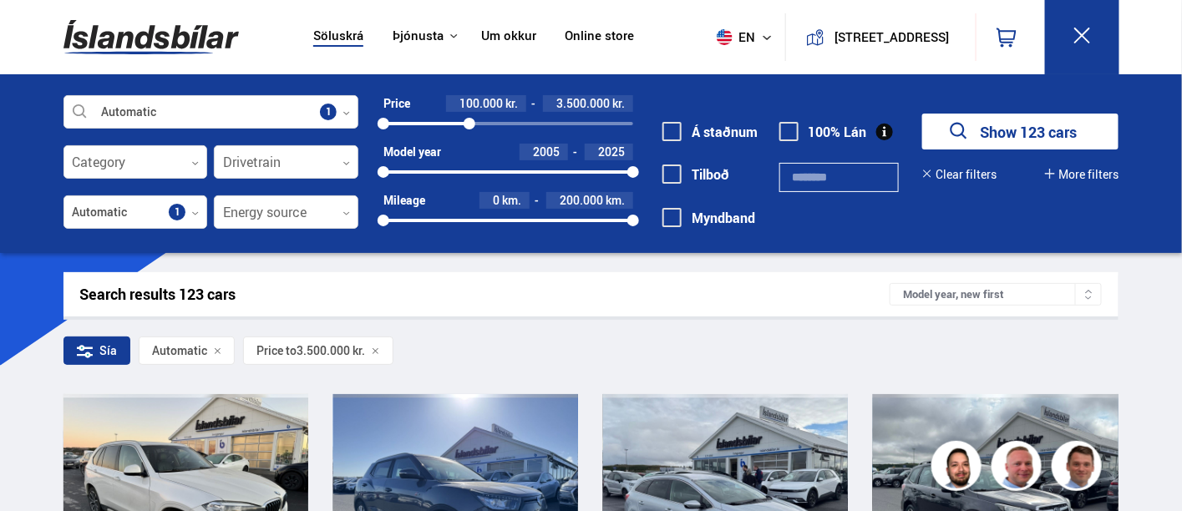
drag, startPoint x: 472, startPoint y: 116, endPoint x: 647, endPoint y: 119, distance: 175.4
click at [647, 119] on div "Automatic Select a manufacturer, model or feature 1 Category 0 Drivetrain 0 Aut…" at bounding box center [591, 172] width 1082 height 154
drag, startPoint x: 470, startPoint y: 121, endPoint x: 650, endPoint y: 122, distance: 179.5
click at [650, 122] on div "Automatic Select a manufacturer, model or feature 1 Category 0 Drivetrain 0 Aut…" at bounding box center [591, 172] width 1082 height 154
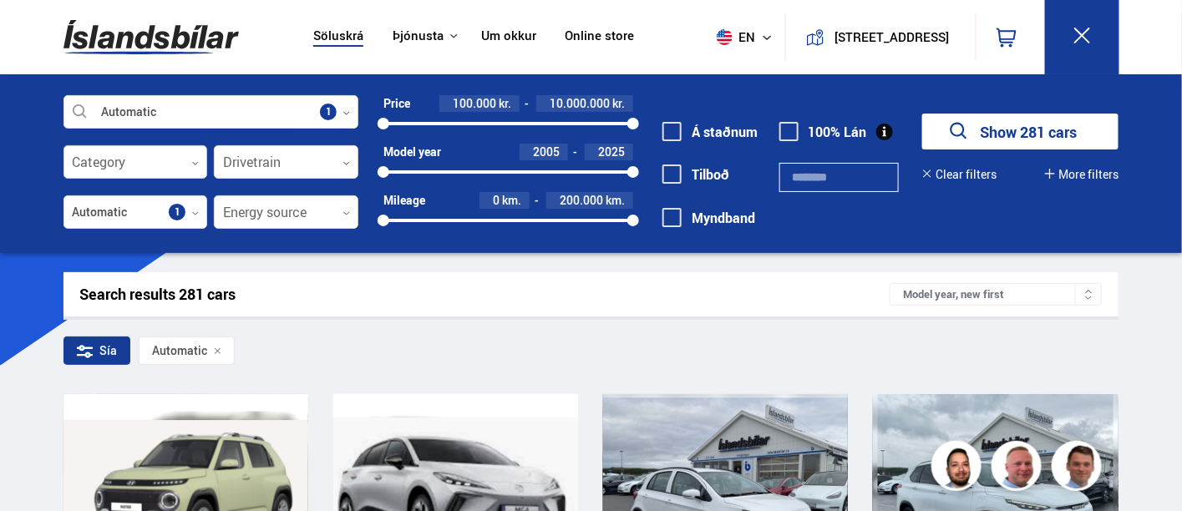
click at [131, 167] on div at bounding box center [135, 162] width 144 height 33
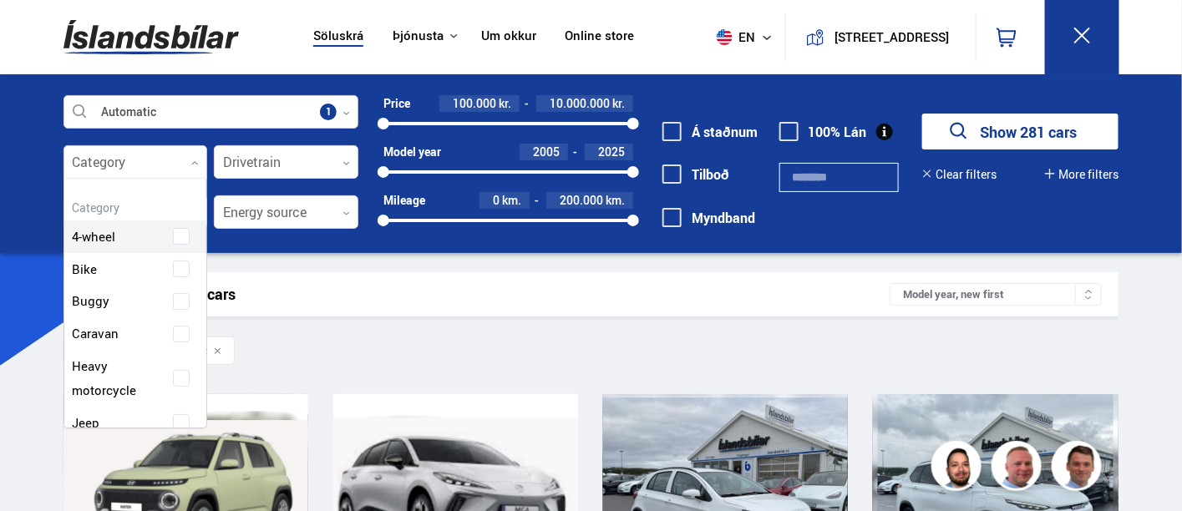
scroll to position [249, 139]
click at [187, 112] on div at bounding box center [211, 112] width 296 height 33
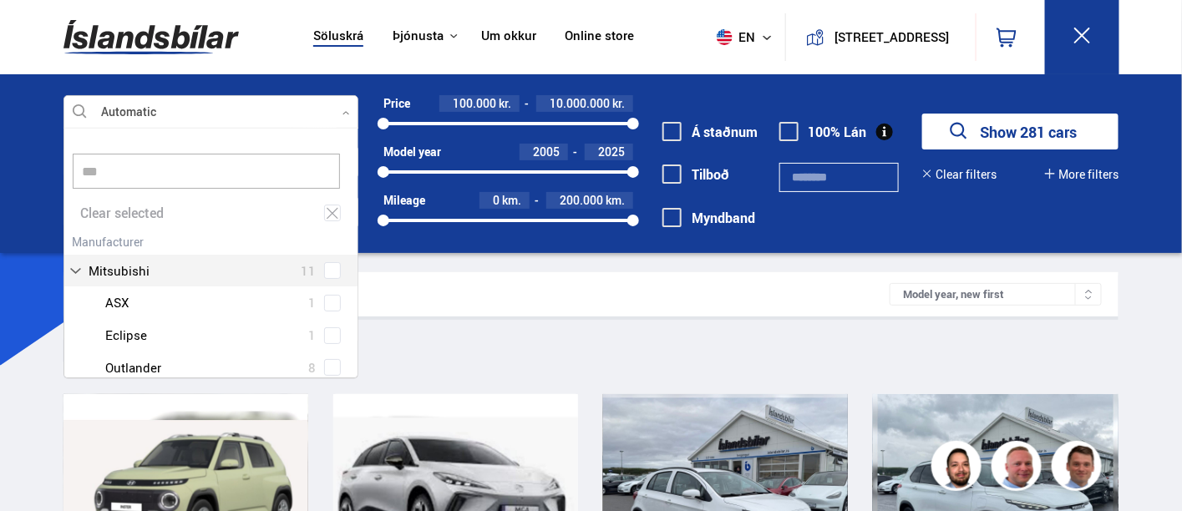
scroll to position [33, 0]
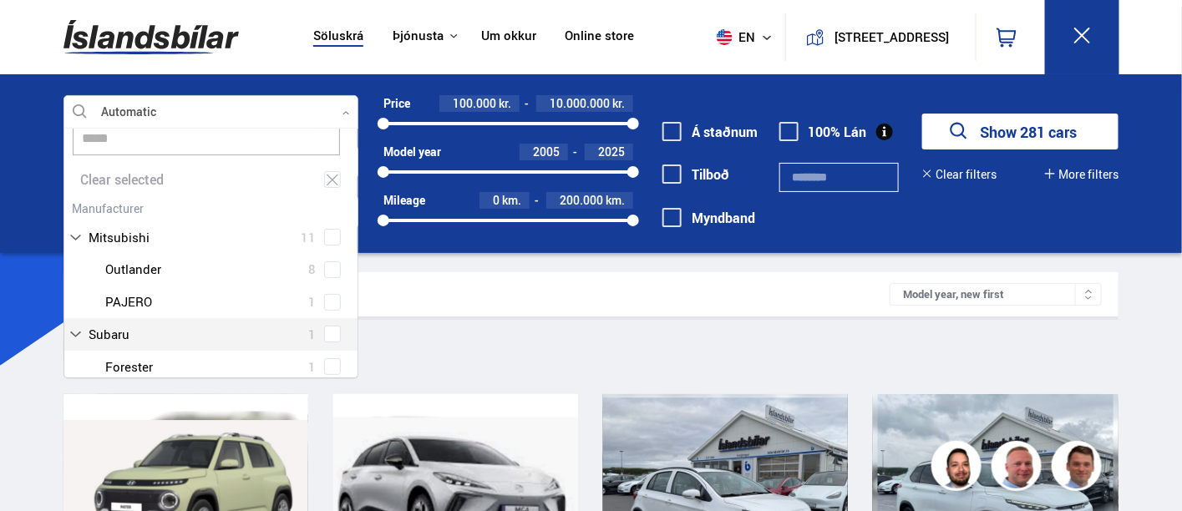
click at [154, 332] on label "Subaru 1" at bounding box center [205, 334] width 240 height 24
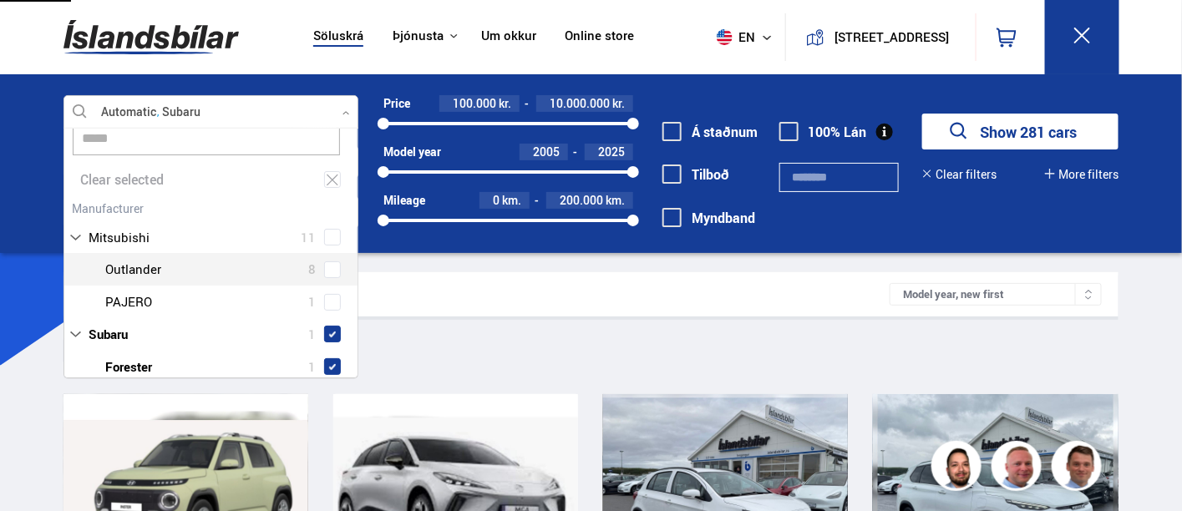
type input "*****"
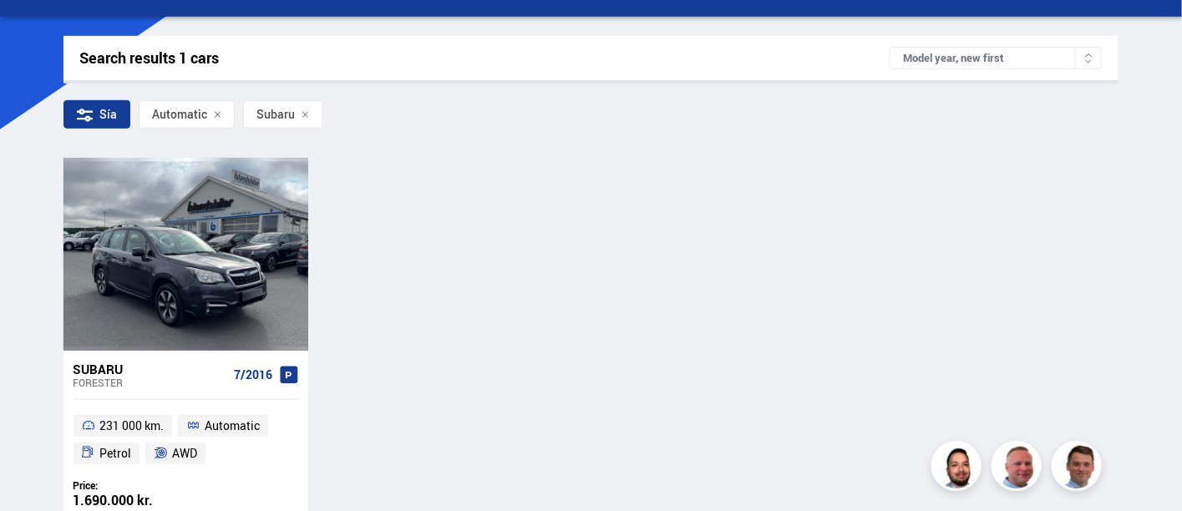
scroll to position [278, 0]
